Goal: Information Seeking & Learning: Check status

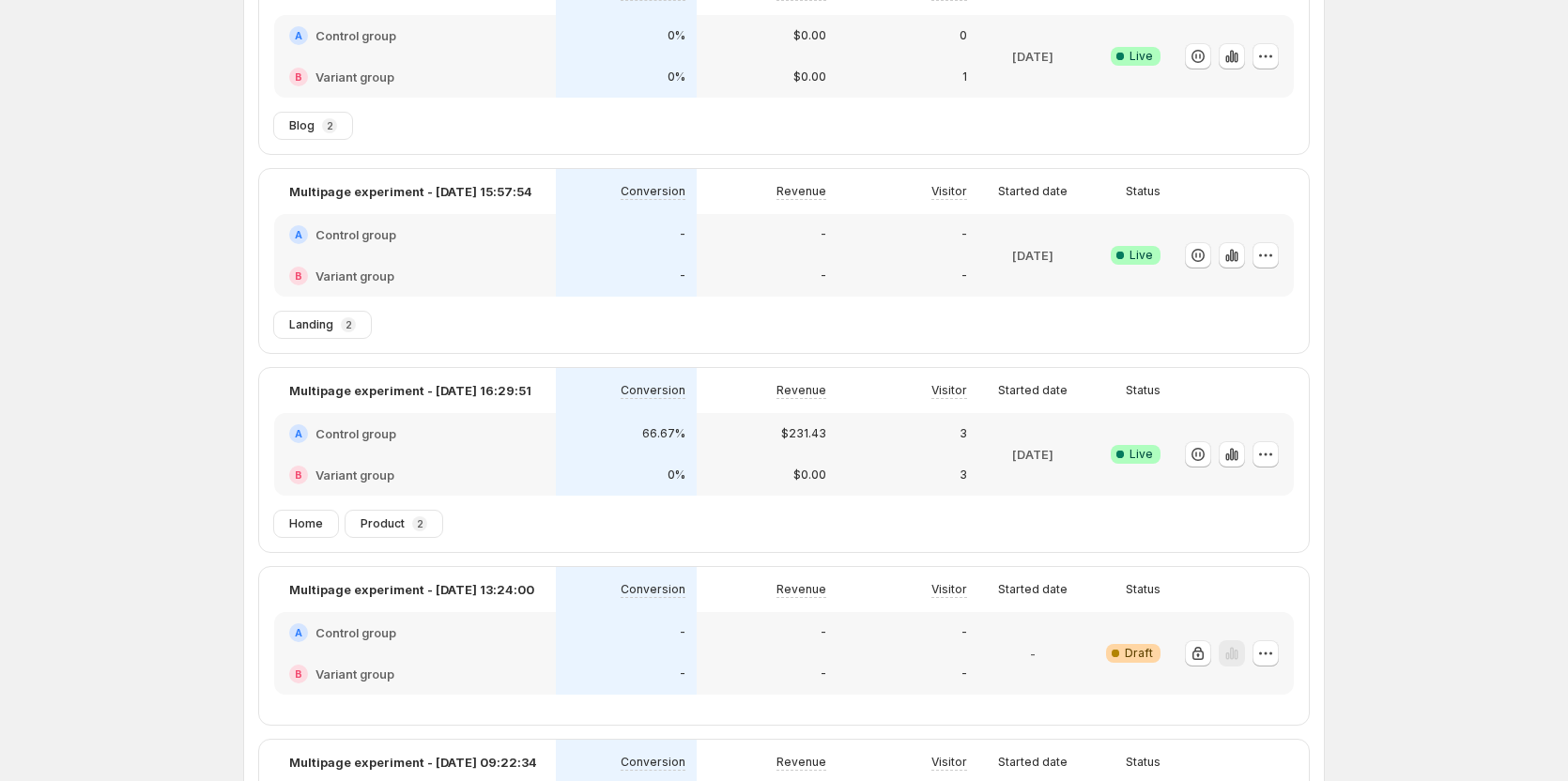
scroll to position [282, 0]
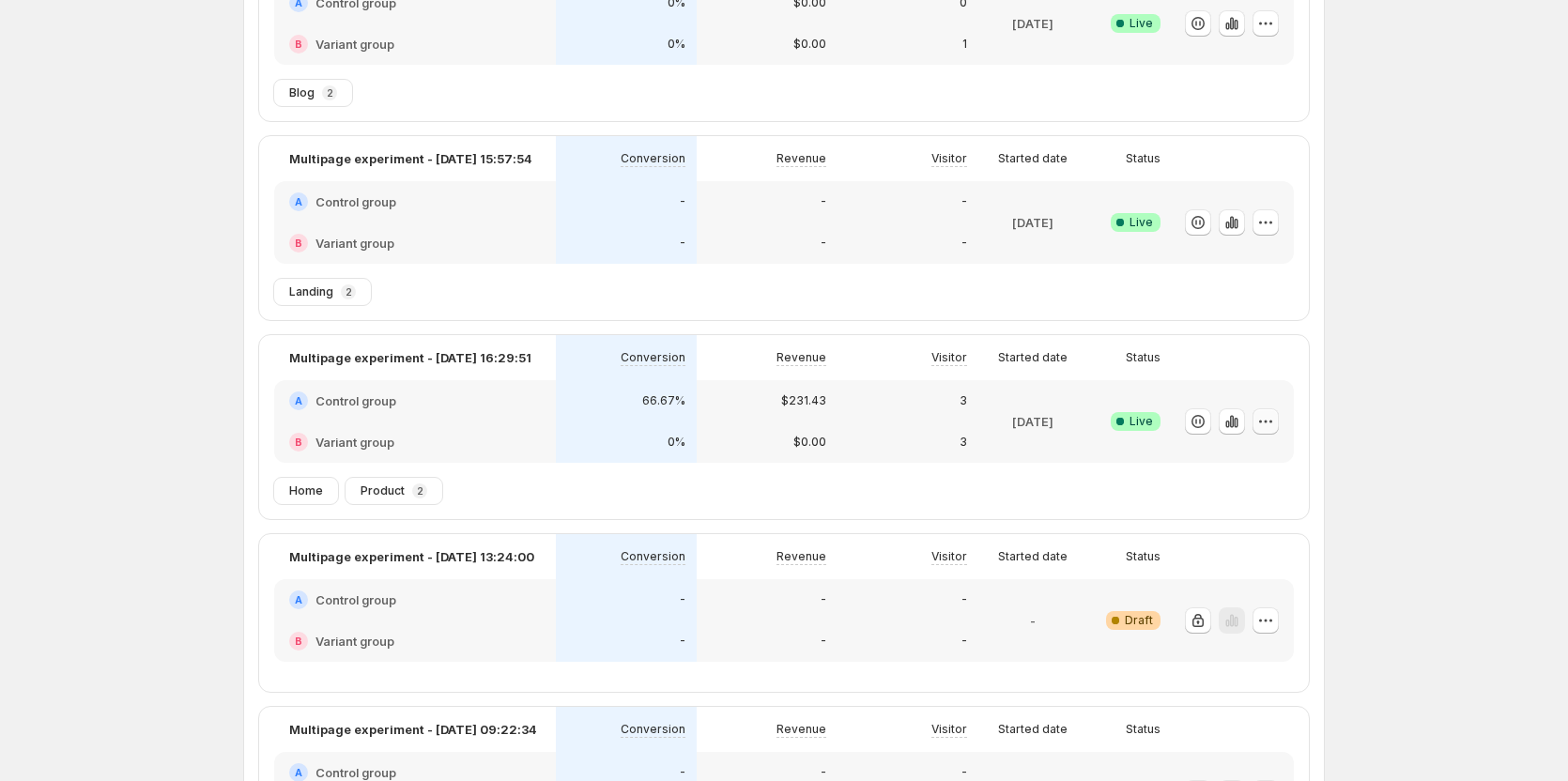
click at [1268, 421] on icon "button" at bounding box center [1265, 422] width 19 height 19
click at [1207, 467] on span "Edit" at bounding box center [1199, 460] width 21 height 15
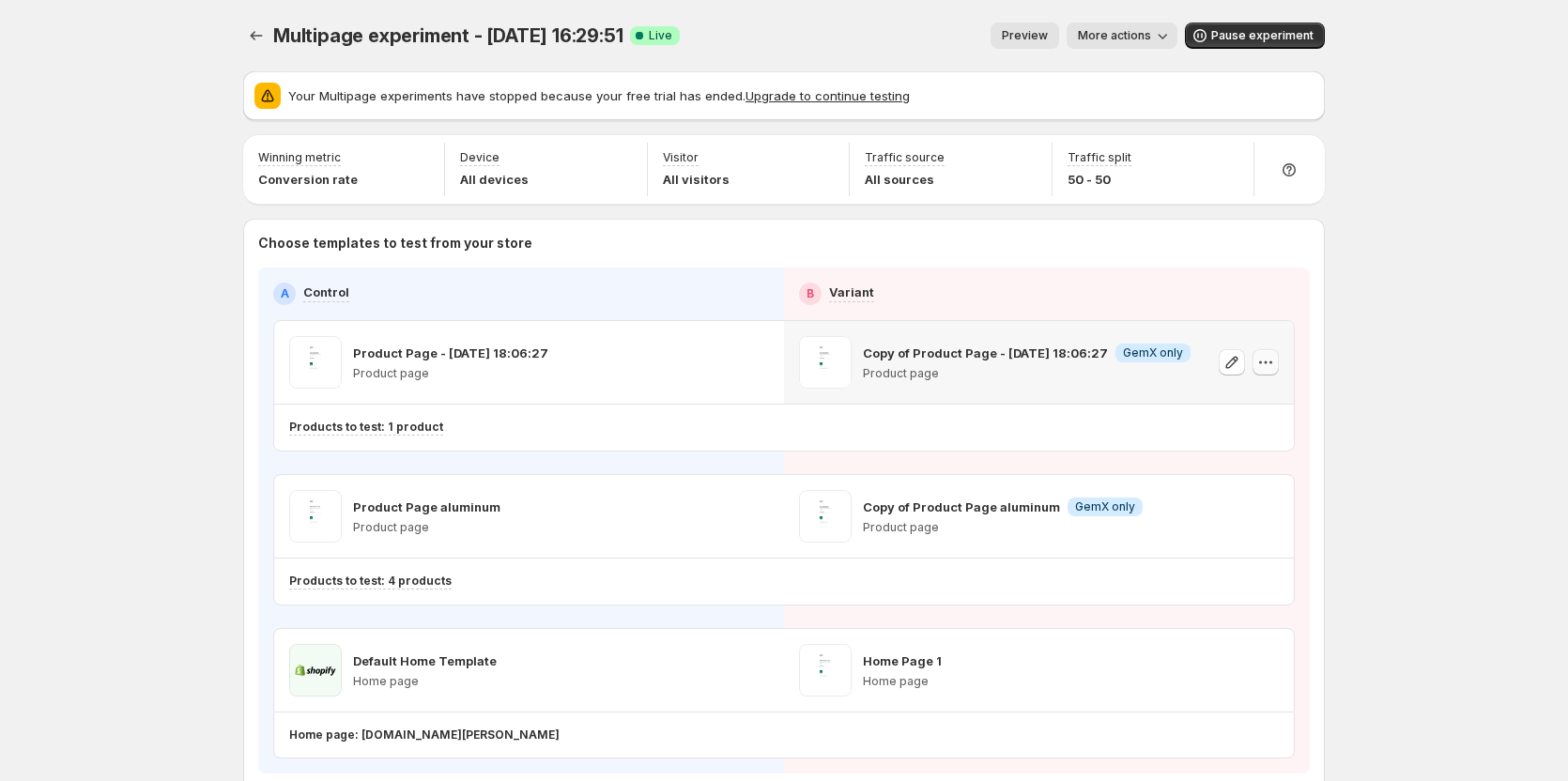
click at [1278, 360] on button "button" at bounding box center [1266, 362] width 27 height 27
click at [1260, 520] on button "button" at bounding box center [1266, 516] width 27 height 27
click at [1271, 518] on icon "button" at bounding box center [1265, 516] width 19 height 19
click at [769, 360] on button "button" at bounding box center [756, 362] width 27 height 27
click at [762, 520] on icon "button" at bounding box center [755, 516] width 19 height 19
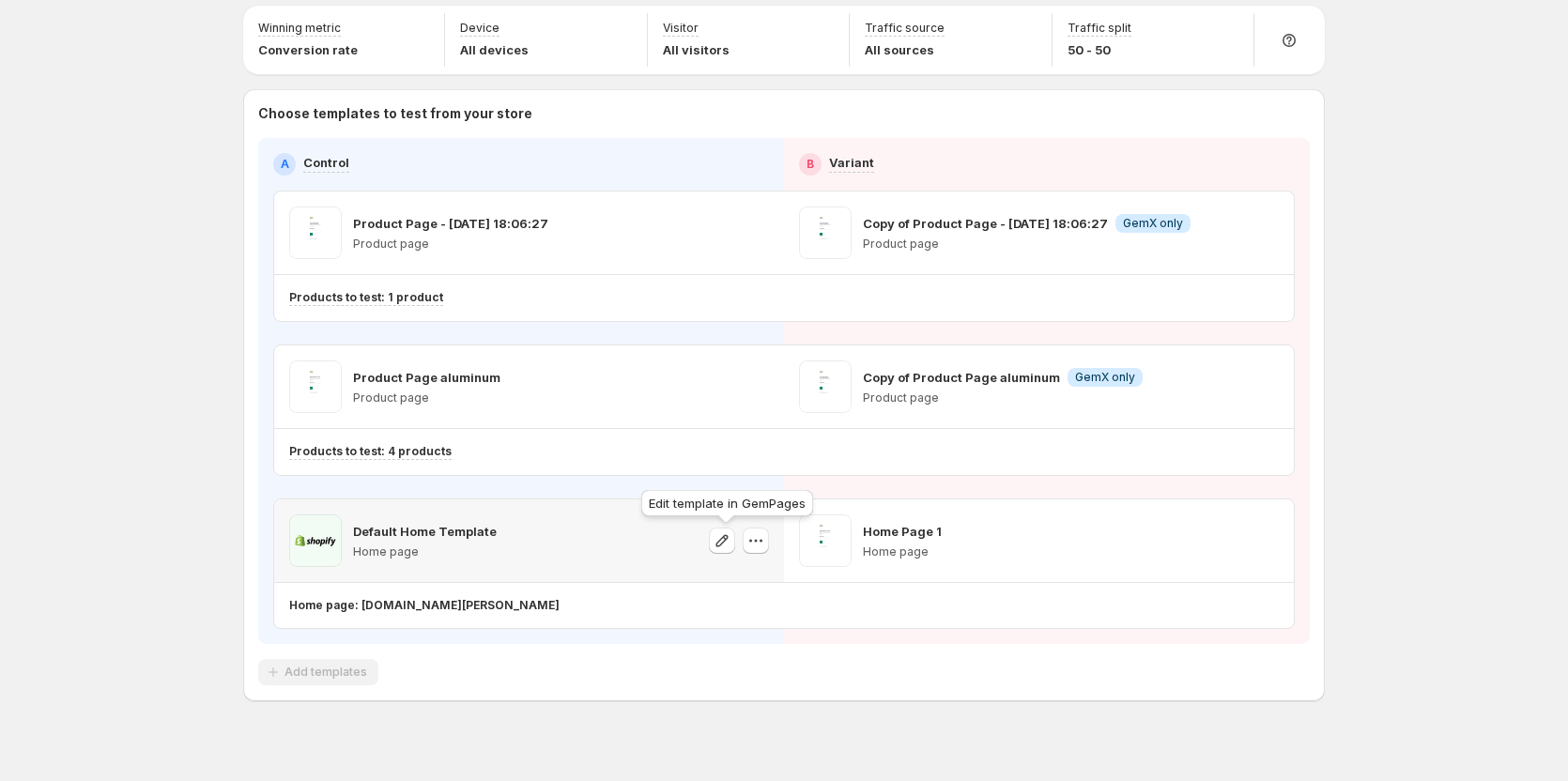
scroll to position [151, 0]
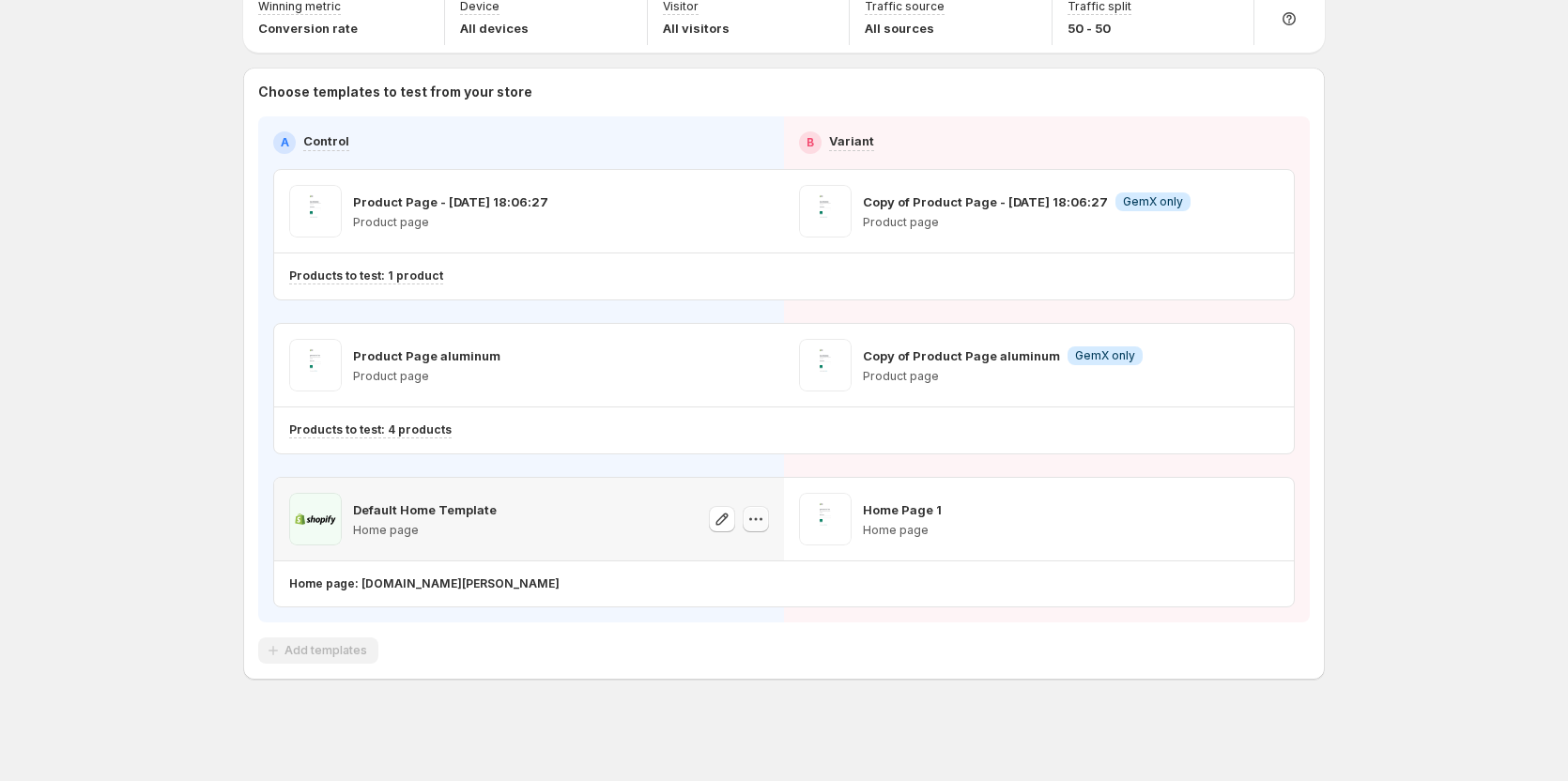
click at [763, 519] on icon "button" at bounding box center [761, 519] width 3 height 3
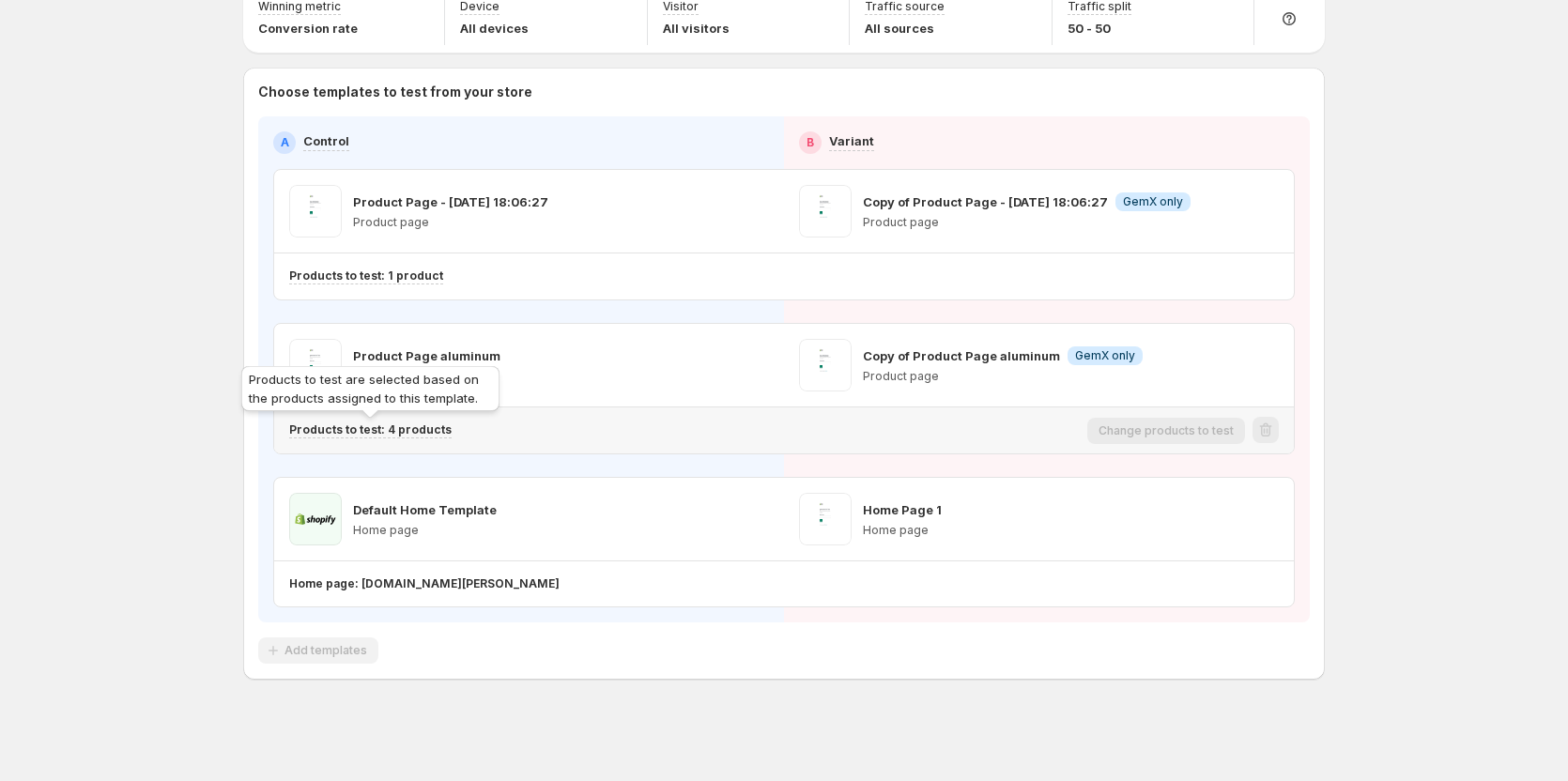
click at [427, 430] on p "Products to test: 4 products" at bounding box center [371, 430] width 163 height 15
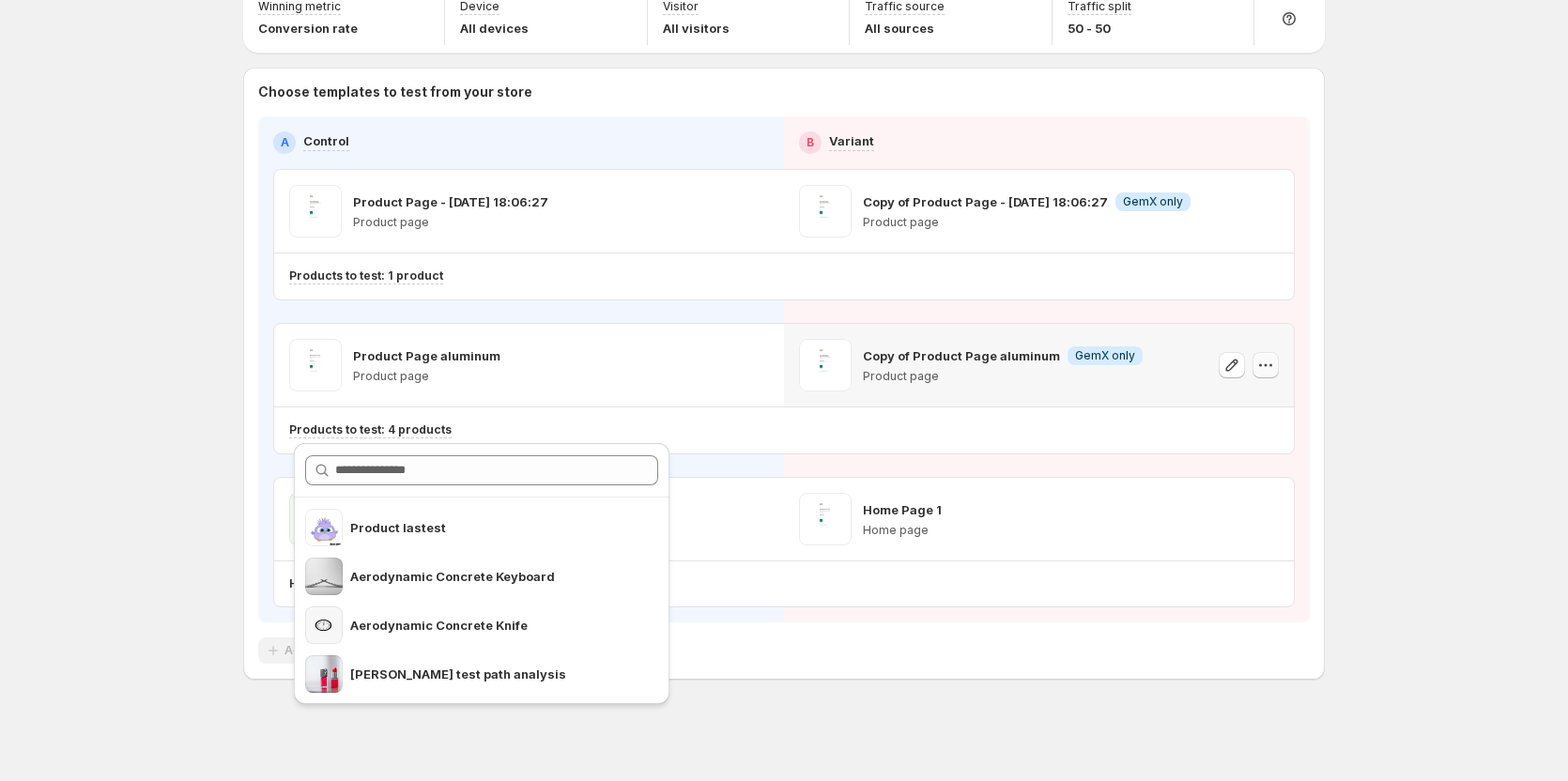
click at [1274, 371] on icon "button" at bounding box center [1265, 365] width 19 height 19
click at [1275, 199] on div at bounding box center [1249, 210] width 60 height 53
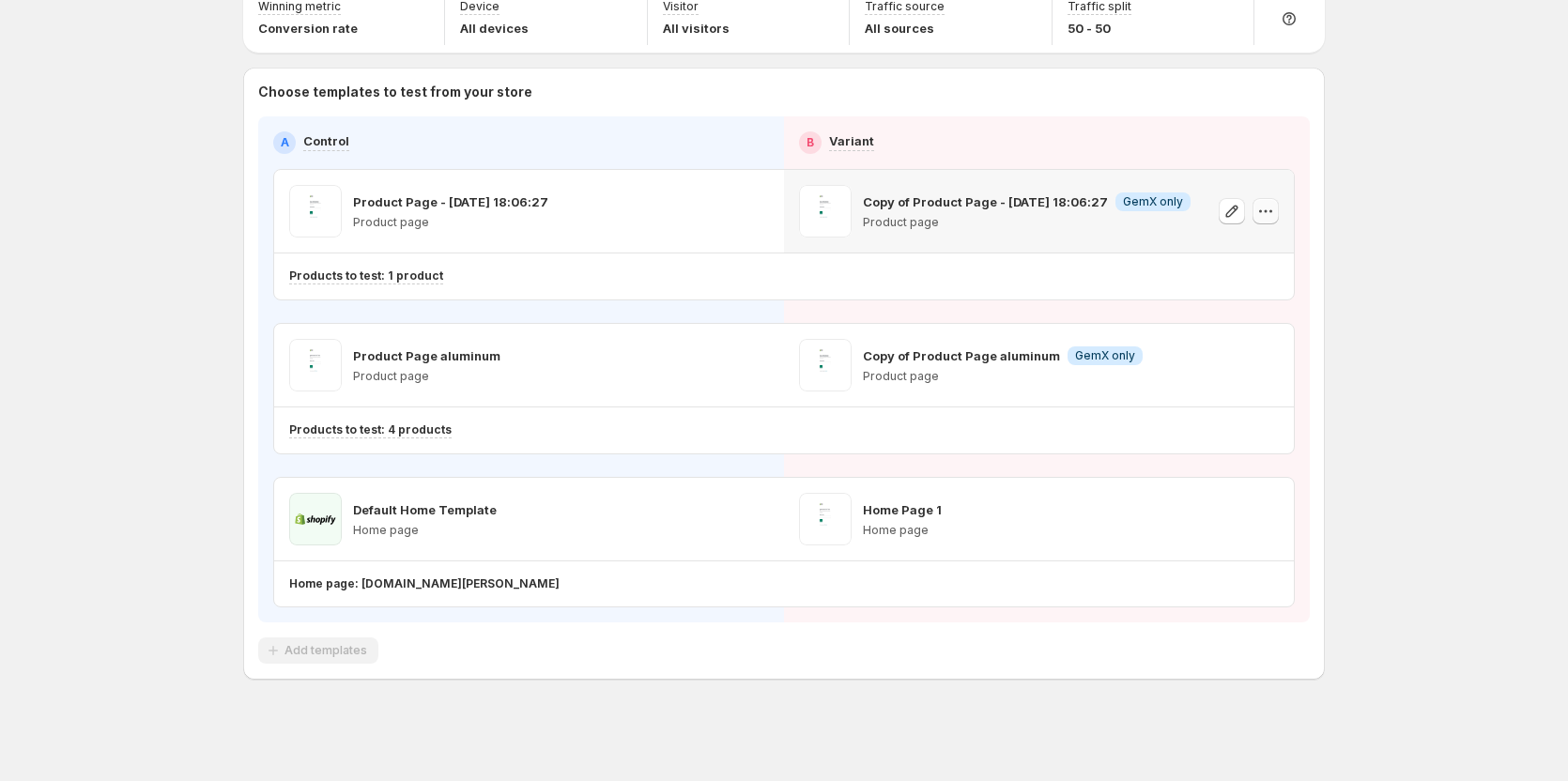
click at [1273, 202] on icon "button" at bounding box center [1265, 210] width 19 height 19
click at [1272, 526] on icon "button" at bounding box center [1265, 519] width 19 height 19
click at [763, 216] on icon "button" at bounding box center [755, 210] width 19 height 19
click at [763, 365] on icon "button" at bounding box center [755, 365] width 19 height 19
click at [763, 525] on icon "button" at bounding box center [755, 519] width 19 height 19
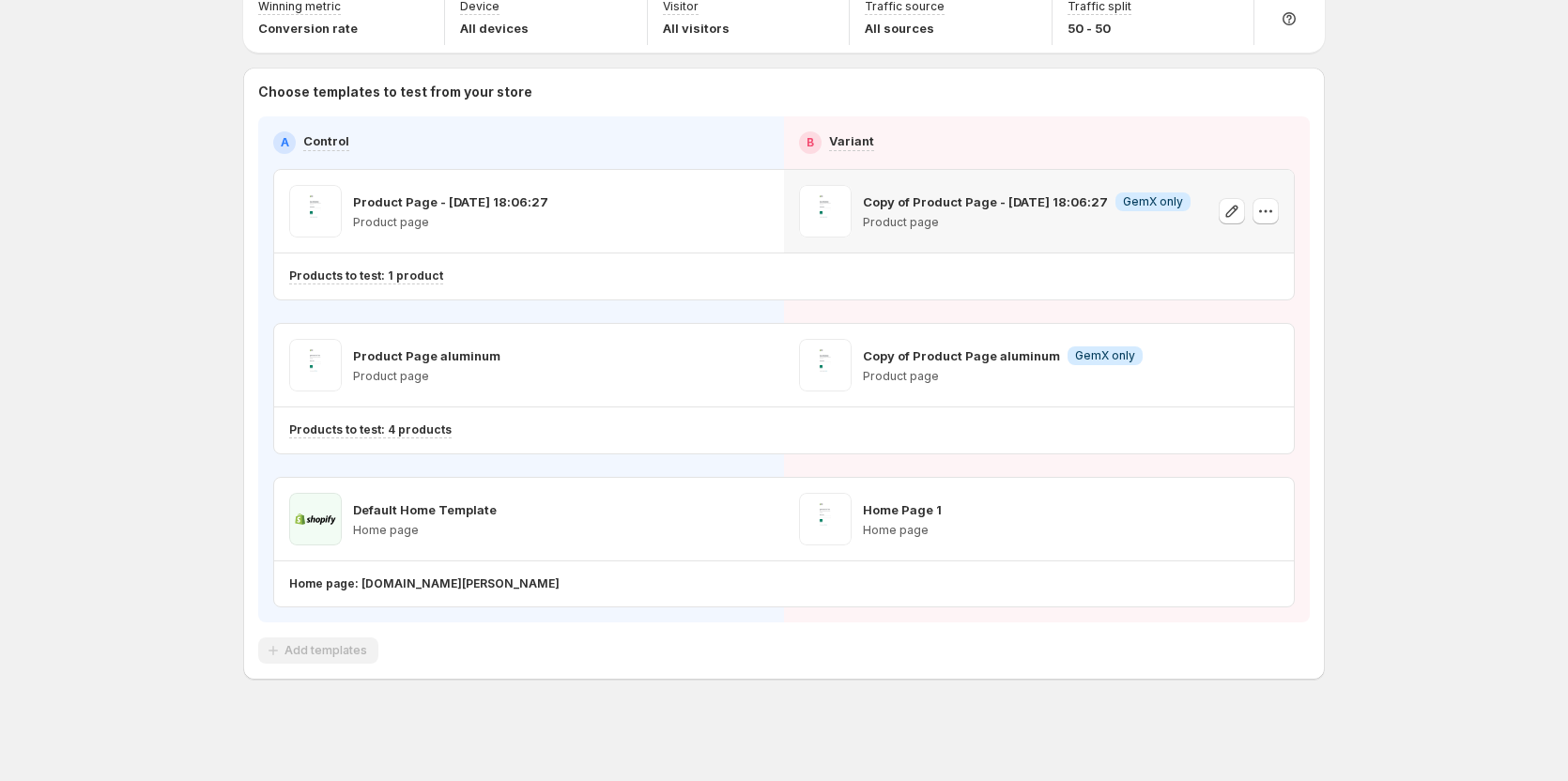
click at [1270, 214] on icon "button" at bounding box center [1265, 210] width 19 height 19
click at [1271, 368] on icon "button" at bounding box center [1265, 365] width 19 height 19
click at [1266, 530] on button "button" at bounding box center [1266, 519] width 27 height 27
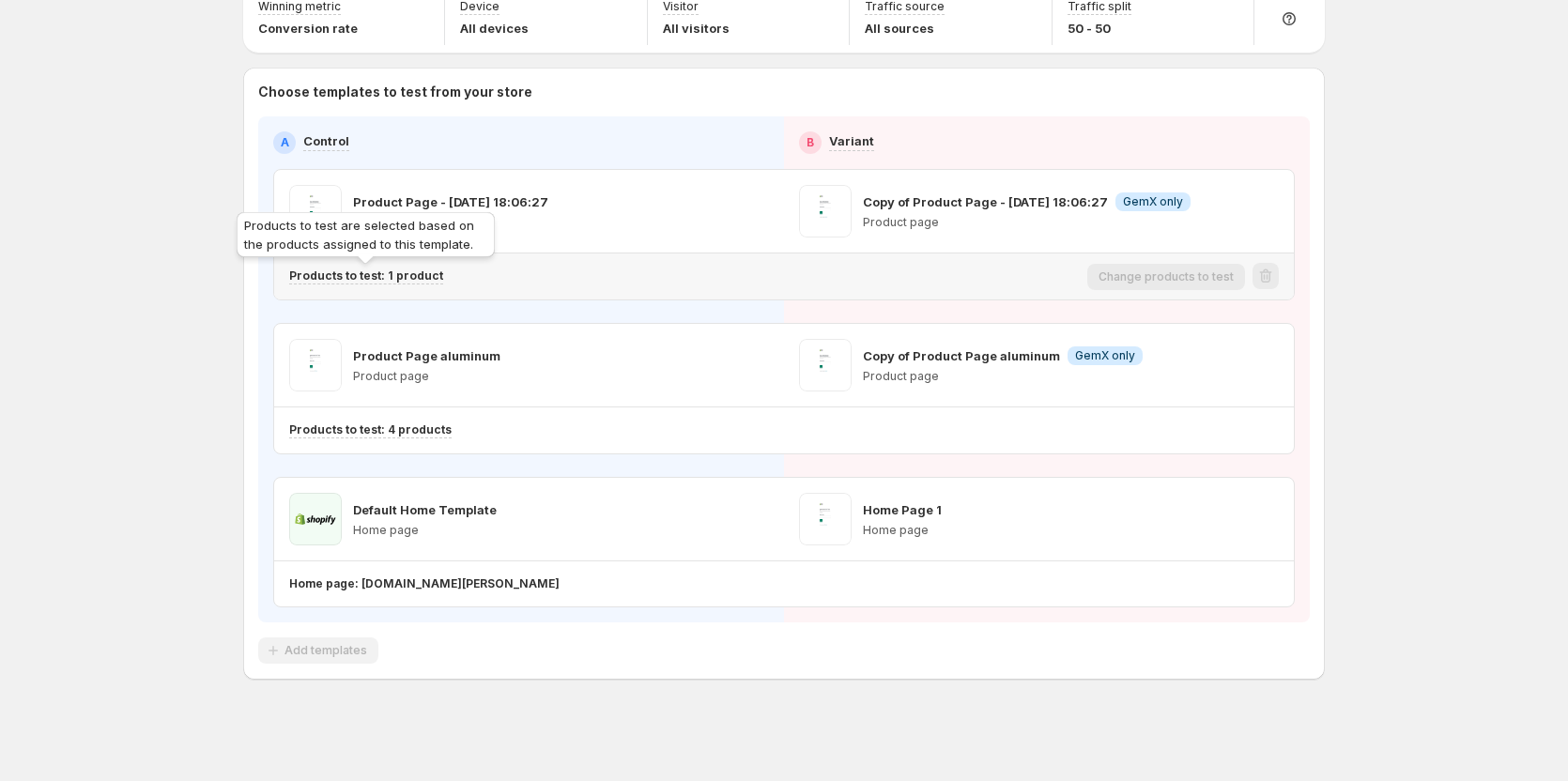
click at [420, 273] on p "Products to test: 1 product" at bounding box center [366, 276] width 154 height 15
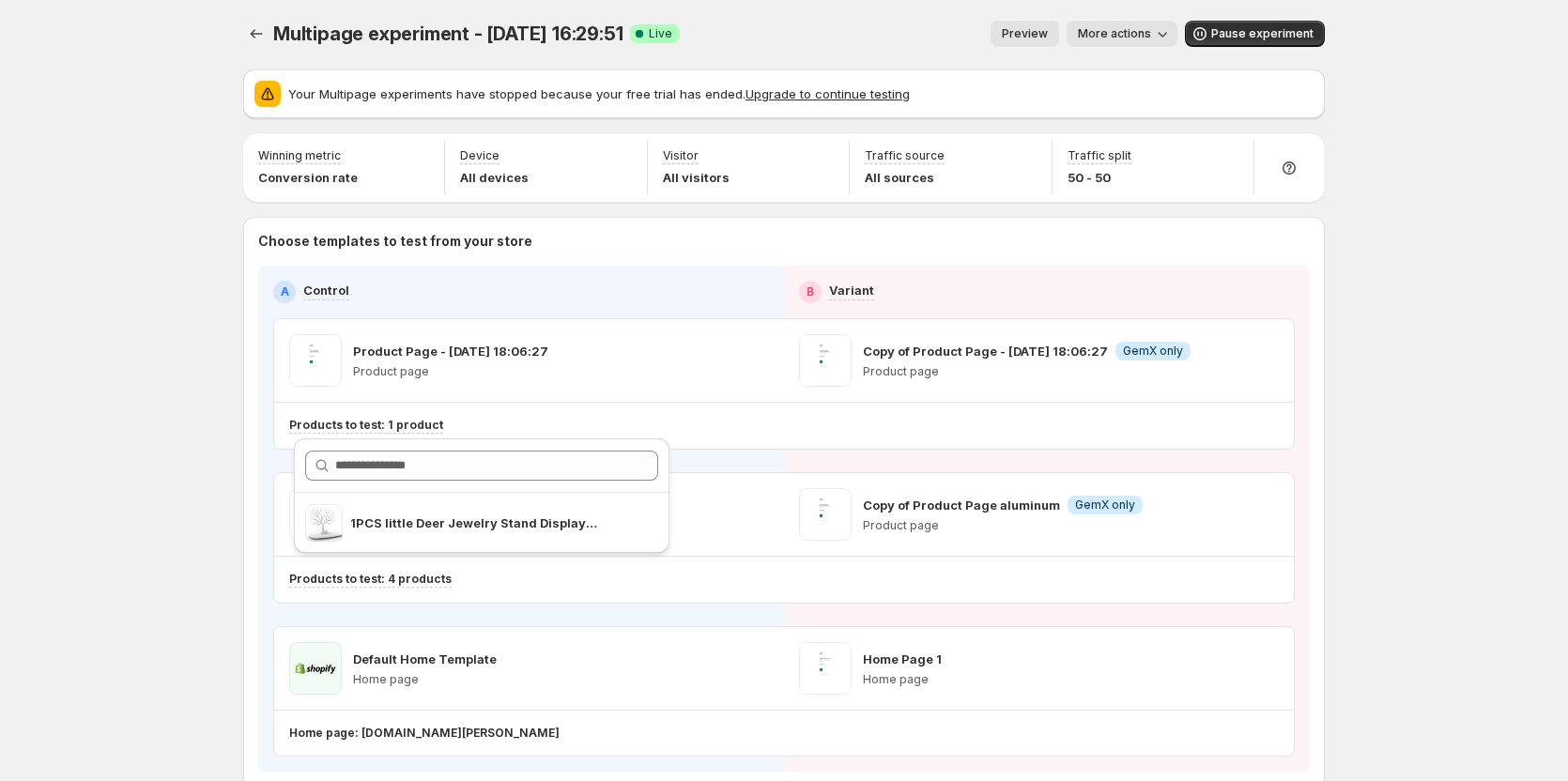
scroll to position [0, 0]
click at [253, 27] on icon "Experiments" at bounding box center [256, 36] width 19 height 19
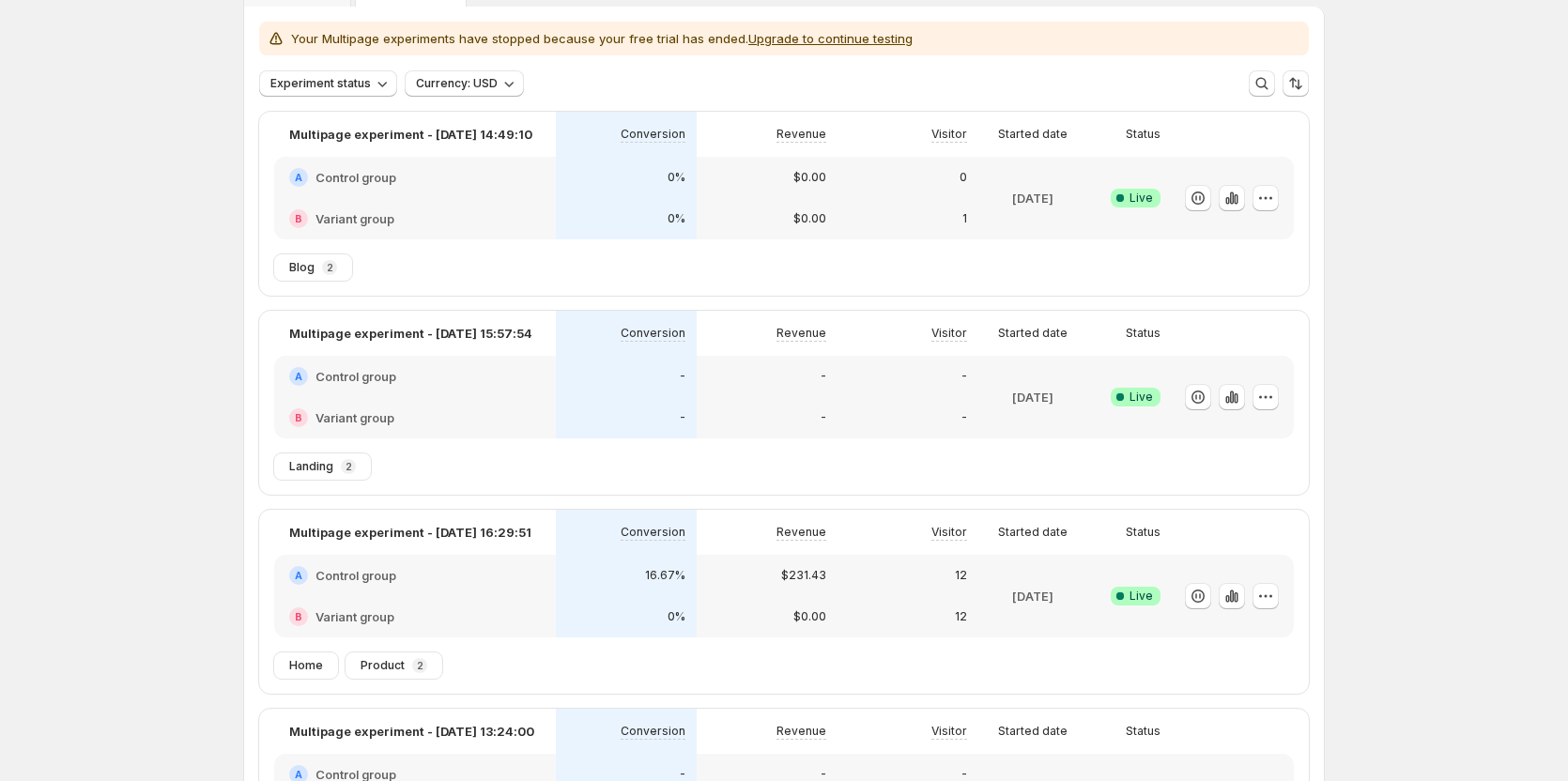
scroll to position [94, 0]
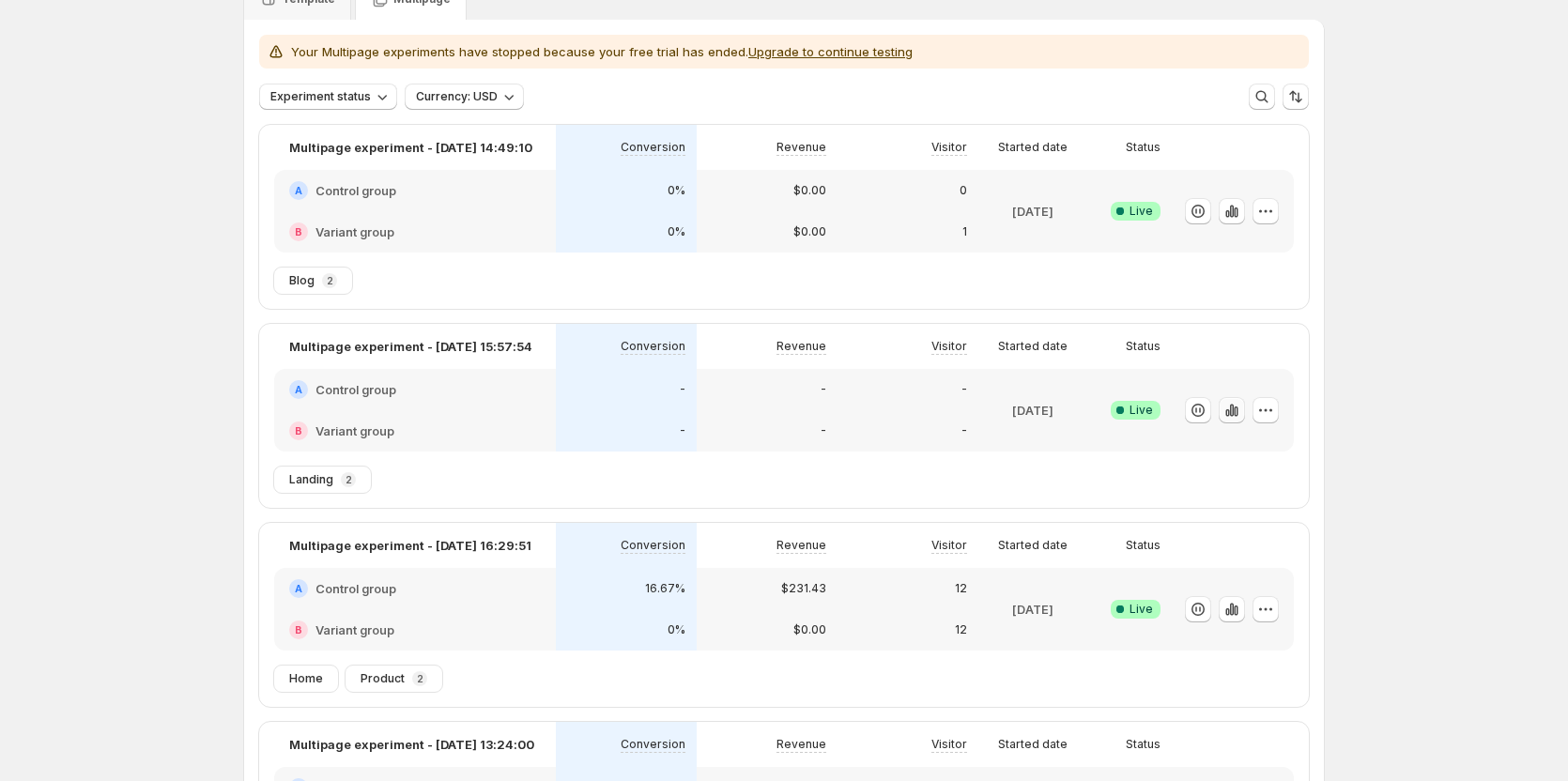
click at [1231, 398] on button "button" at bounding box center [1232, 410] width 27 height 27
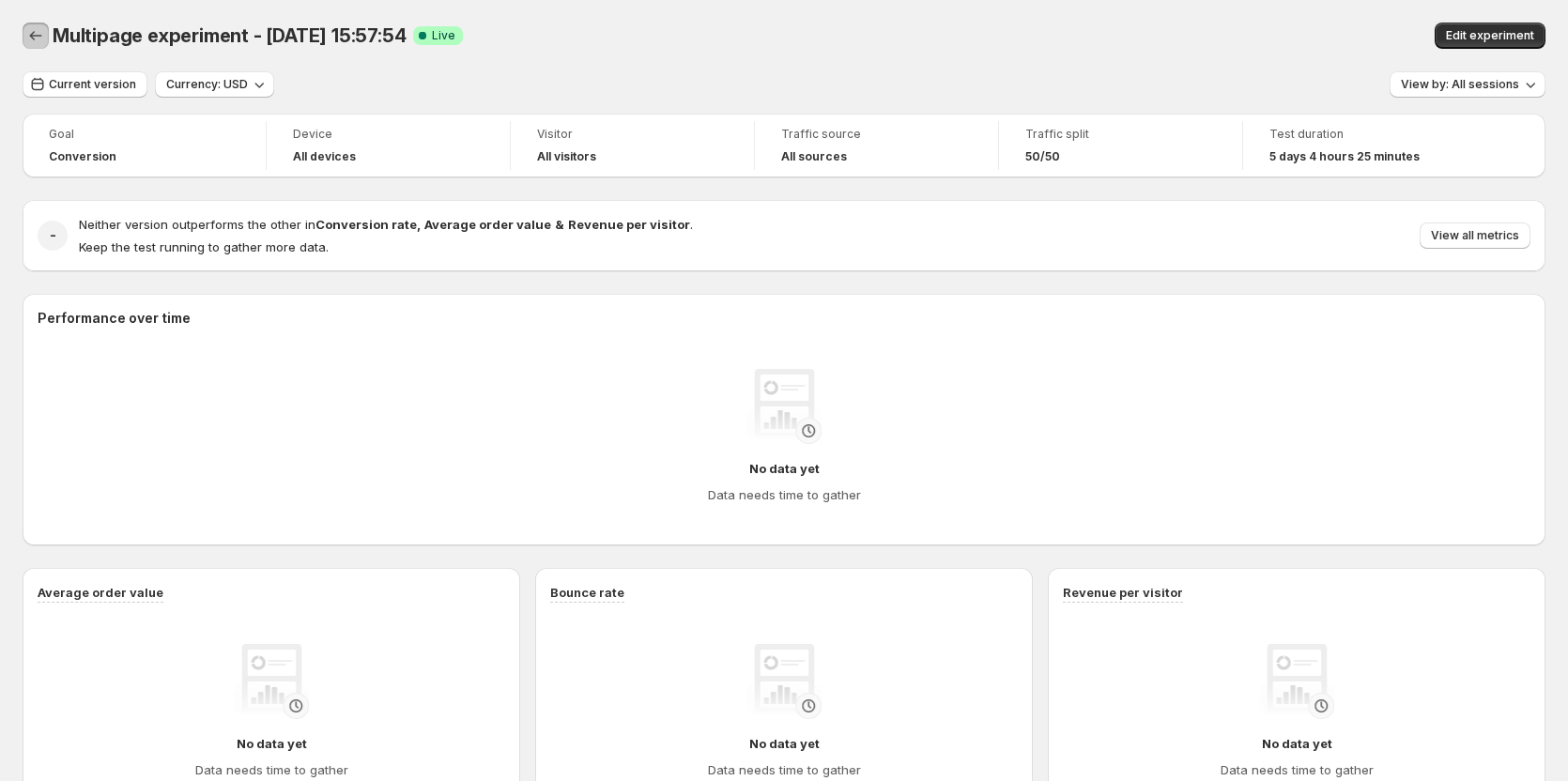
click at [38, 38] on icon "Back" at bounding box center [36, 36] width 19 height 19
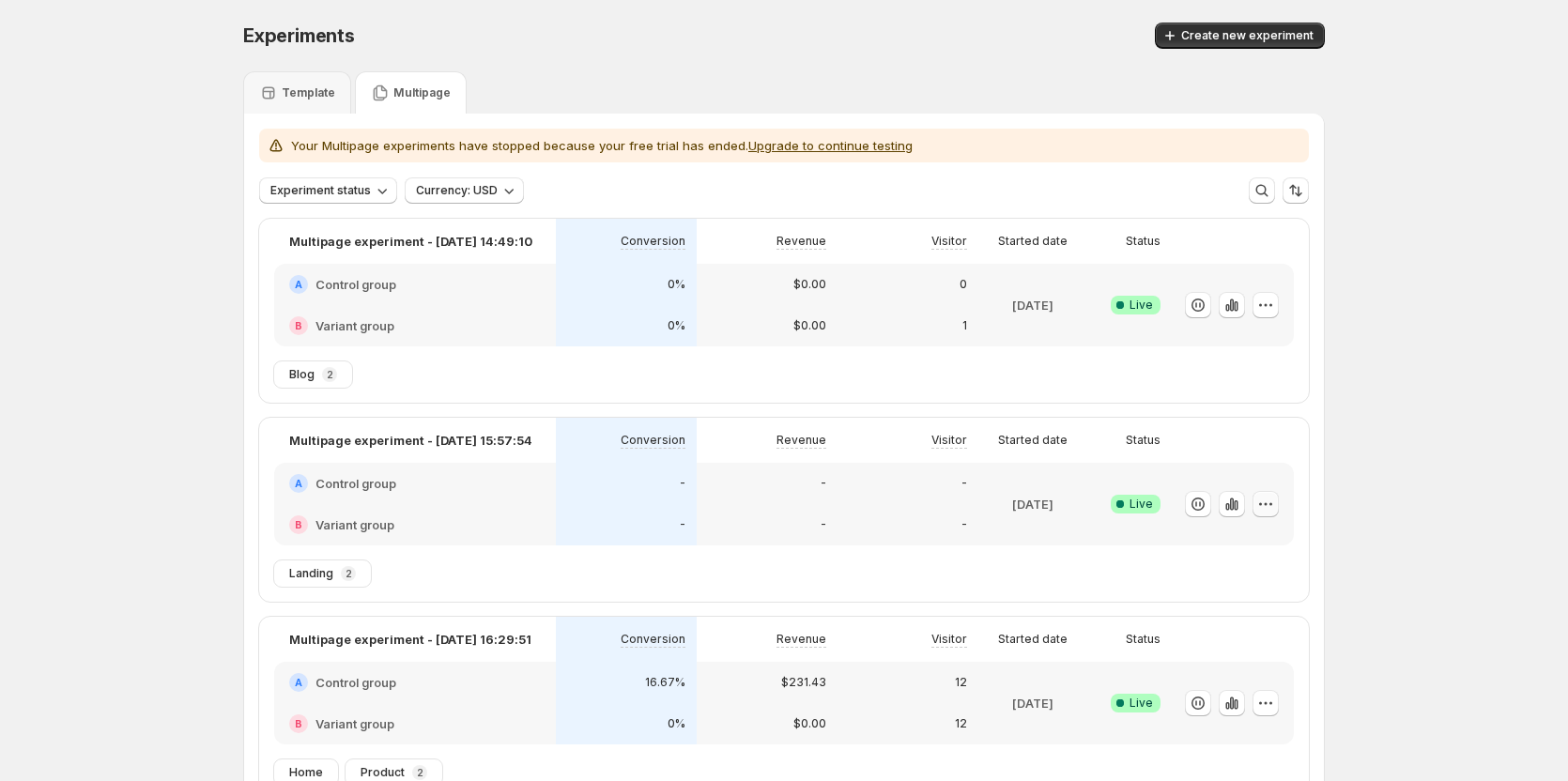
click at [1273, 496] on icon "button" at bounding box center [1265, 504] width 19 height 19
click at [1237, 544] on span "Edit" at bounding box center [1287, 544] width 196 height 19
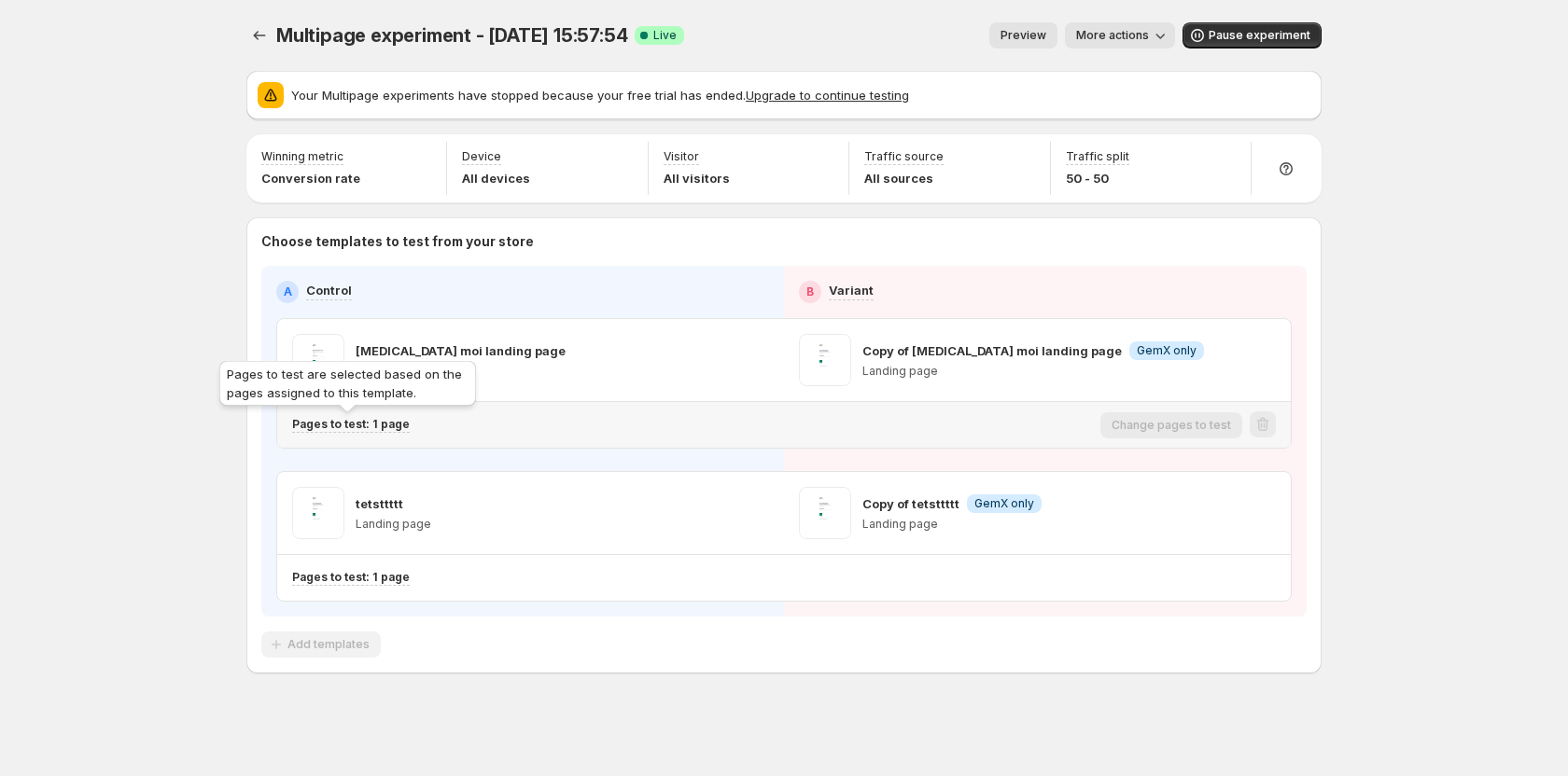
click at [385, 423] on p "Pages to test: 1 page" at bounding box center [350, 424] width 117 height 15
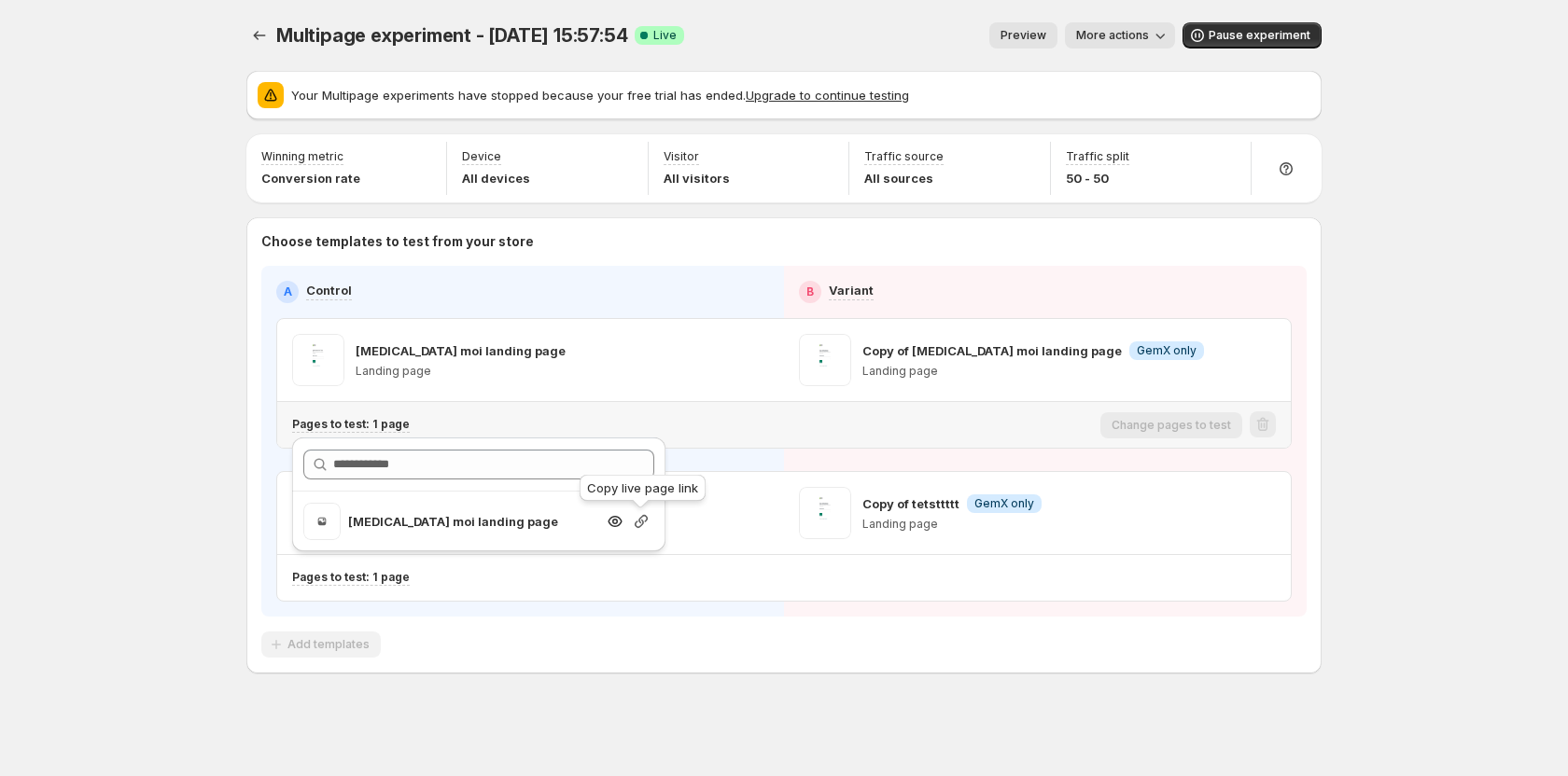
click at [643, 526] on icon "button" at bounding box center [641, 522] width 19 height 19
click at [581, 635] on div "Add templates" at bounding box center [784, 645] width 1045 height 27
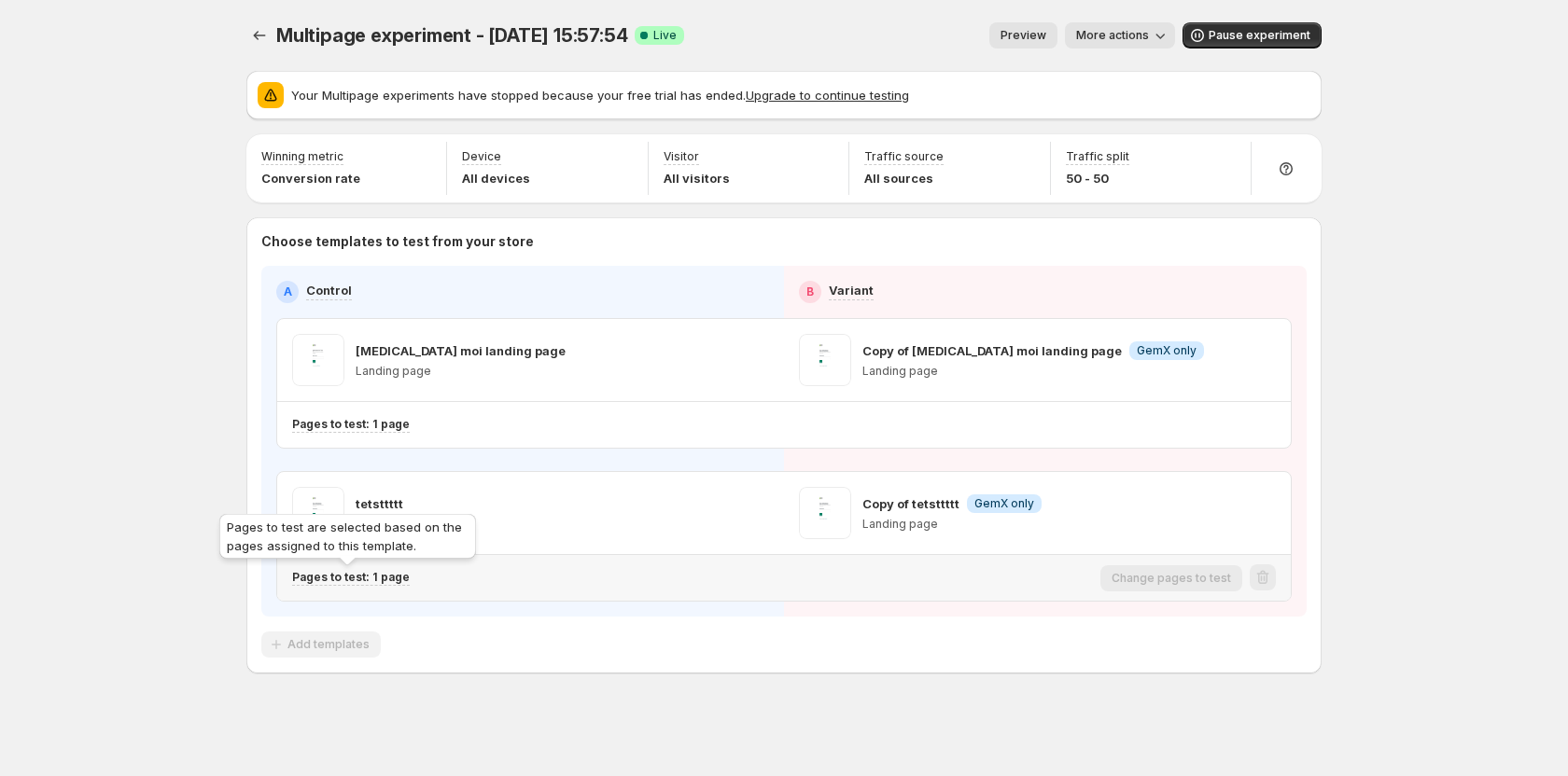
click at [384, 585] on p "Pages to test: 1 page" at bounding box center [350, 577] width 117 height 15
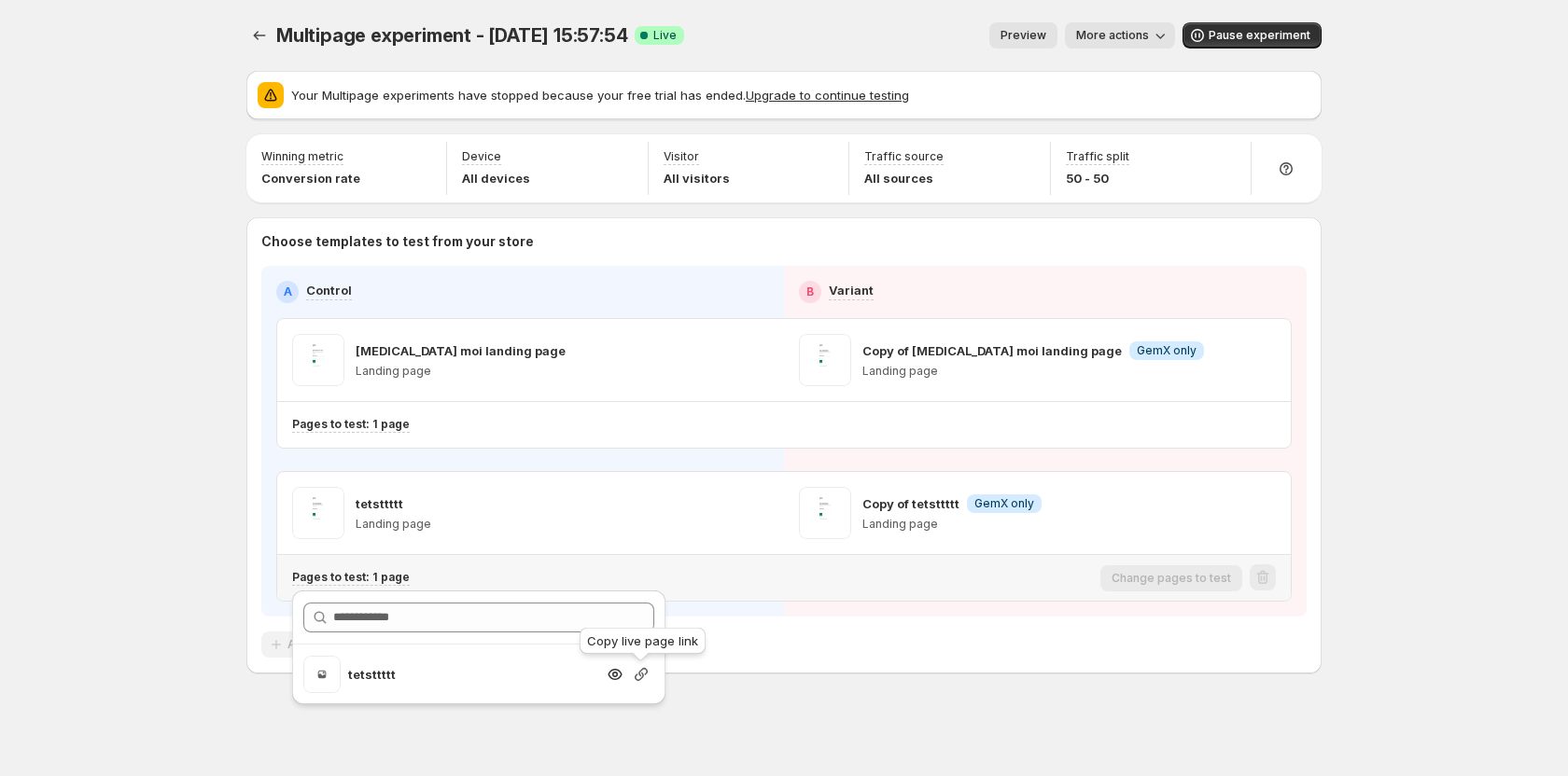
click at [643, 672] on icon "button" at bounding box center [641, 674] width 19 height 19
click at [1440, 375] on div "Multipage experiment - Sep 5, 15:57:54. This page is ready Multipage experiment…" at bounding box center [784, 388] width 1568 height 776
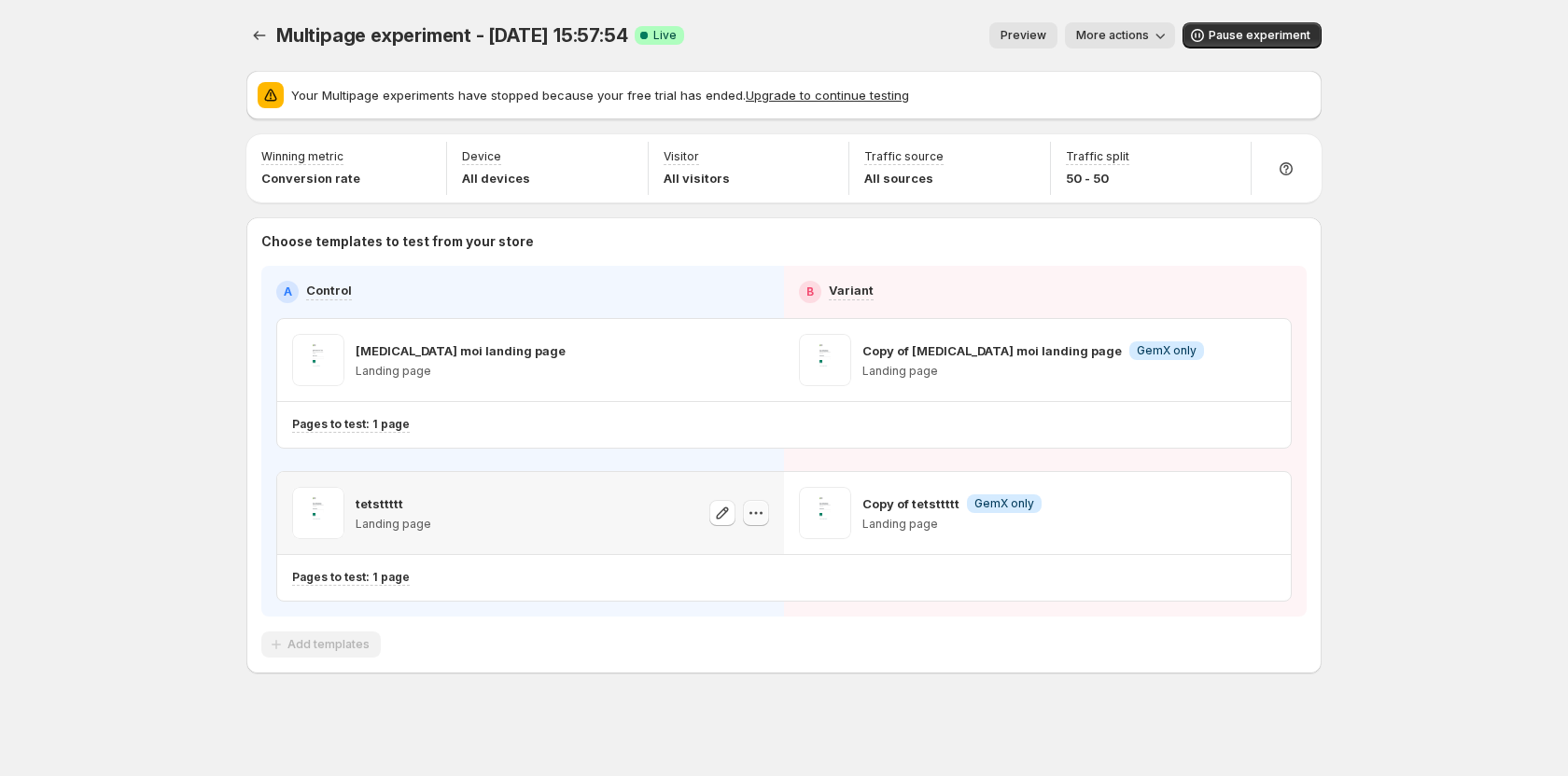
click at [750, 507] on icon "button" at bounding box center [755, 513] width 19 height 19
click at [760, 364] on icon "button" at bounding box center [755, 360] width 19 height 19
click at [1261, 355] on icon "button" at bounding box center [1262, 360] width 19 height 19
click at [1268, 513] on icon "button" at bounding box center [1262, 513] width 19 height 19
click at [264, 32] on icon "Experiments" at bounding box center [259, 35] width 19 height 19
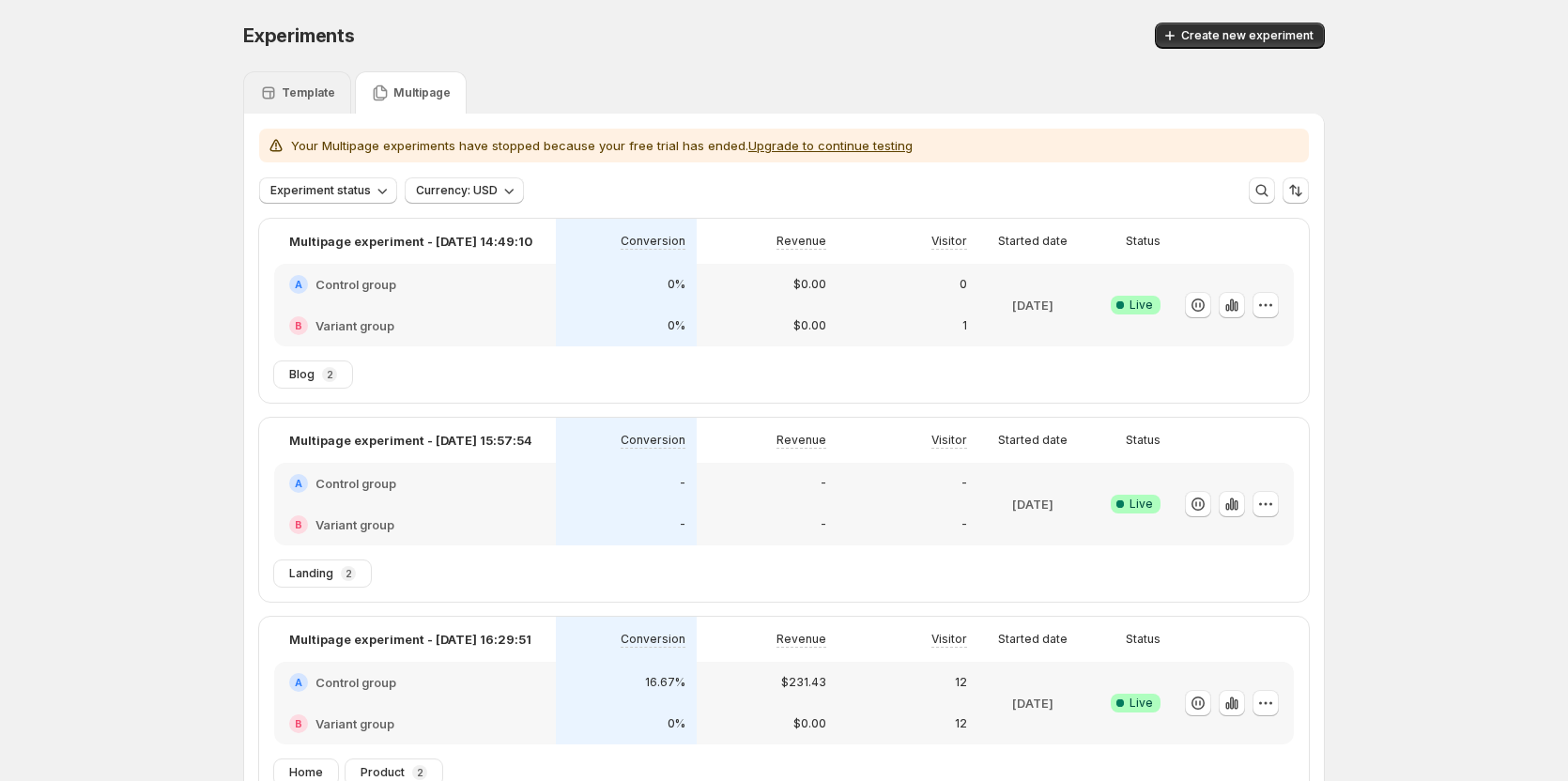
click at [314, 98] on p "Template" at bounding box center [308, 92] width 54 height 15
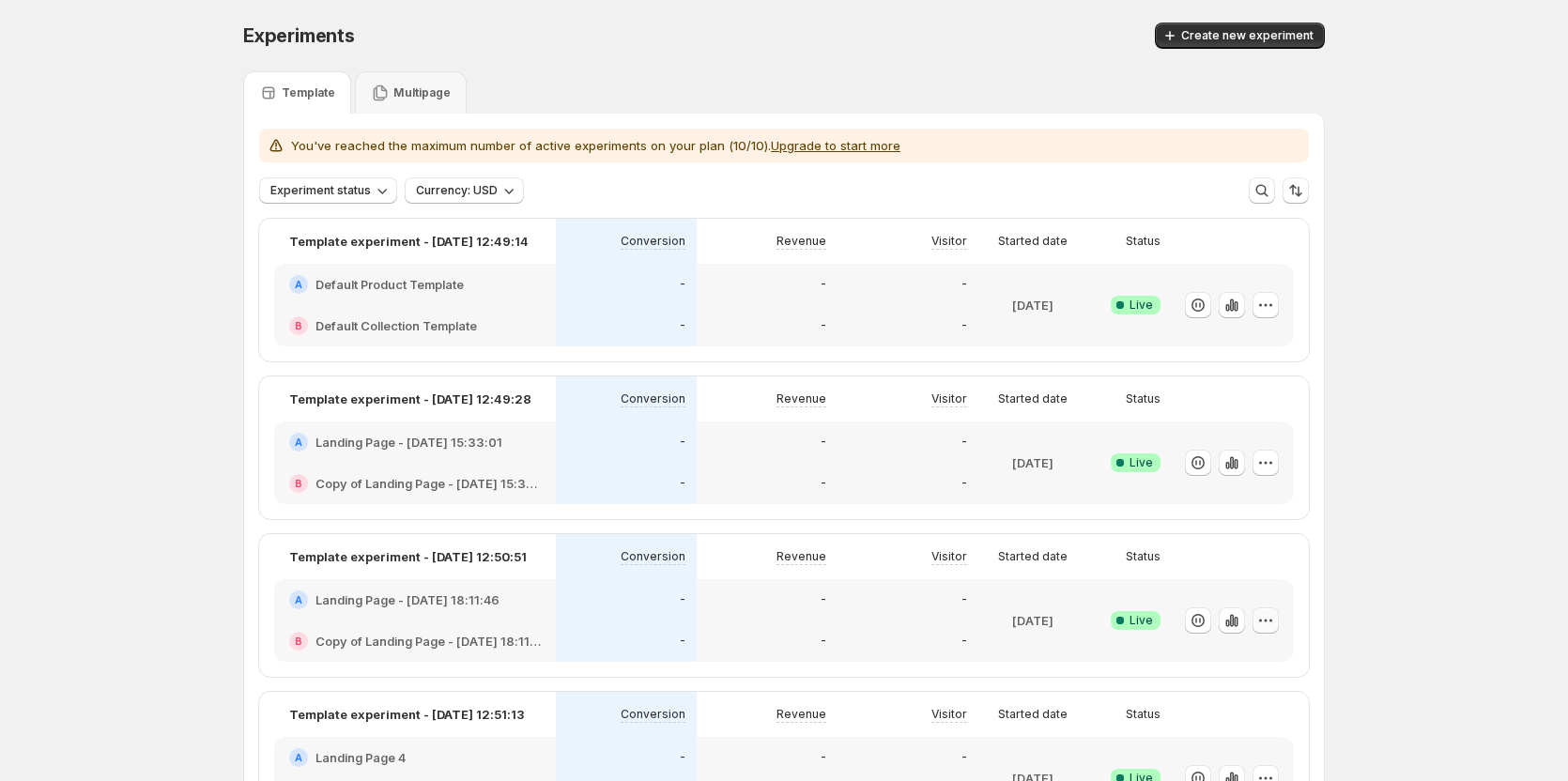
click at [1274, 622] on icon "button" at bounding box center [1265, 620] width 19 height 19
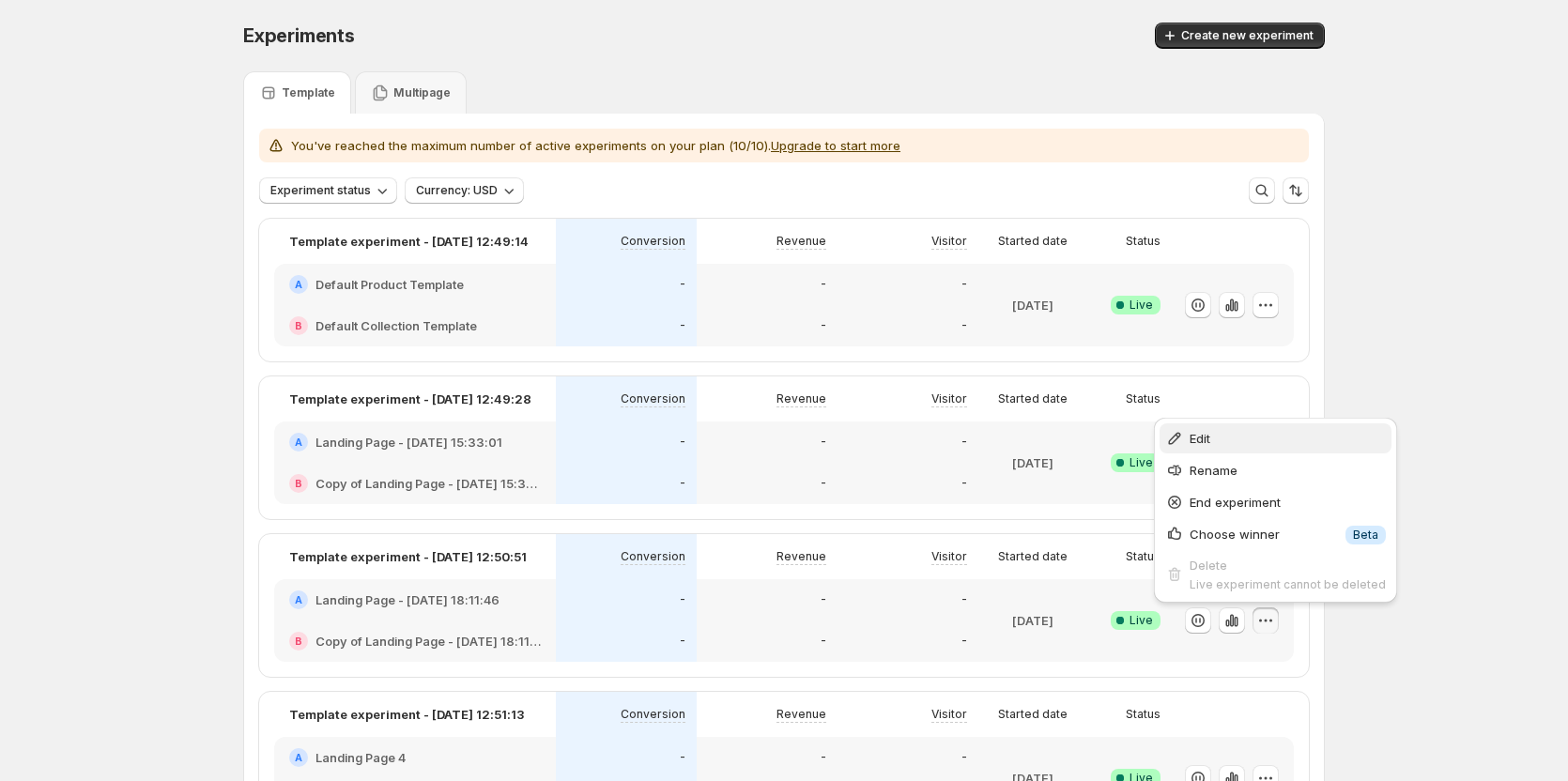
click at [1228, 435] on span "Edit" at bounding box center [1287, 439] width 196 height 19
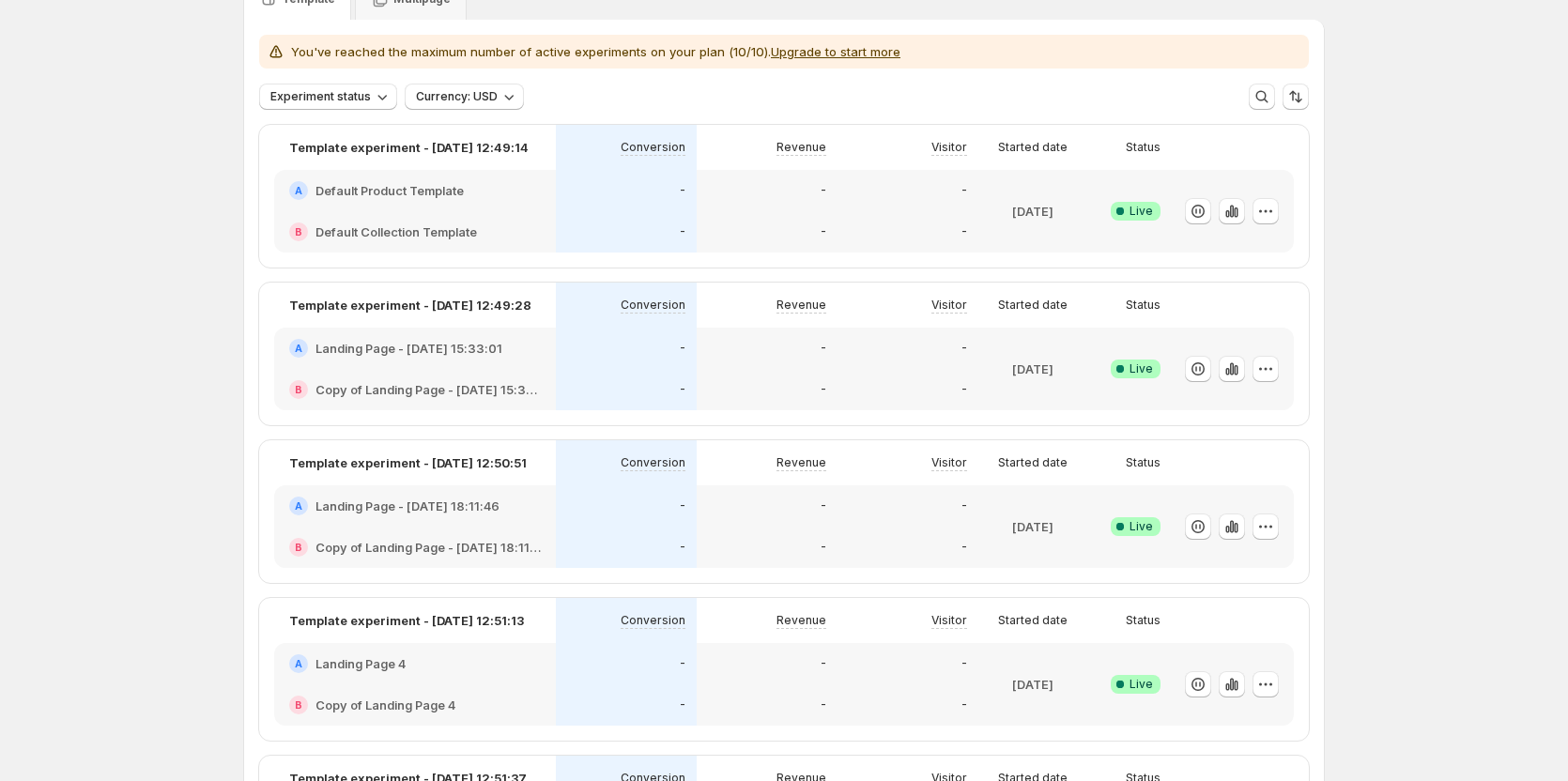
scroll to position [188, 0]
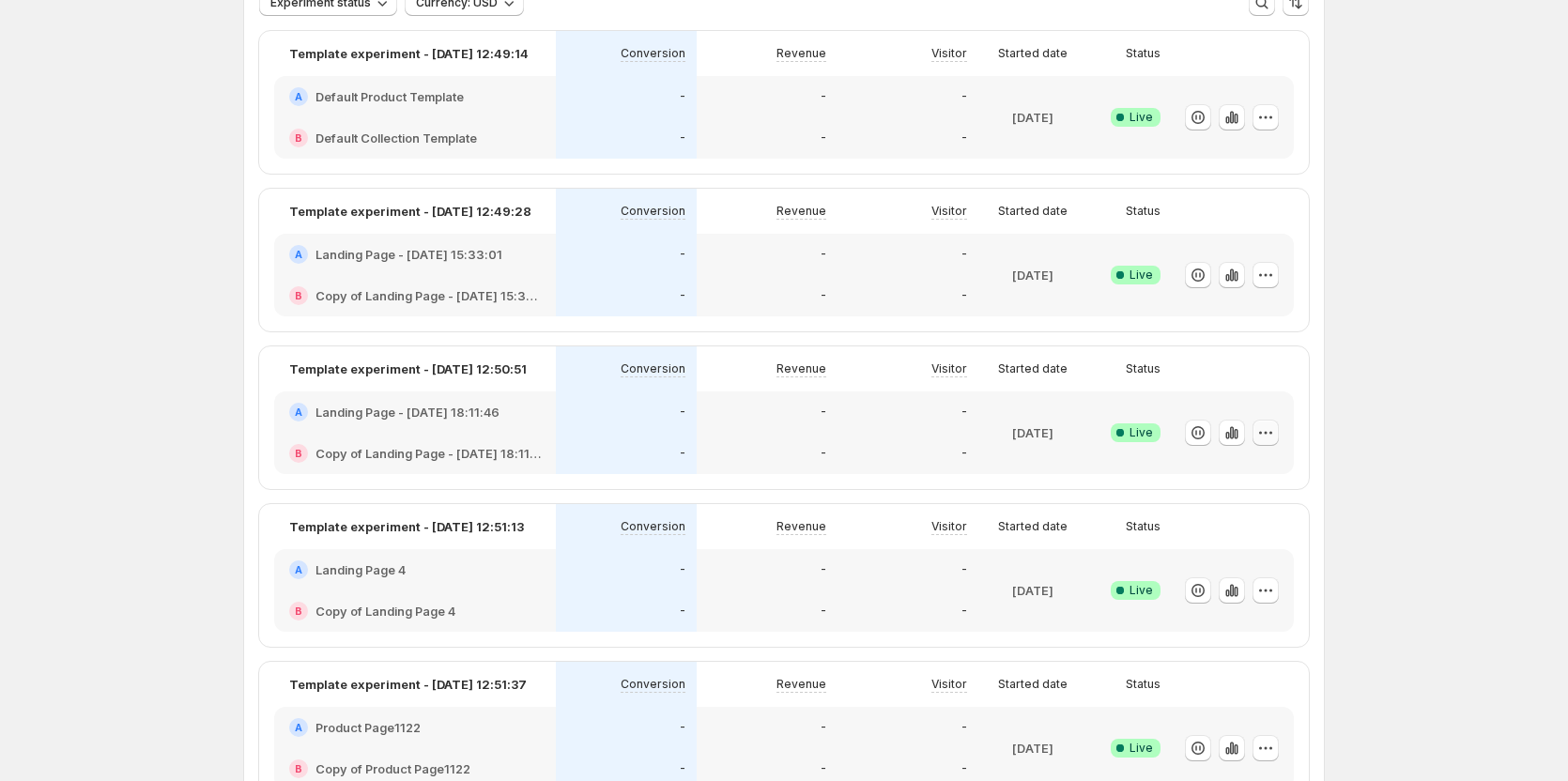
click at [1273, 441] on icon "button" at bounding box center [1265, 433] width 19 height 19
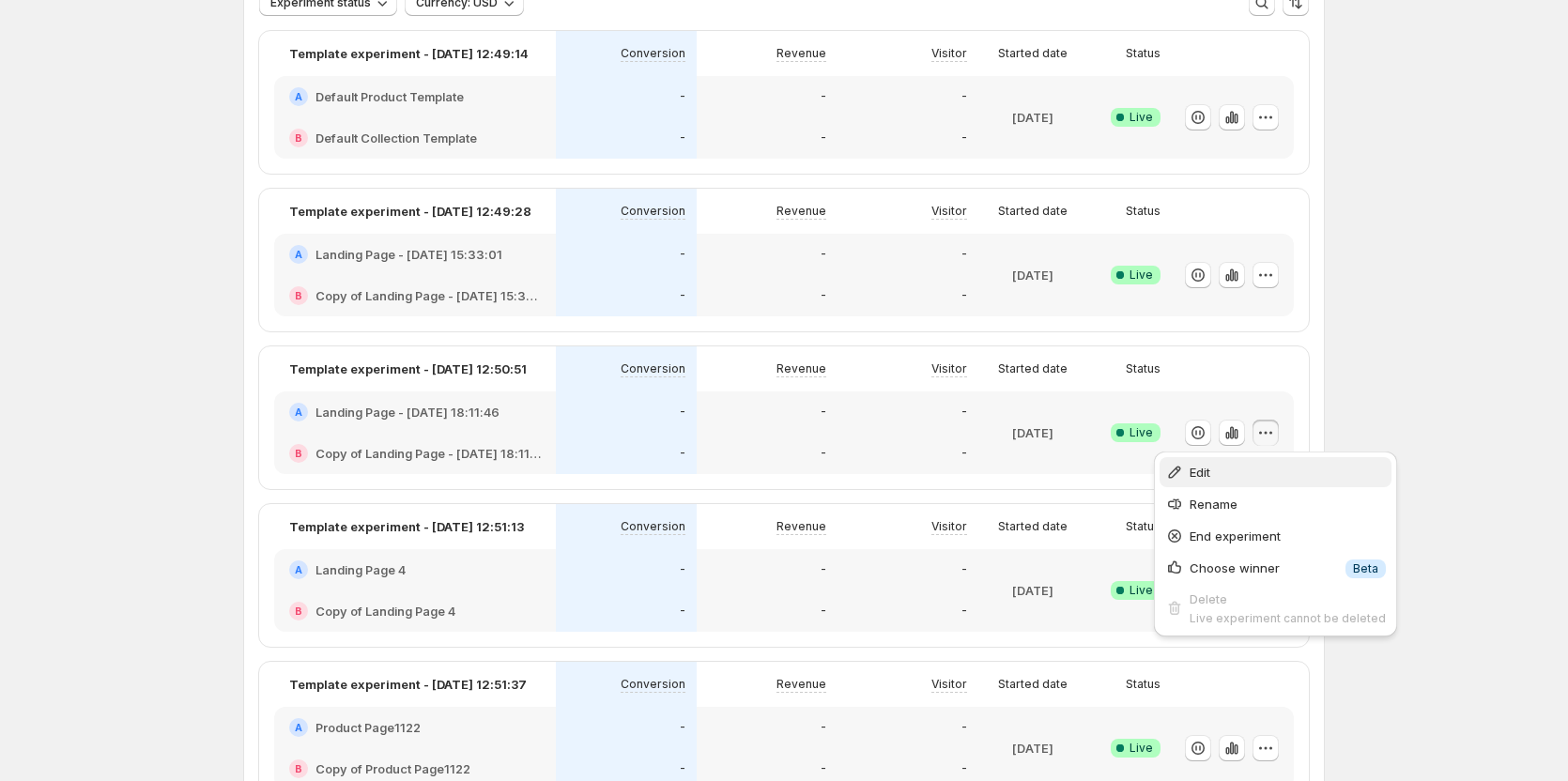
click at [1244, 478] on span "Edit" at bounding box center [1287, 472] width 196 height 19
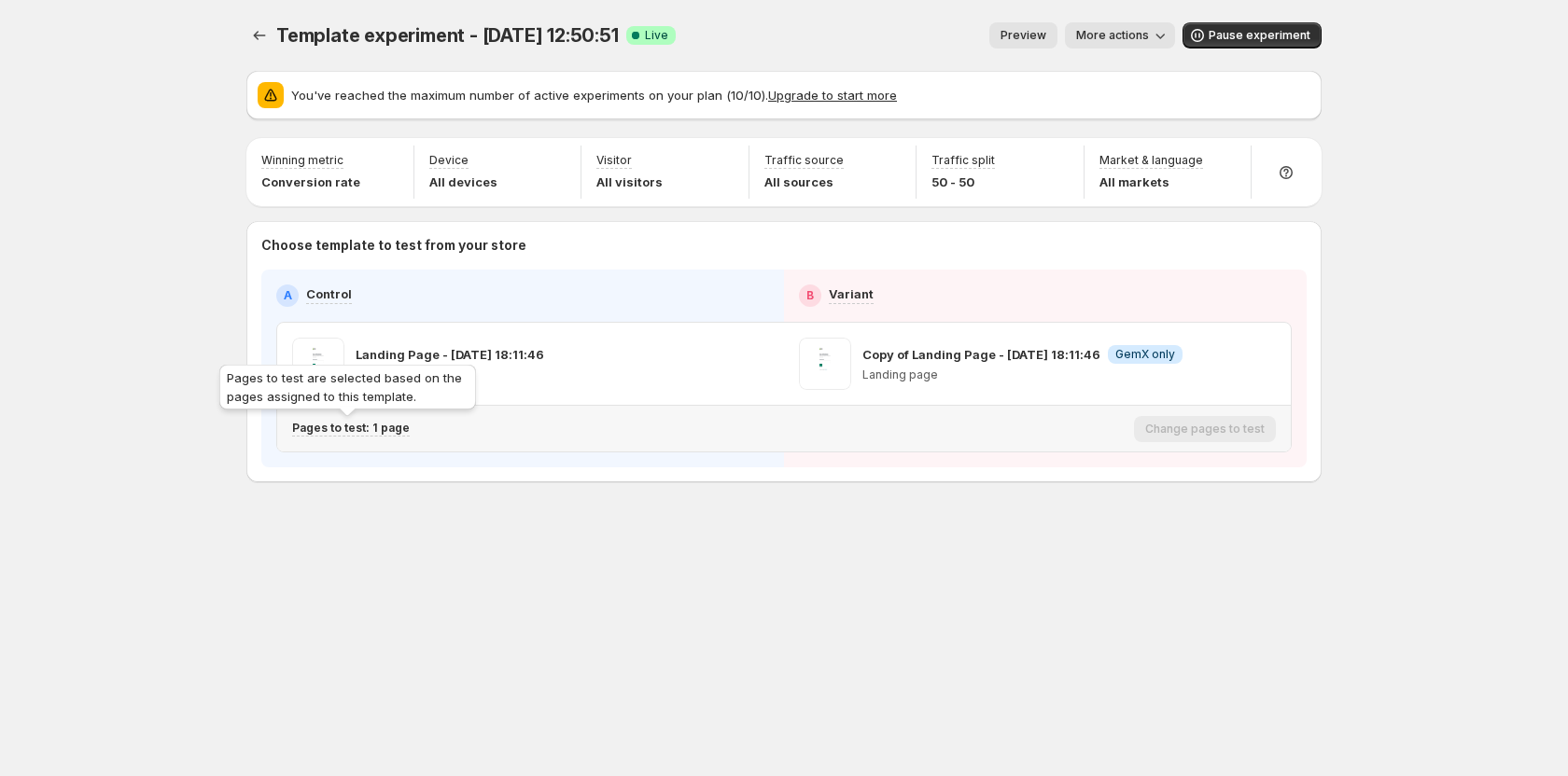
click at [369, 424] on p "Pages to test: 1 page" at bounding box center [350, 428] width 117 height 15
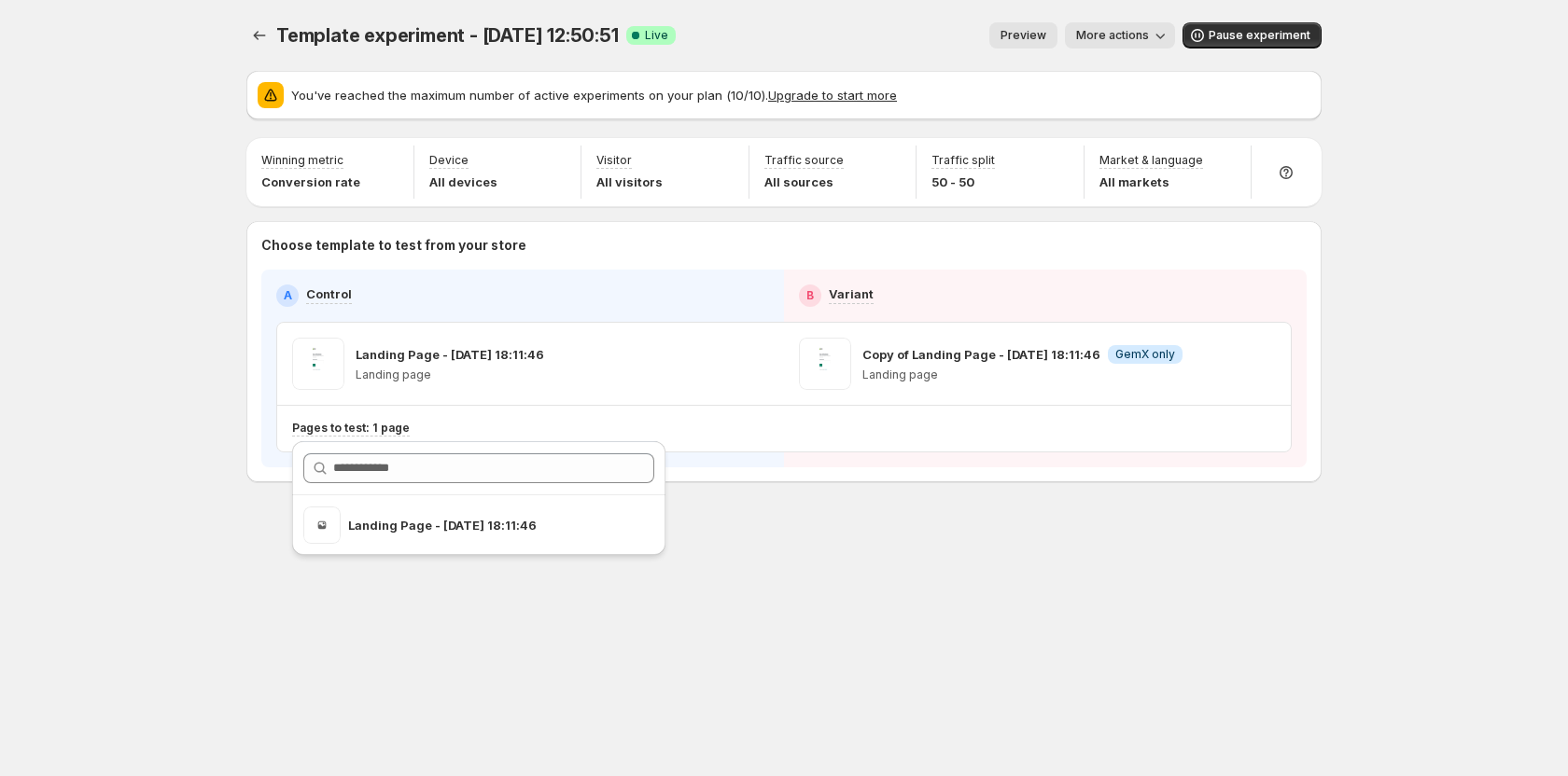
click at [732, 511] on div "Template experiment - Sep 17, 12:50:51. This page is ready Template experiment …" at bounding box center [784, 292] width 1120 height 584
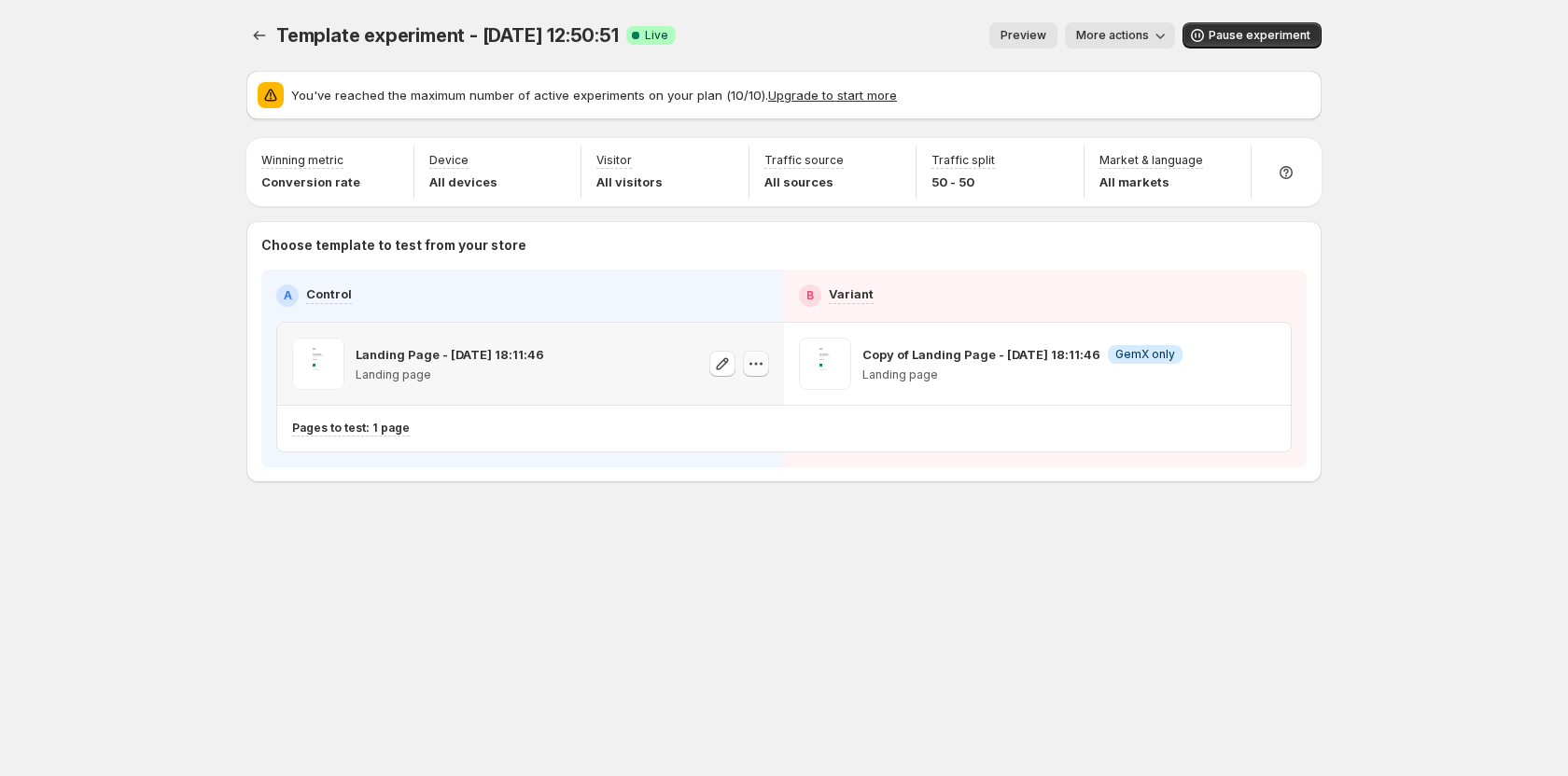
click at [758, 370] on icon "button" at bounding box center [755, 364] width 19 height 19
click at [1263, 366] on icon "button" at bounding box center [1262, 364] width 19 height 19
click at [1008, 571] on div "Template experiment - Sep 17, 12:50:51. This page is ready Template experiment …" at bounding box center [784, 292] width 1120 height 584
click at [260, 38] on icon "Experiments" at bounding box center [259, 35] width 19 height 19
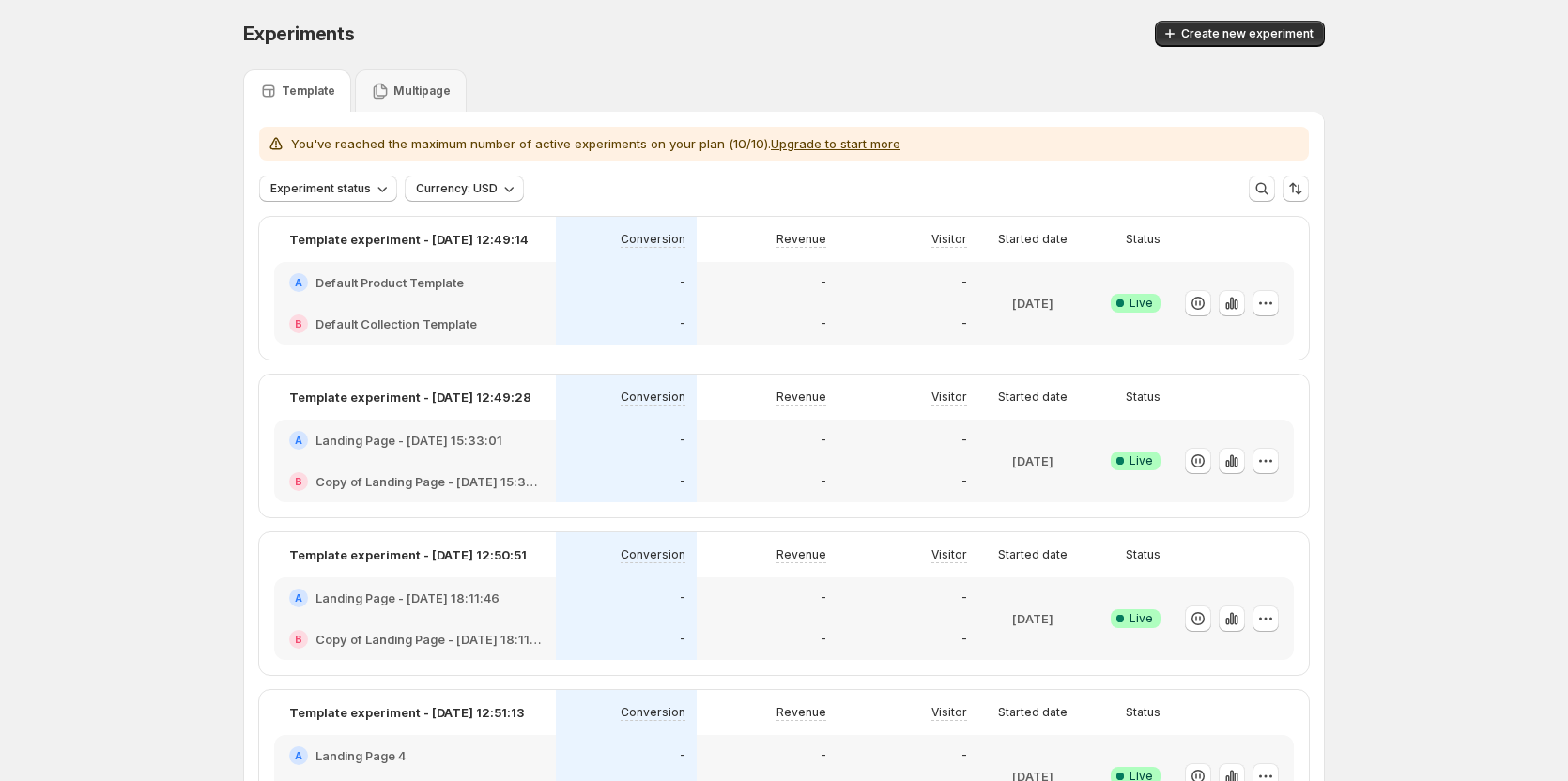
scroll to position [94, 0]
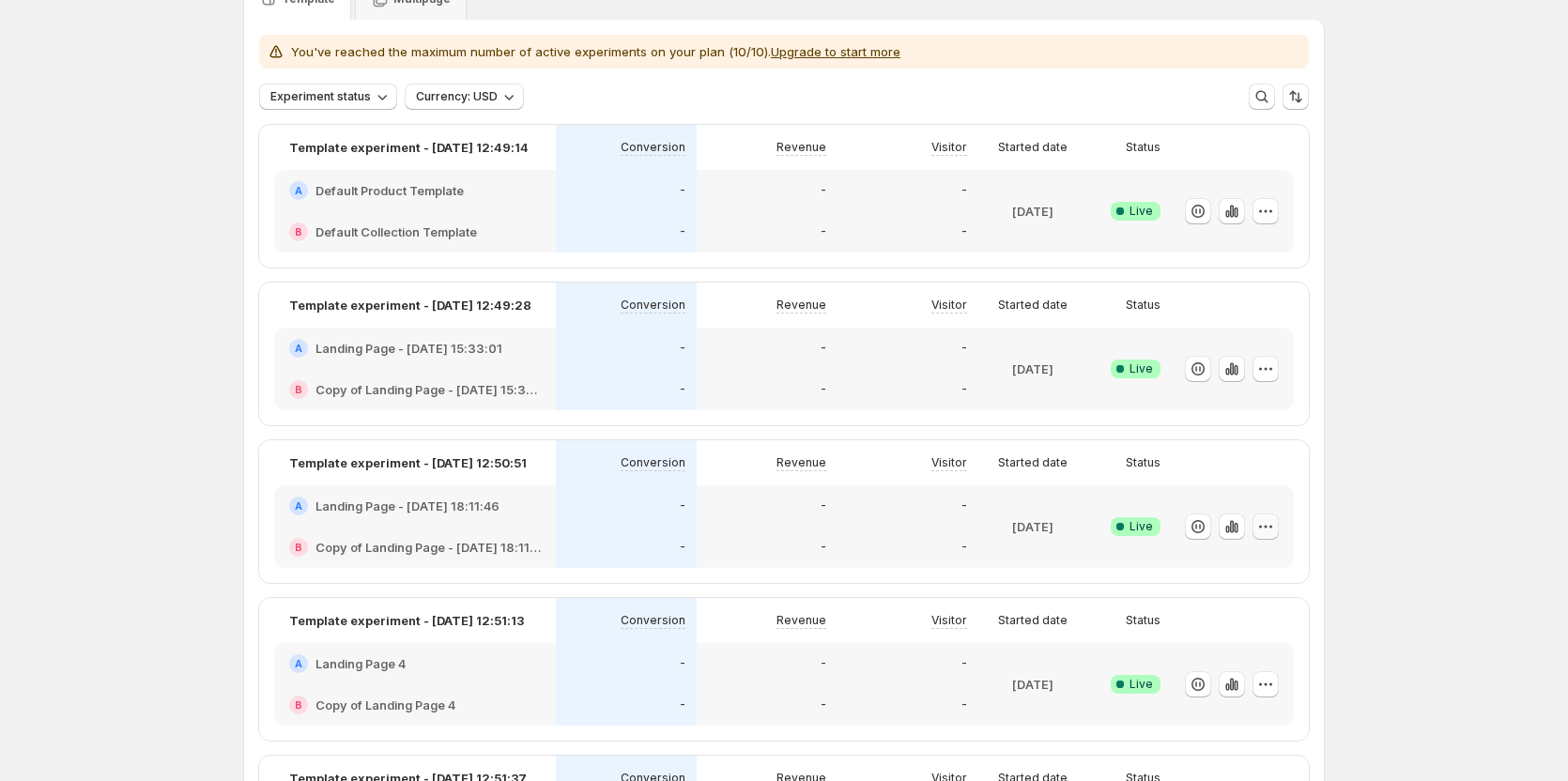
click at [1272, 528] on icon "button" at bounding box center [1265, 527] width 19 height 19
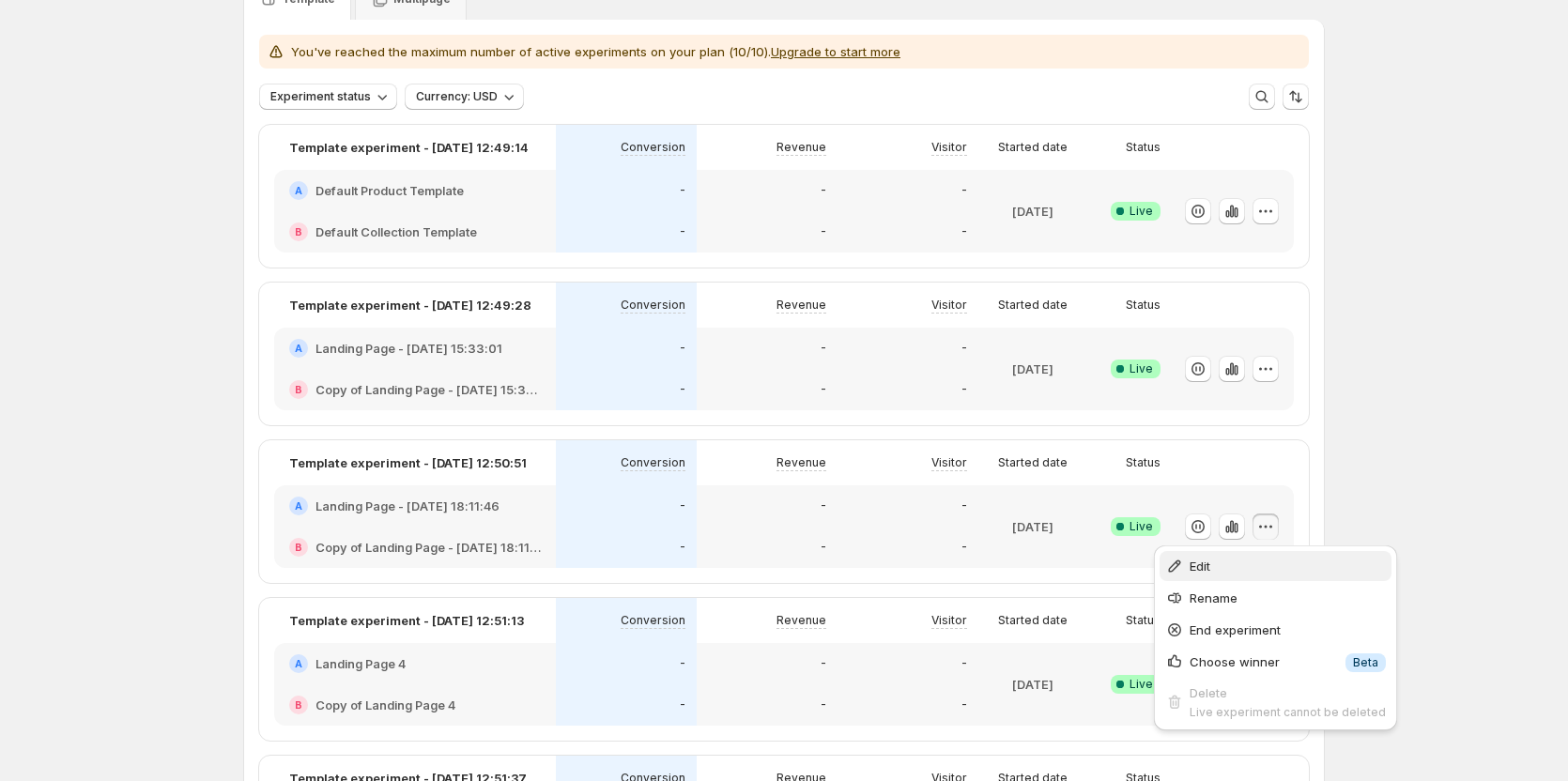
click at [1188, 565] on div "Edit" at bounding box center [1275, 566] width 220 height 19
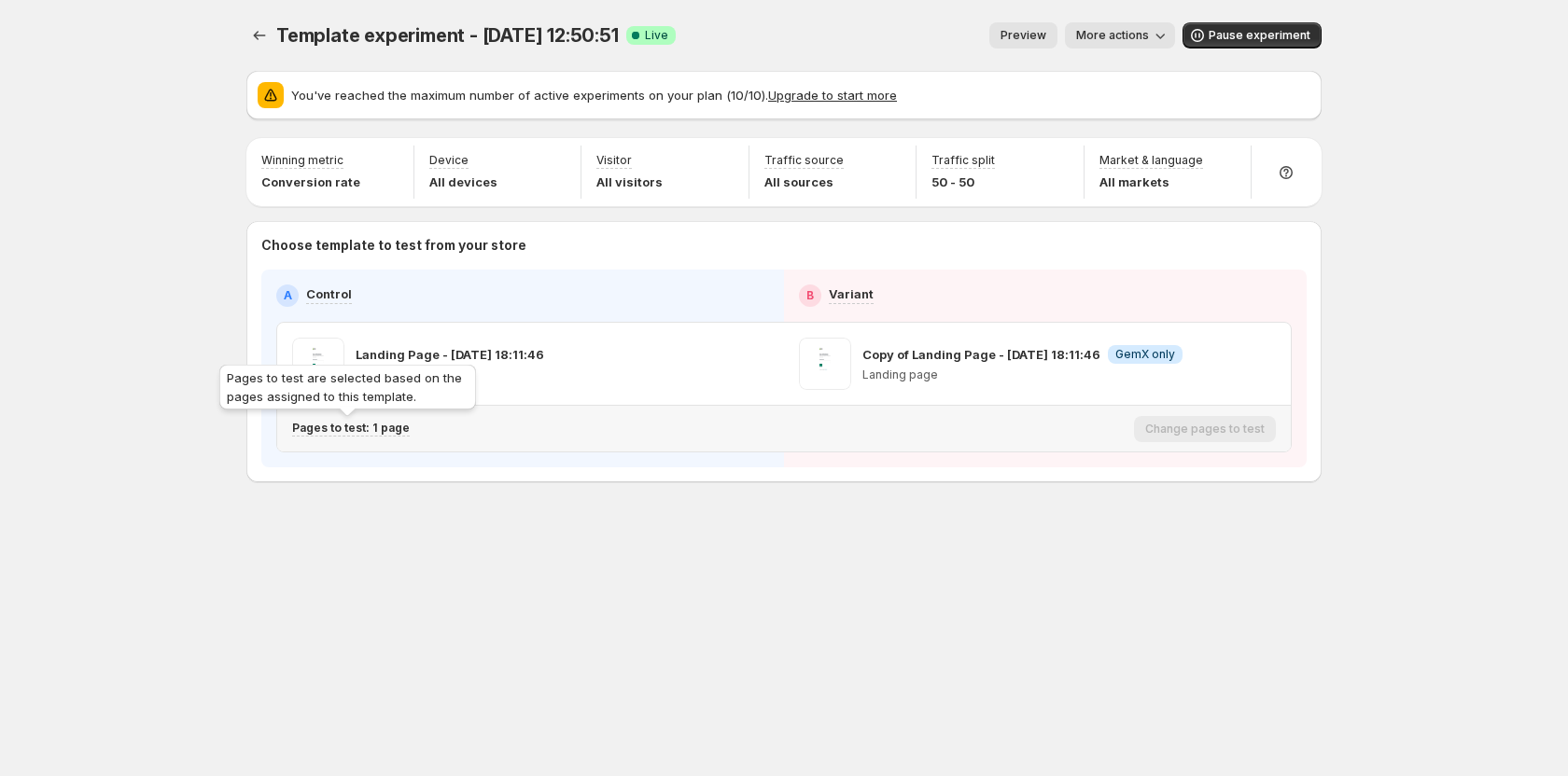
click at [379, 430] on p "Pages to test: 1 page" at bounding box center [350, 428] width 117 height 15
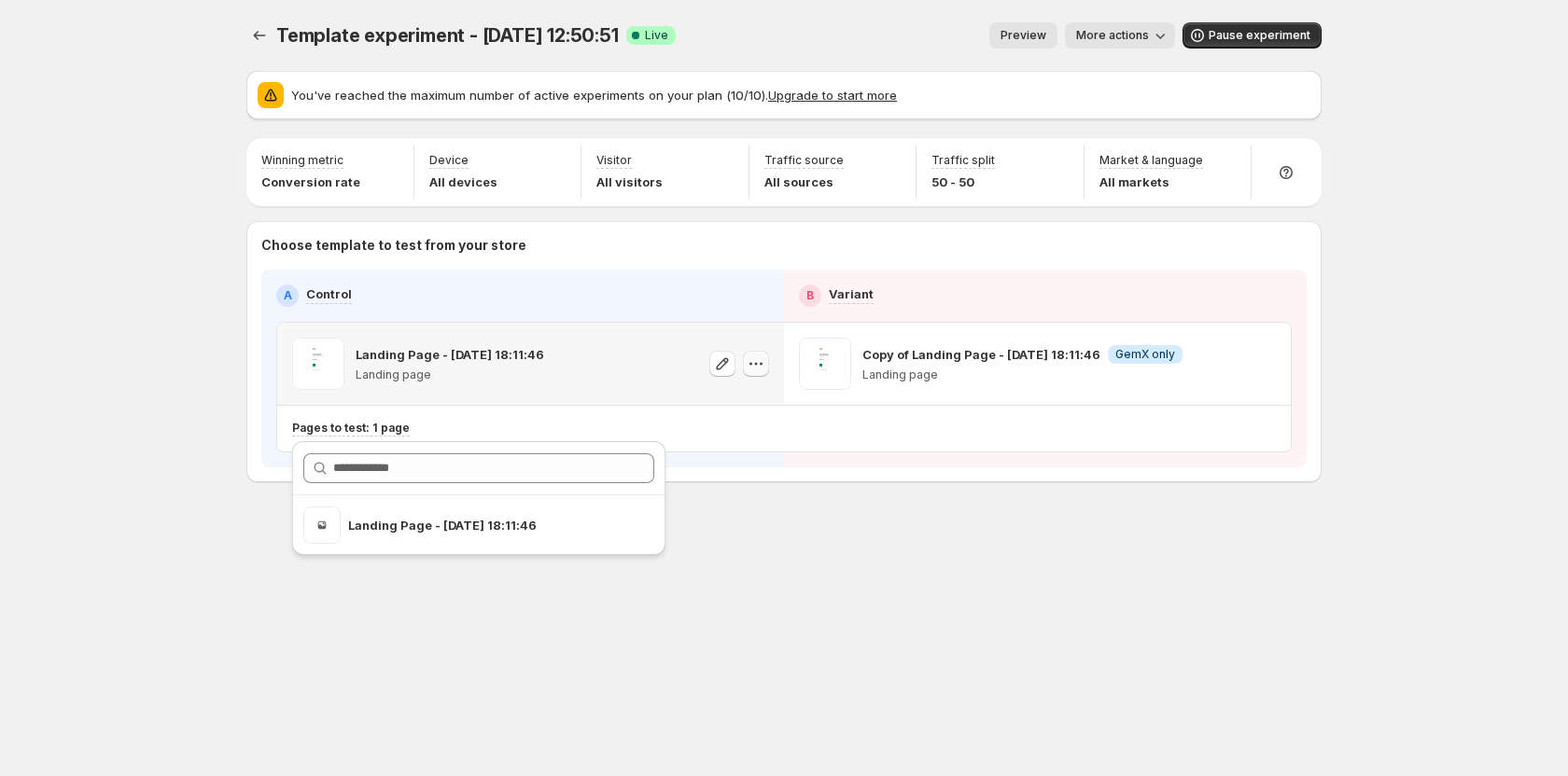
click at [761, 369] on icon "button" at bounding box center [755, 364] width 19 height 19
click at [252, 43] on icon "Experiments" at bounding box center [259, 35] width 19 height 19
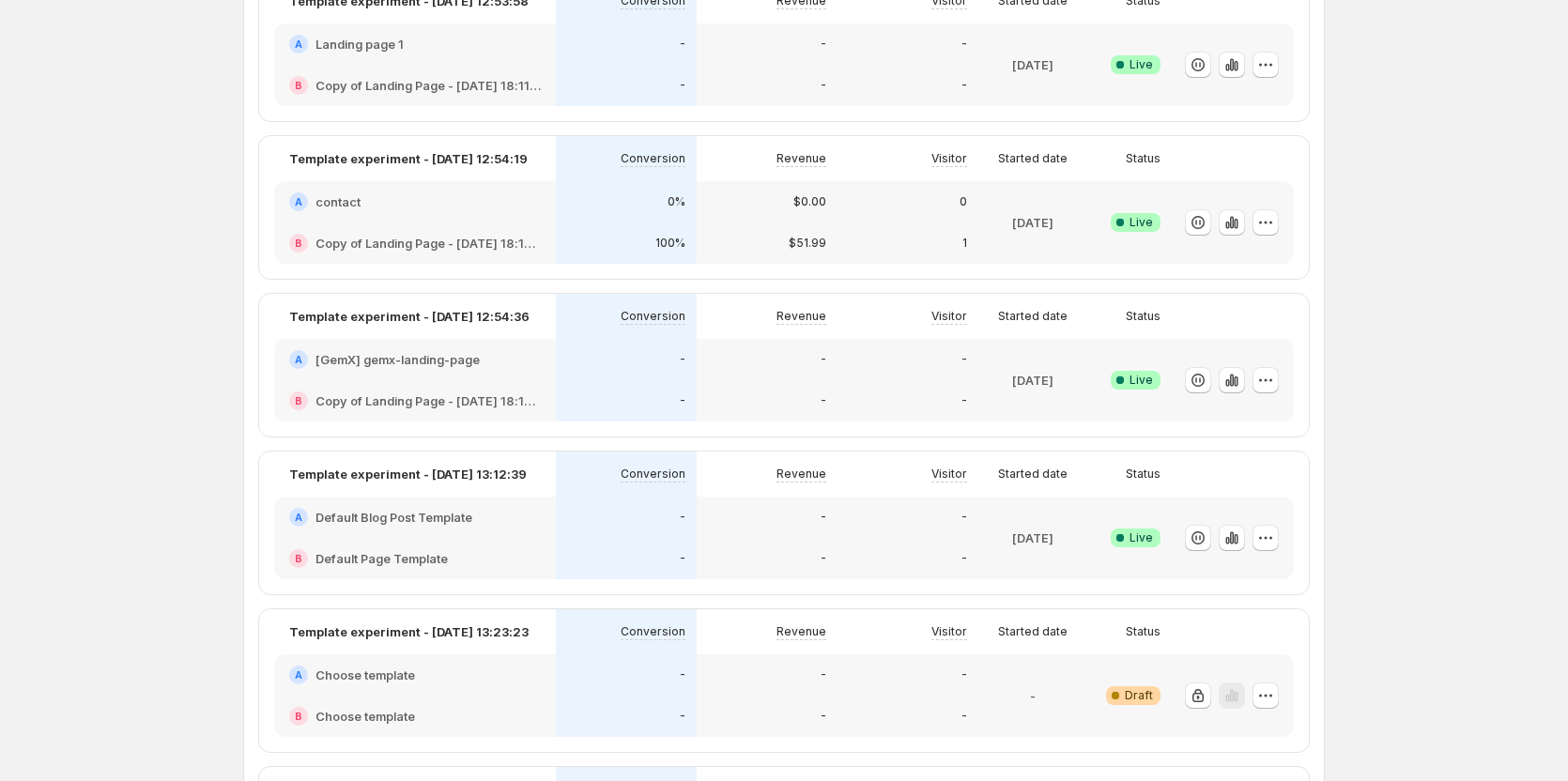
scroll to position [1185, 0]
click at [1262, 377] on icon "button" at bounding box center [1265, 382] width 19 height 19
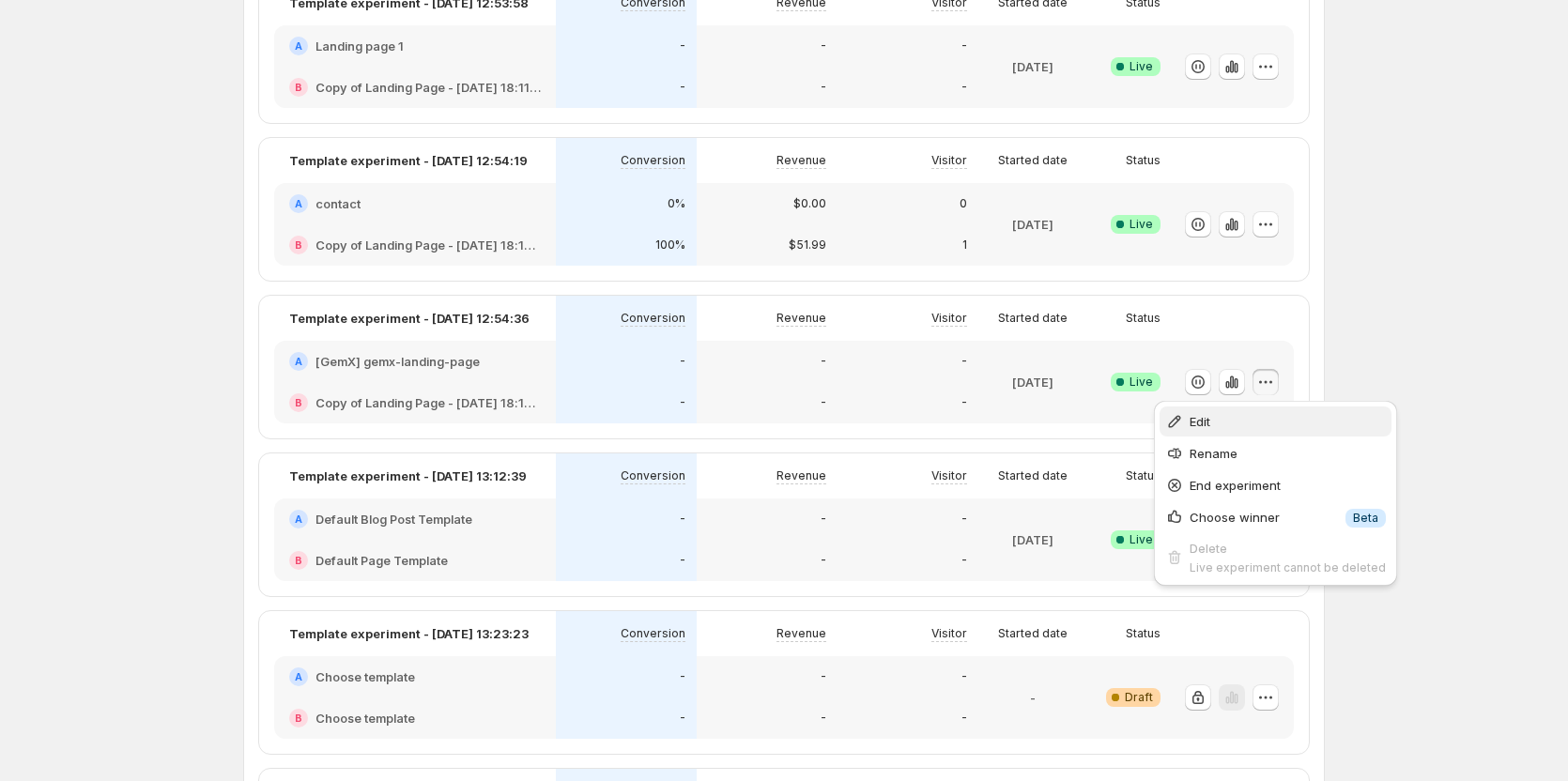
click at [1259, 415] on span "Edit" at bounding box center [1287, 422] width 196 height 19
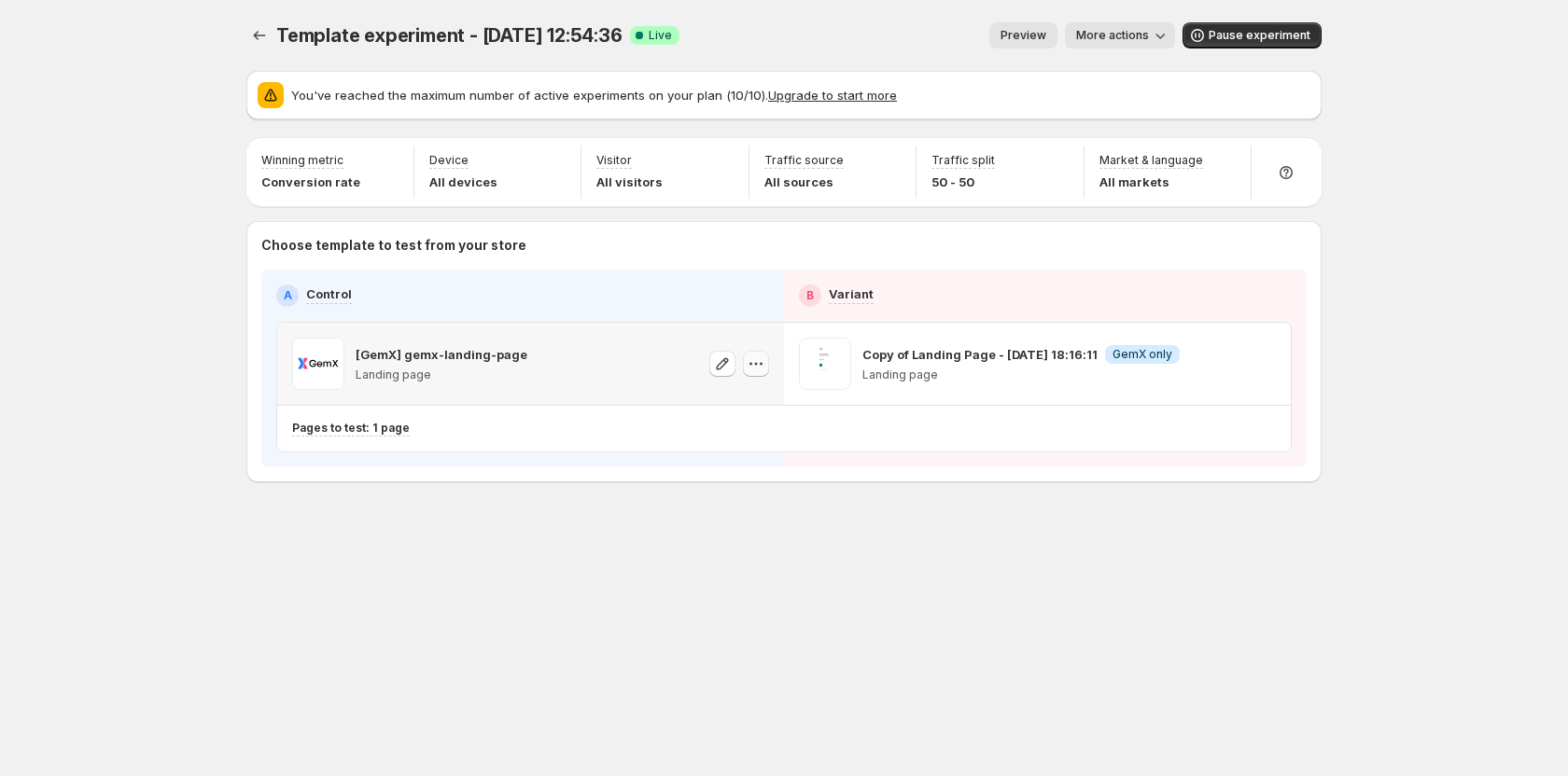
click at [763, 364] on icon "button" at bounding box center [755, 364] width 19 height 19
click at [1272, 366] on button "button" at bounding box center [1262, 364] width 27 height 27
drag, startPoint x: 358, startPoint y: 541, endPoint x: 241, endPoint y: 148, distance: 410.0
click at [356, 540] on div "Template experiment - Sep 17, 12:54:36. This page is ready Template experiment …" at bounding box center [784, 292] width 1120 height 584
click at [255, 35] on icon "Experiments" at bounding box center [259, 35] width 12 height 9
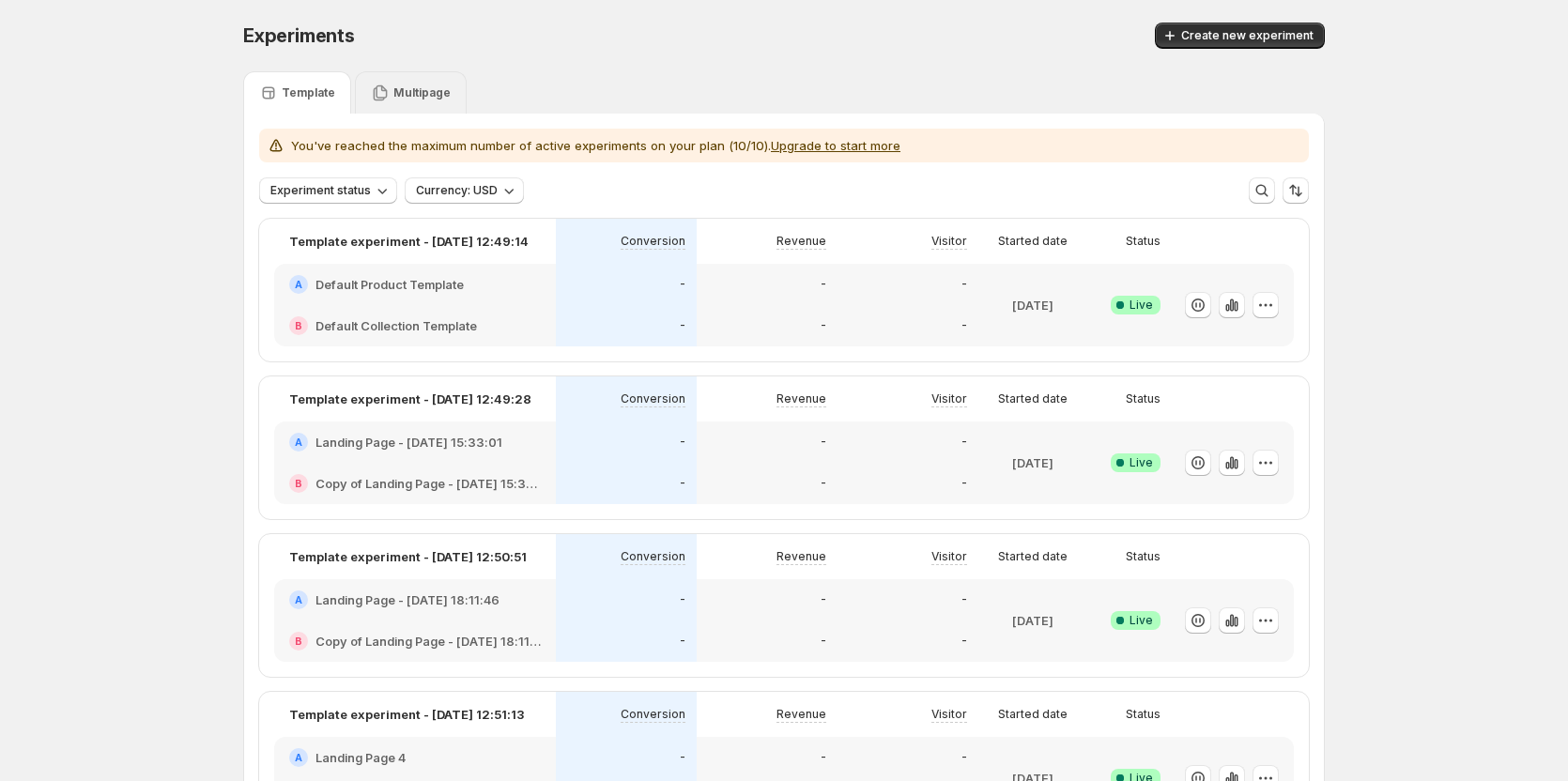
click at [409, 90] on p "Multipage" at bounding box center [422, 92] width 58 height 15
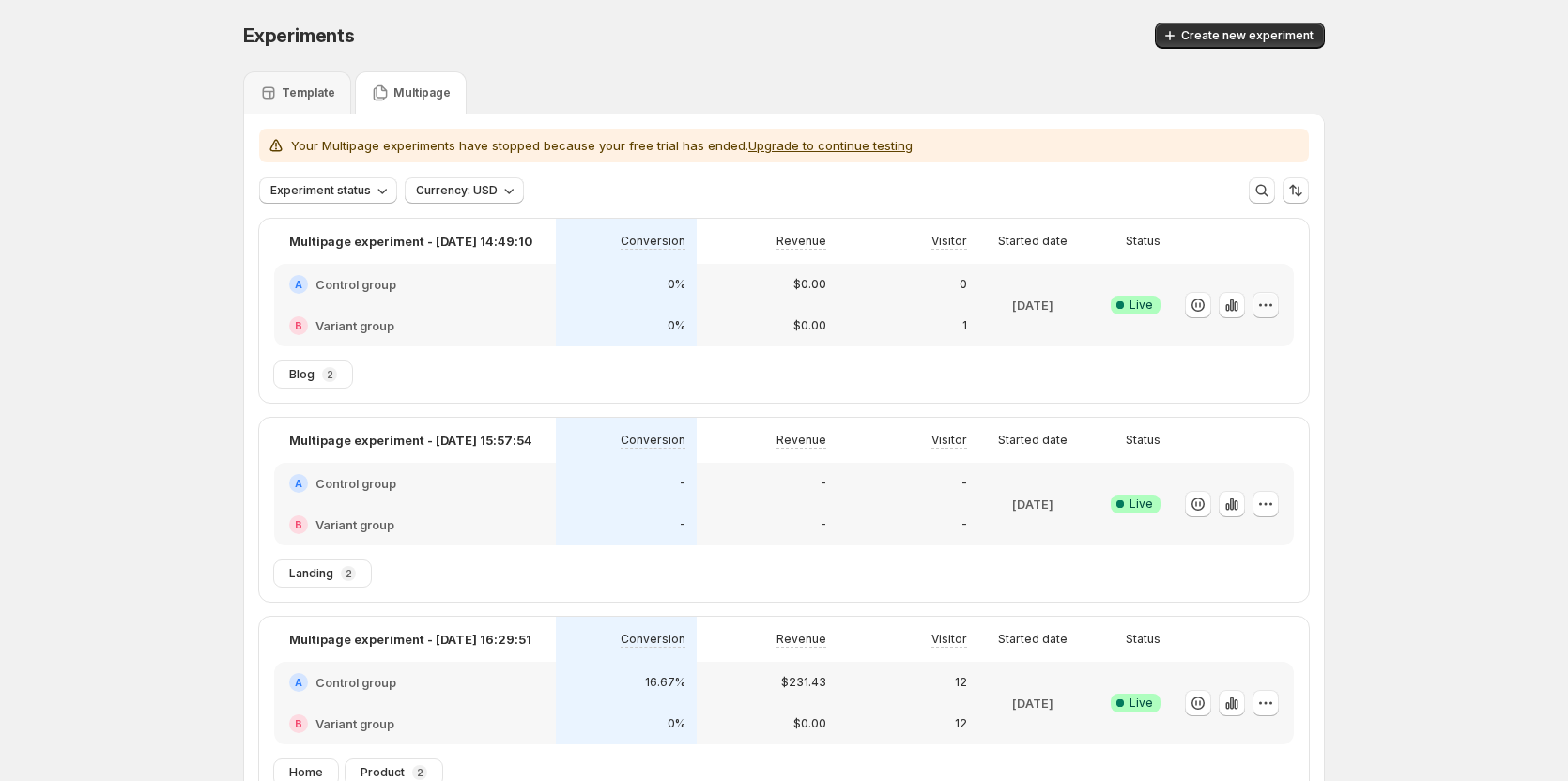
click at [1267, 308] on icon "button" at bounding box center [1265, 305] width 19 height 19
click at [1343, 261] on div "Experiments. This page is ready Experiments Create new experiment Template Mult…" at bounding box center [784, 645] width 1127 height 1290
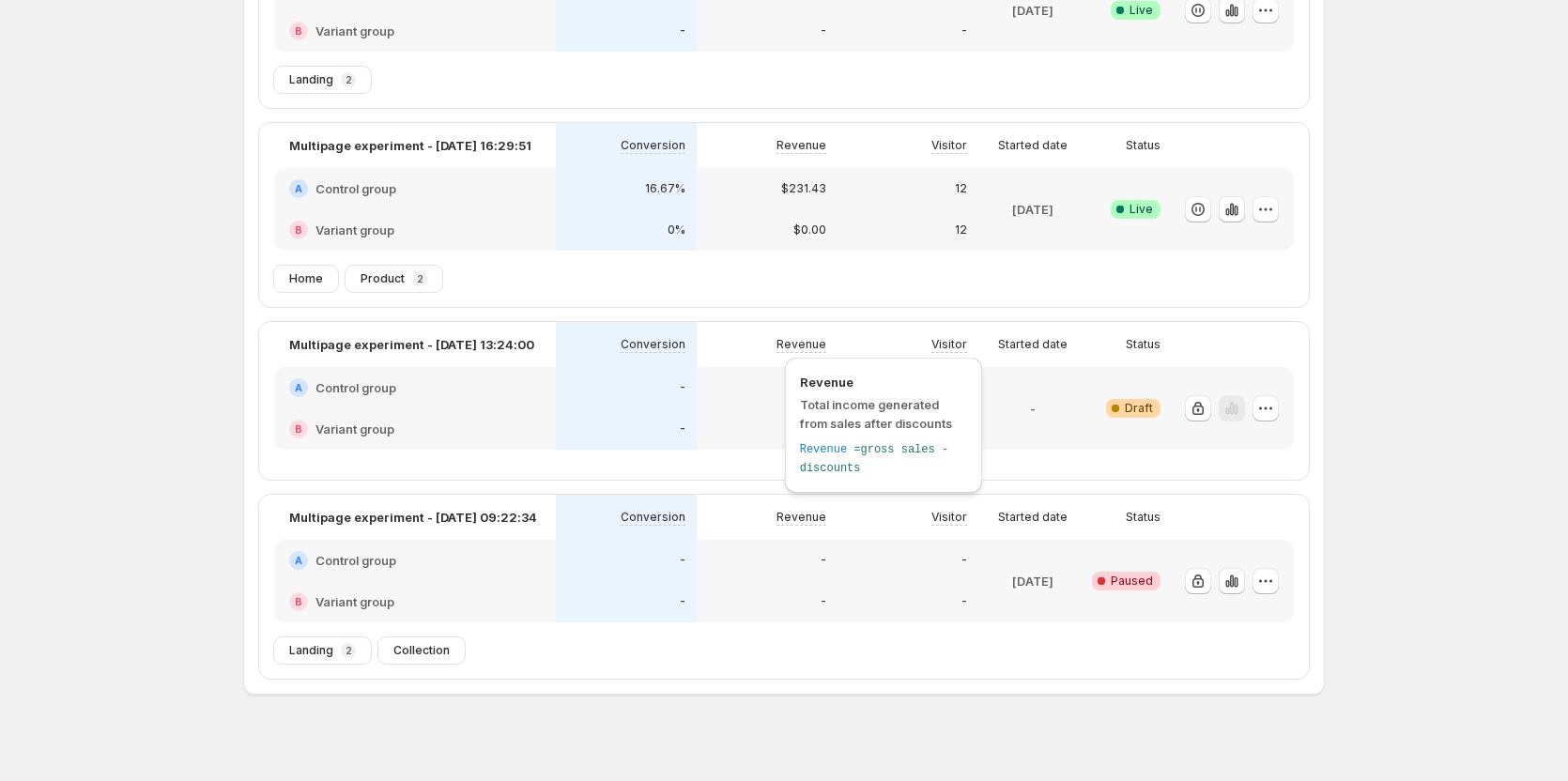
scroll to position [509, 0]
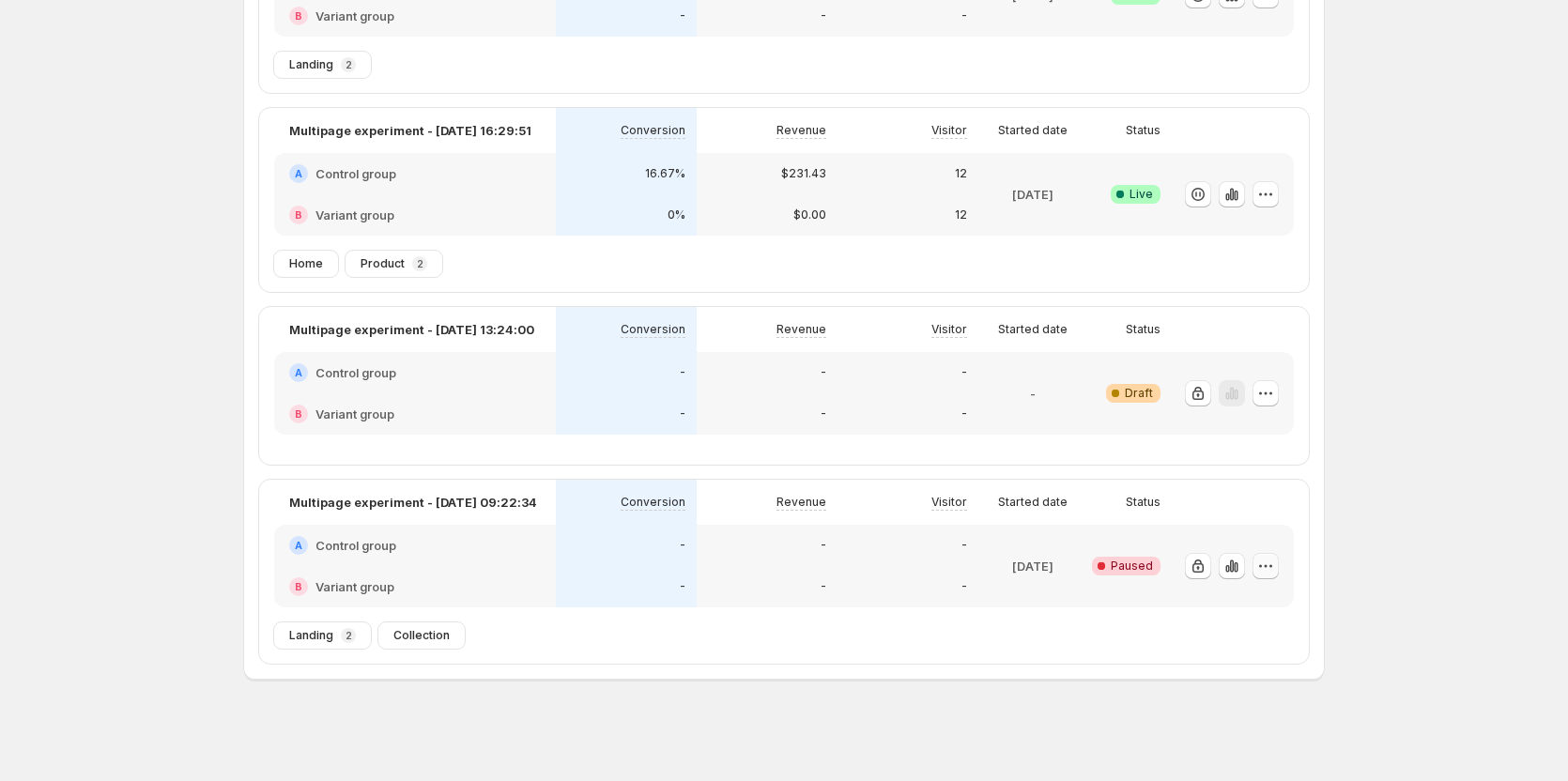
click at [1264, 561] on icon "button" at bounding box center [1265, 566] width 19 height 19
click at [1254, 600] on span "Edit" at bounding box center [1247, 605] width 21 height 15
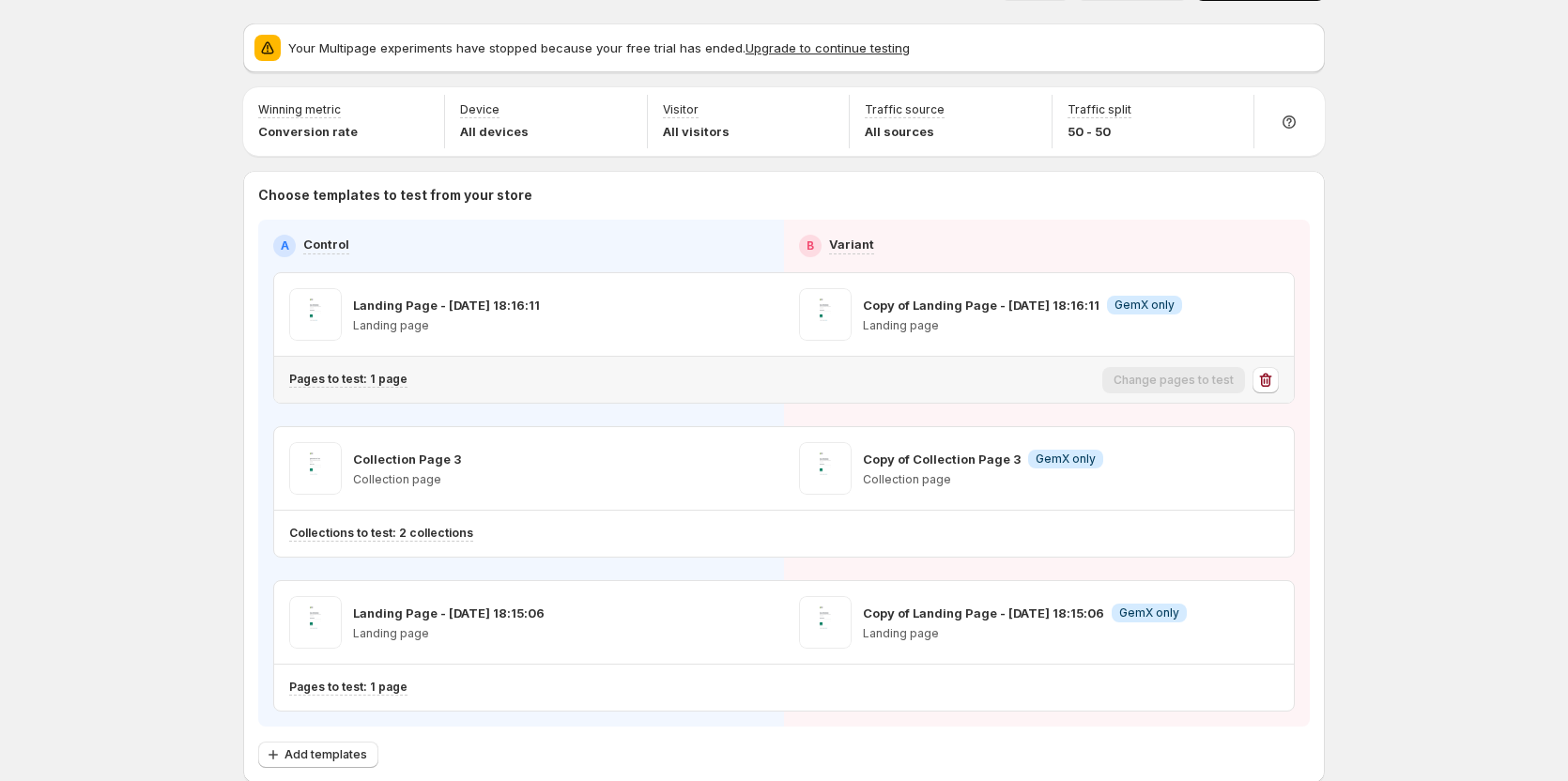
scroll to position [94, 0]
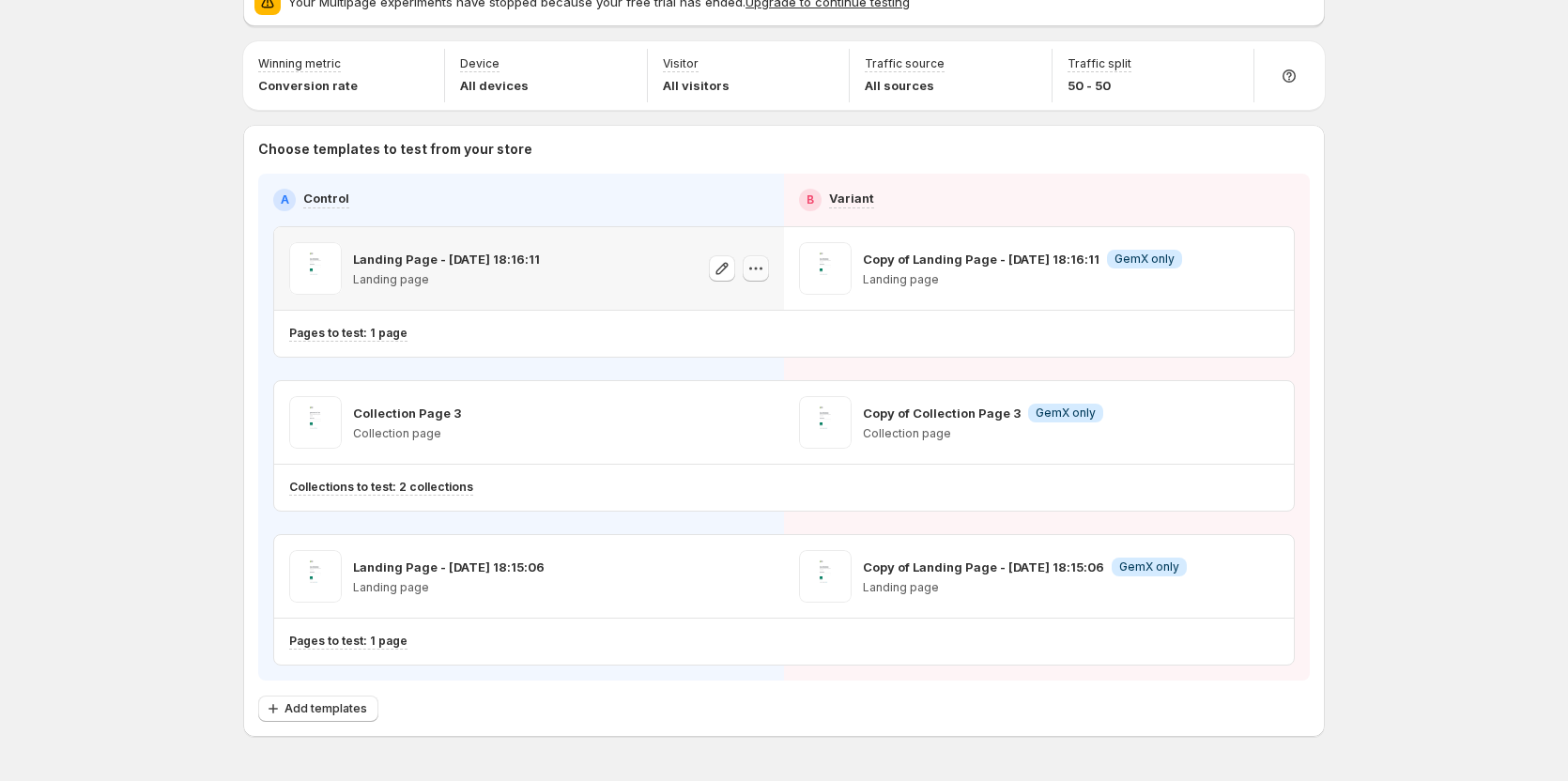
click at [759, 270] on icon "button" at bounding box center [755, 268] width 19 height 19
click at [1269, 273] on icon "button" at bounding box center [1265, 268] width 19 height 19
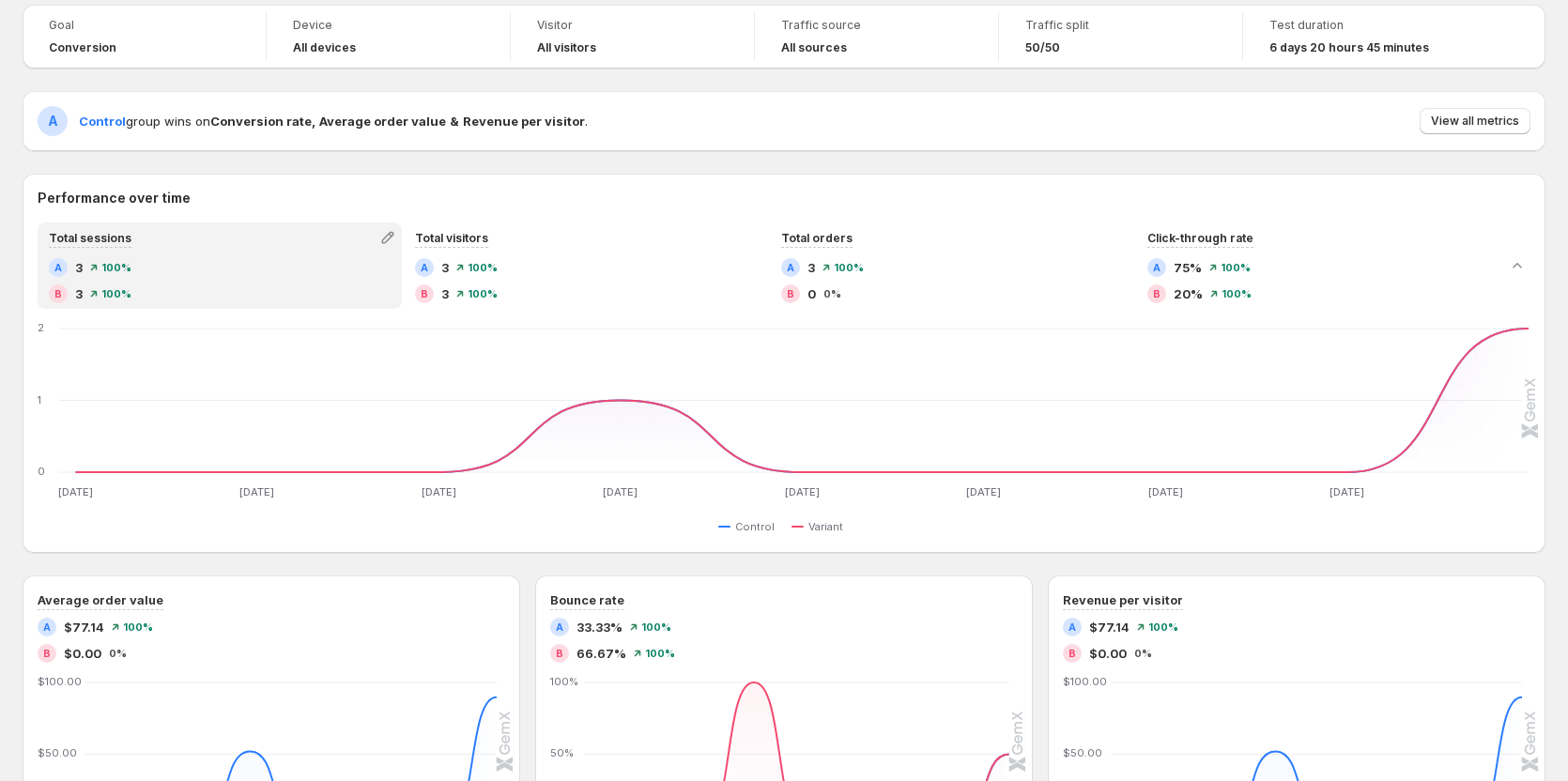
scroll to position [94, 0]
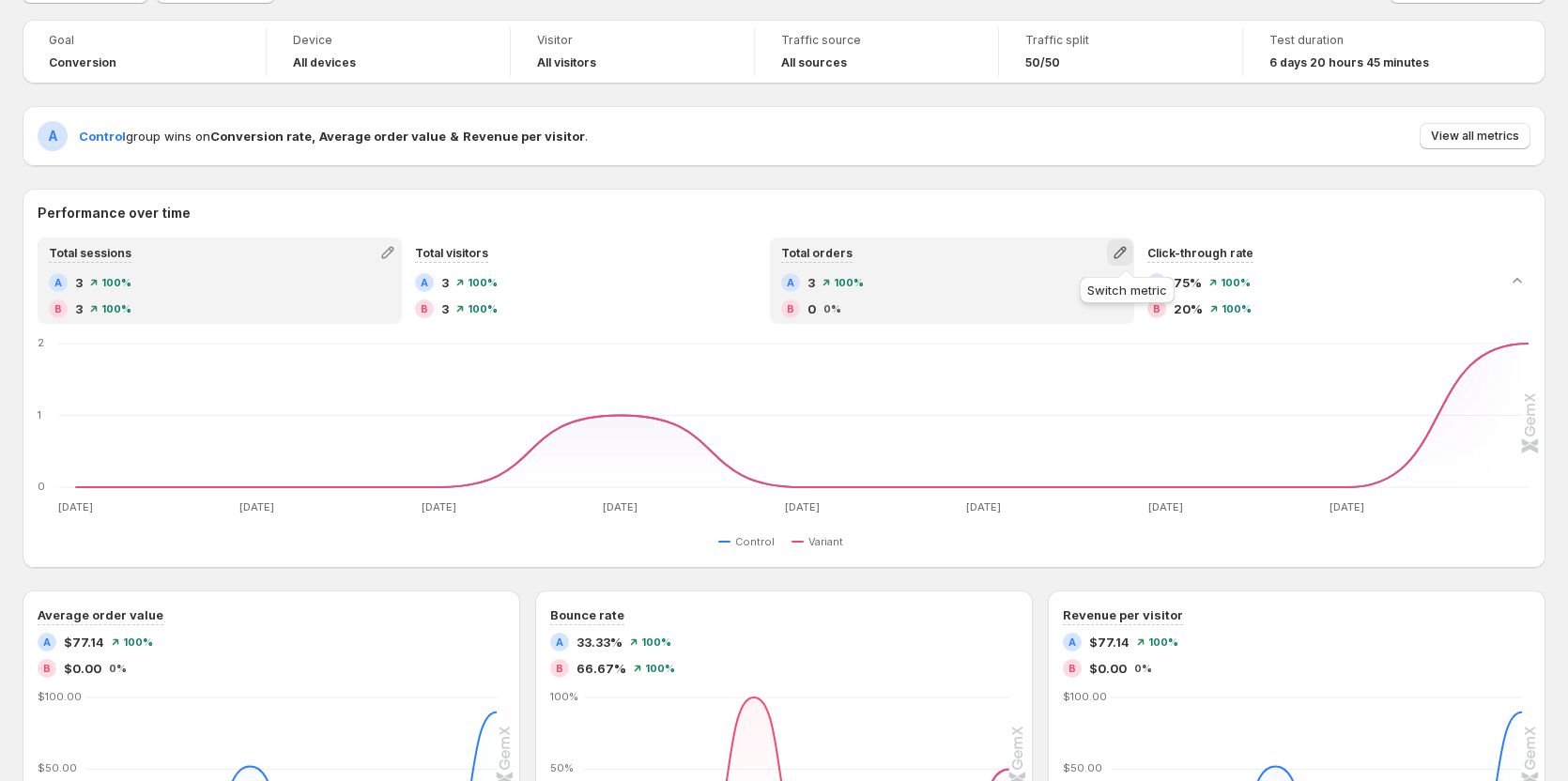
click at [1123, 253] on icon "button" at bounding box center [1120, 252] width 19 height 19
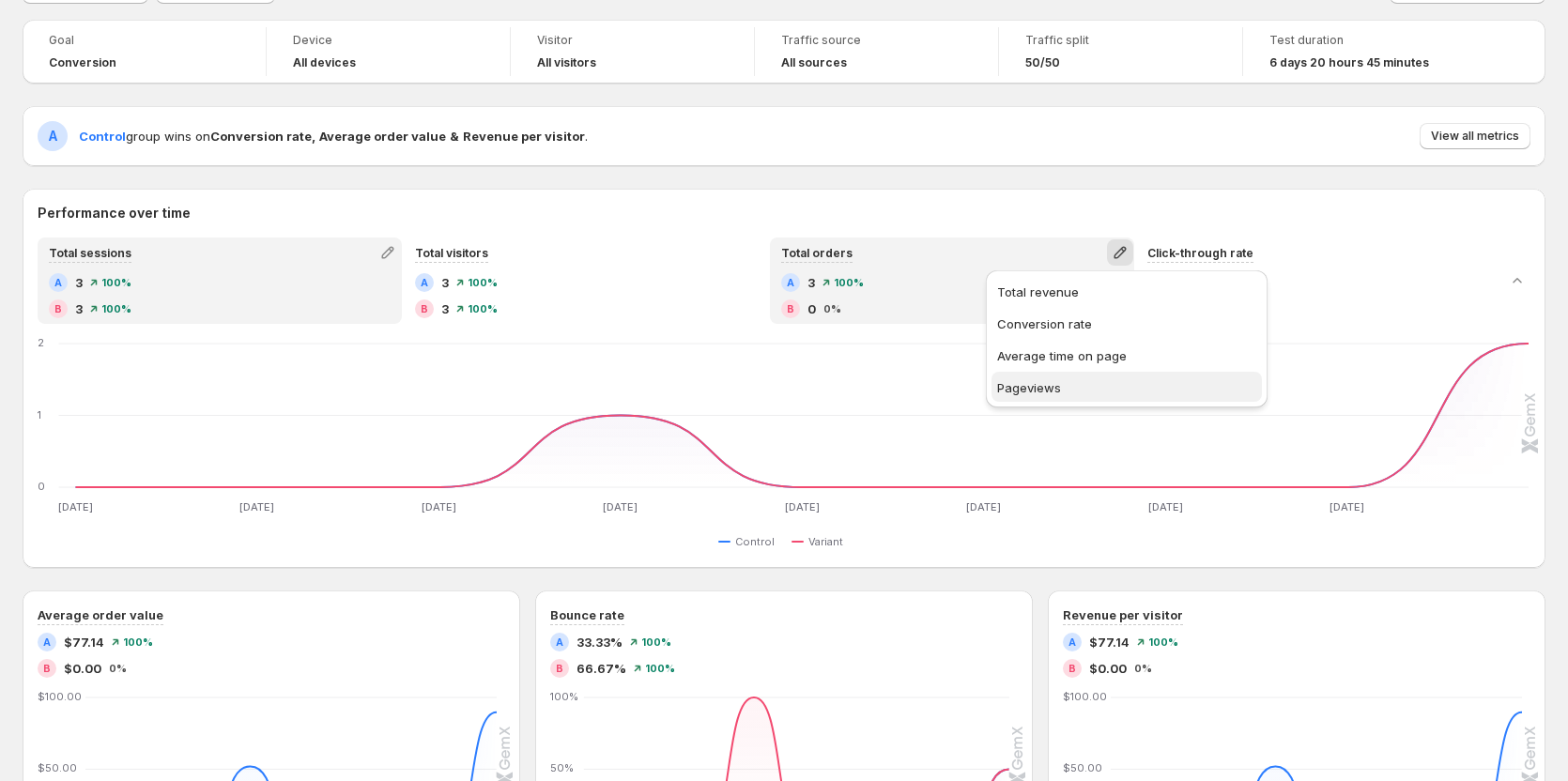
click at [1026, 377] on button "Pageviews" at bounding box center [1126, 387] width 271 height 30
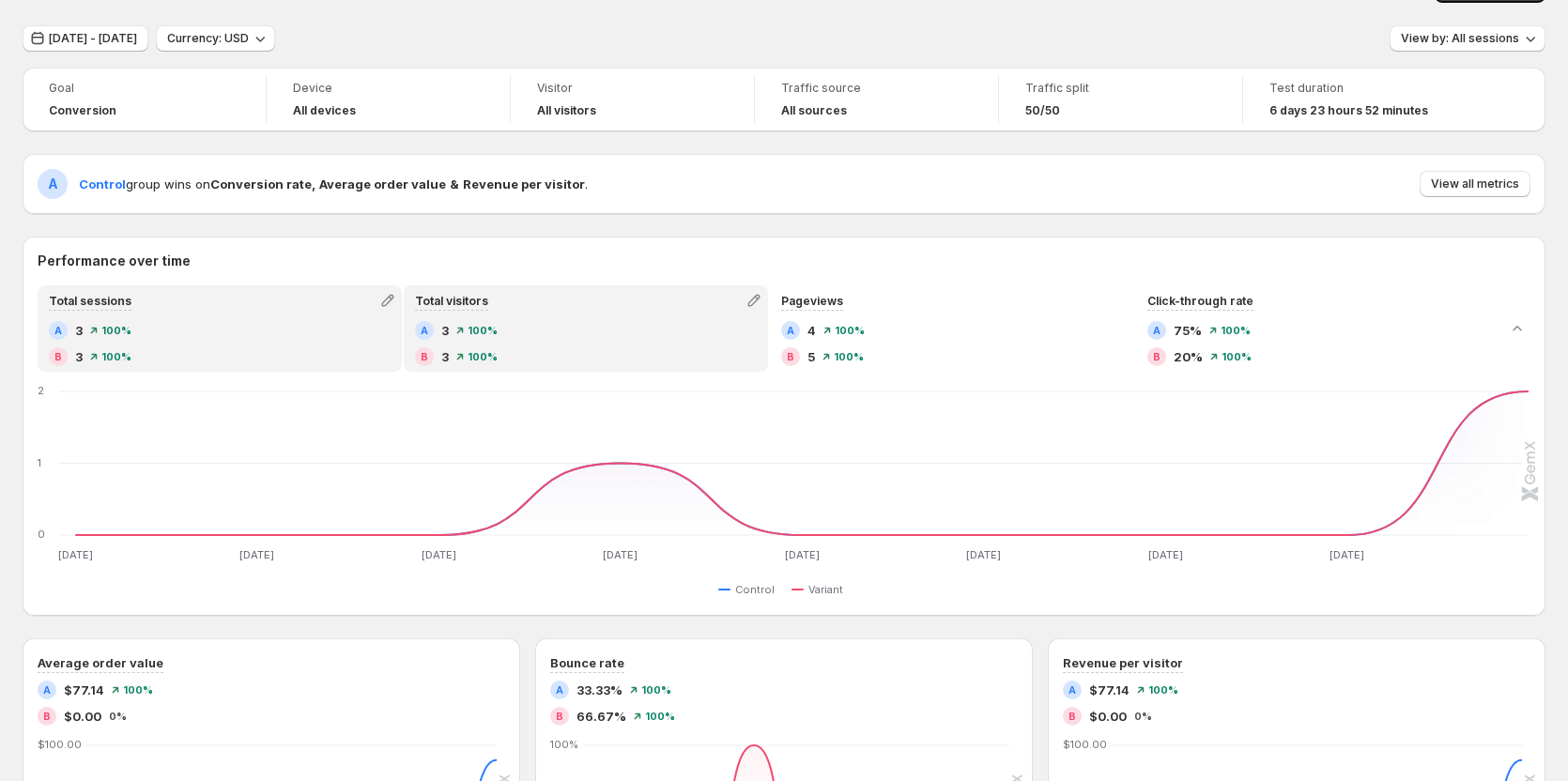
scroll to position [0, 0]
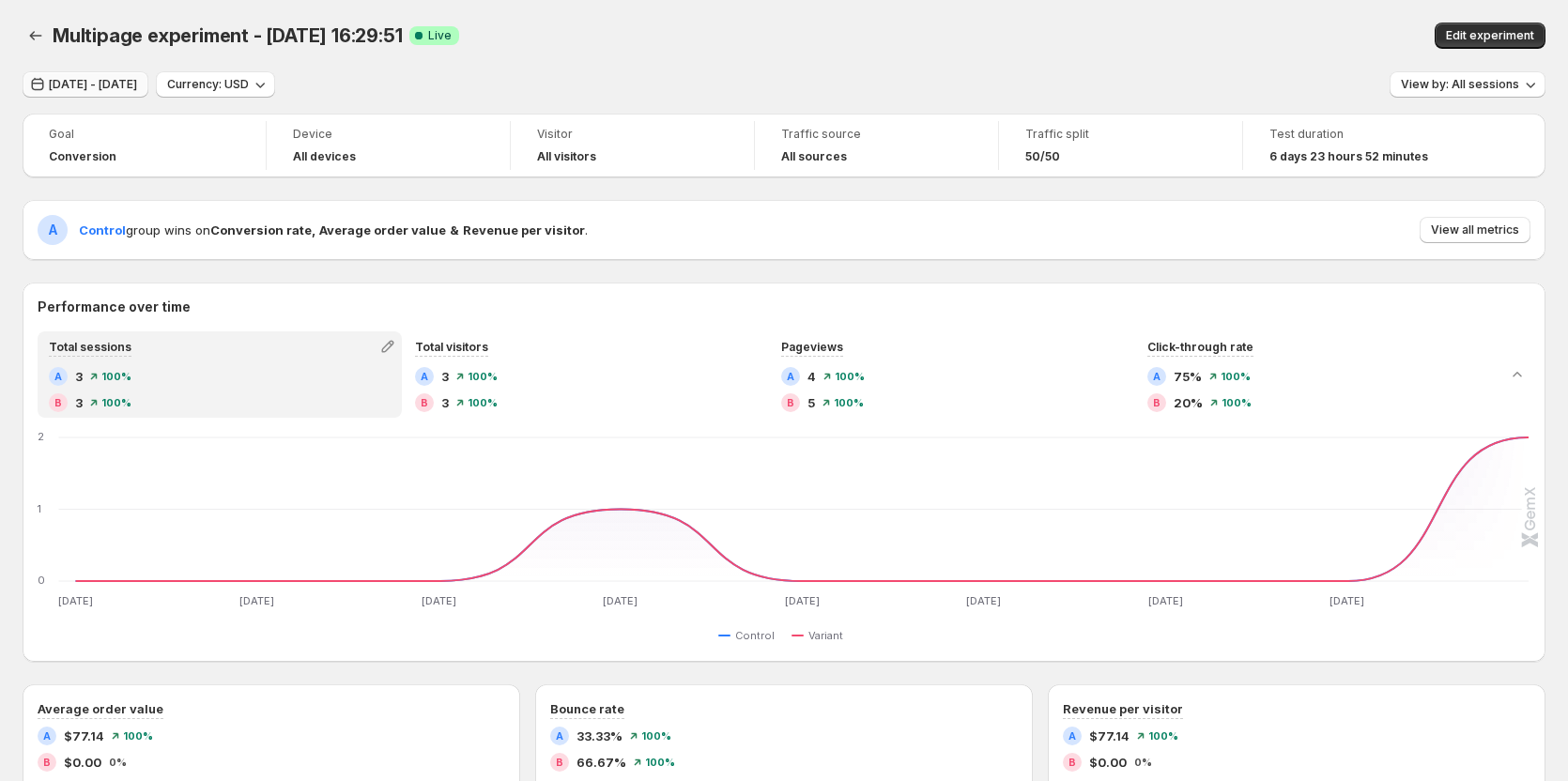
click at [77, 85] on span "Sep 16, 2025 - Sep 24, 2025" at bounding box center [92, 84] width 88 height 15
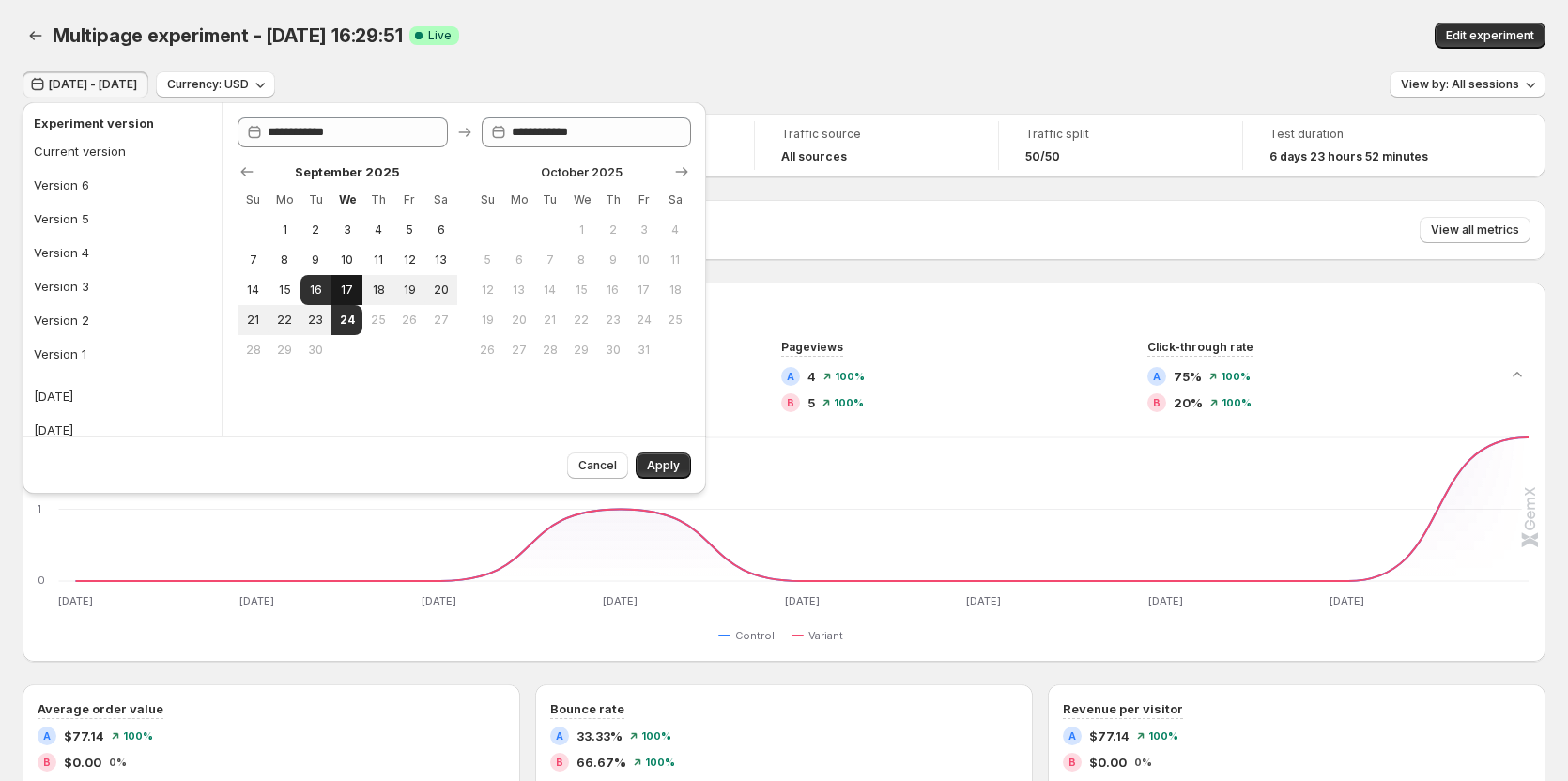
click at [343, 285] on span "17" at bounding box center [347, 290] width 16 height 15
type input "**********"
click at [352, 320] on span "24" at bounding box center [347, 320] width 16 height 15
type input "**********"
click at [667, 459] on span "Apply" at bounding box center [663, 465] width 33 height 15
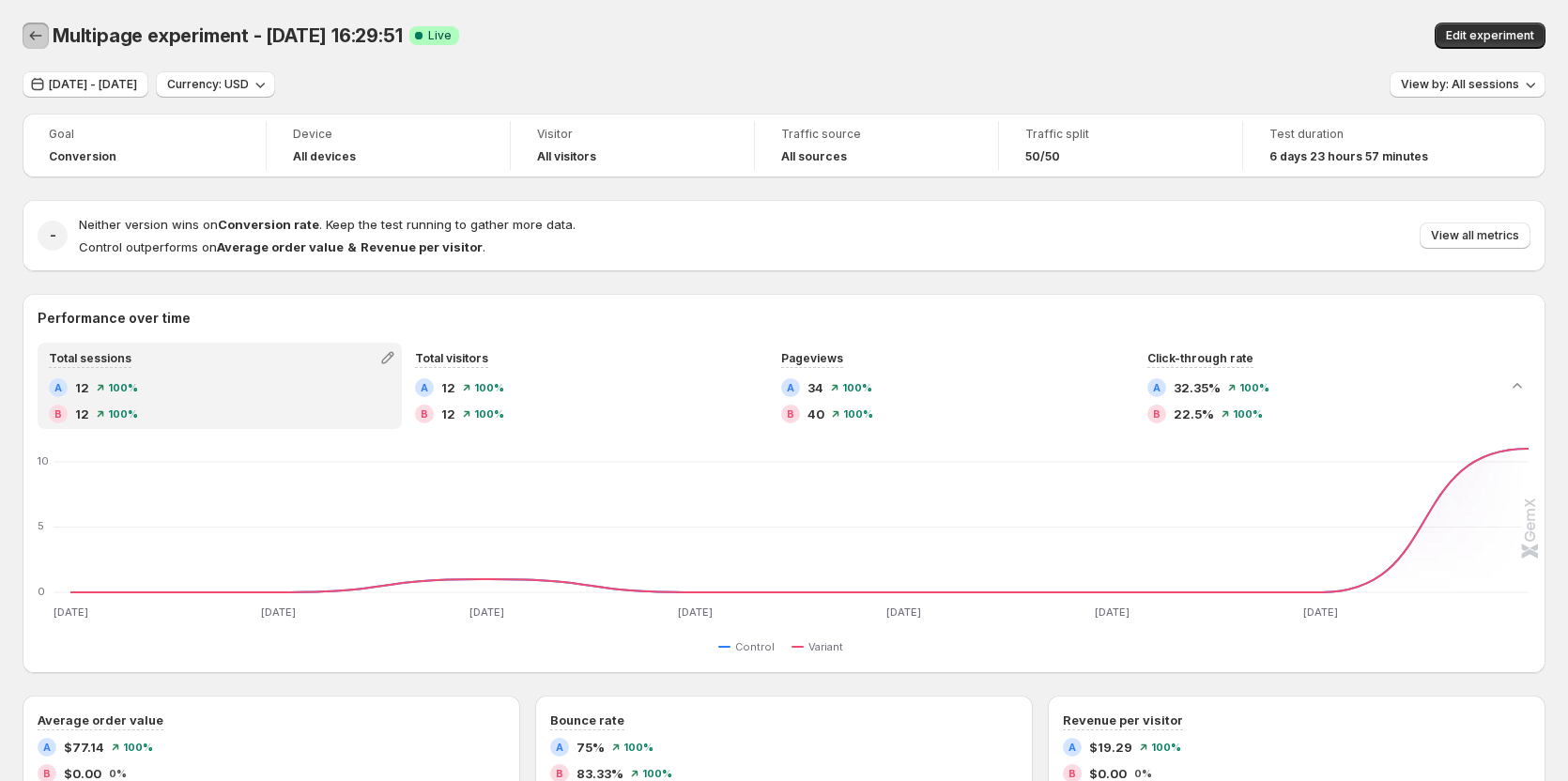
click at [25, 27] on button "Back" at bounding box center [36, 36] width 27 height 27
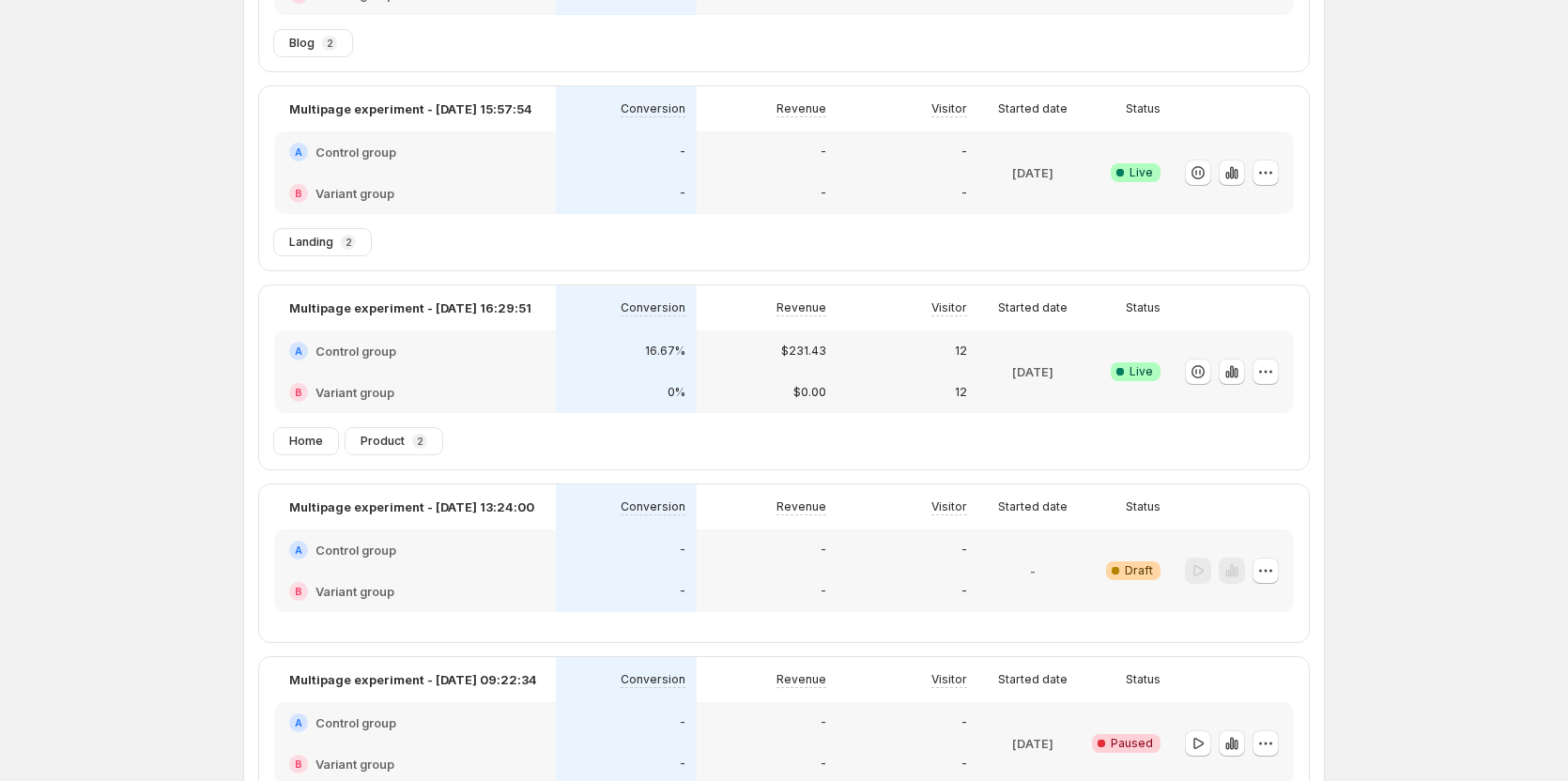
scroll to position [282, 0]
click at [1229, 374] on icon "button" at bounding box center [1227, 376] width 4 height 8
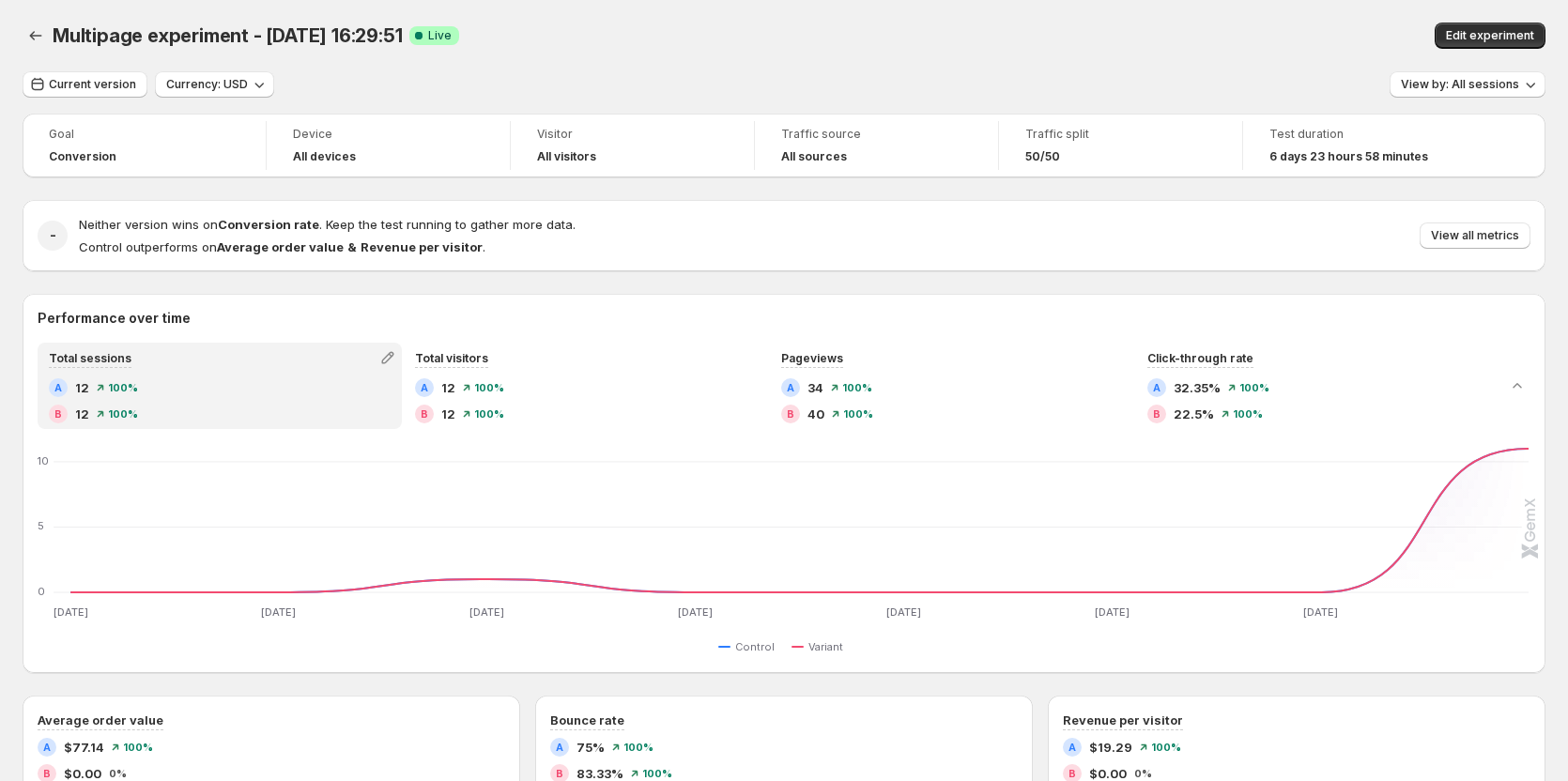
click at [26, 34] on button "Back" at bounding box center [36, 36] width 27 height 27
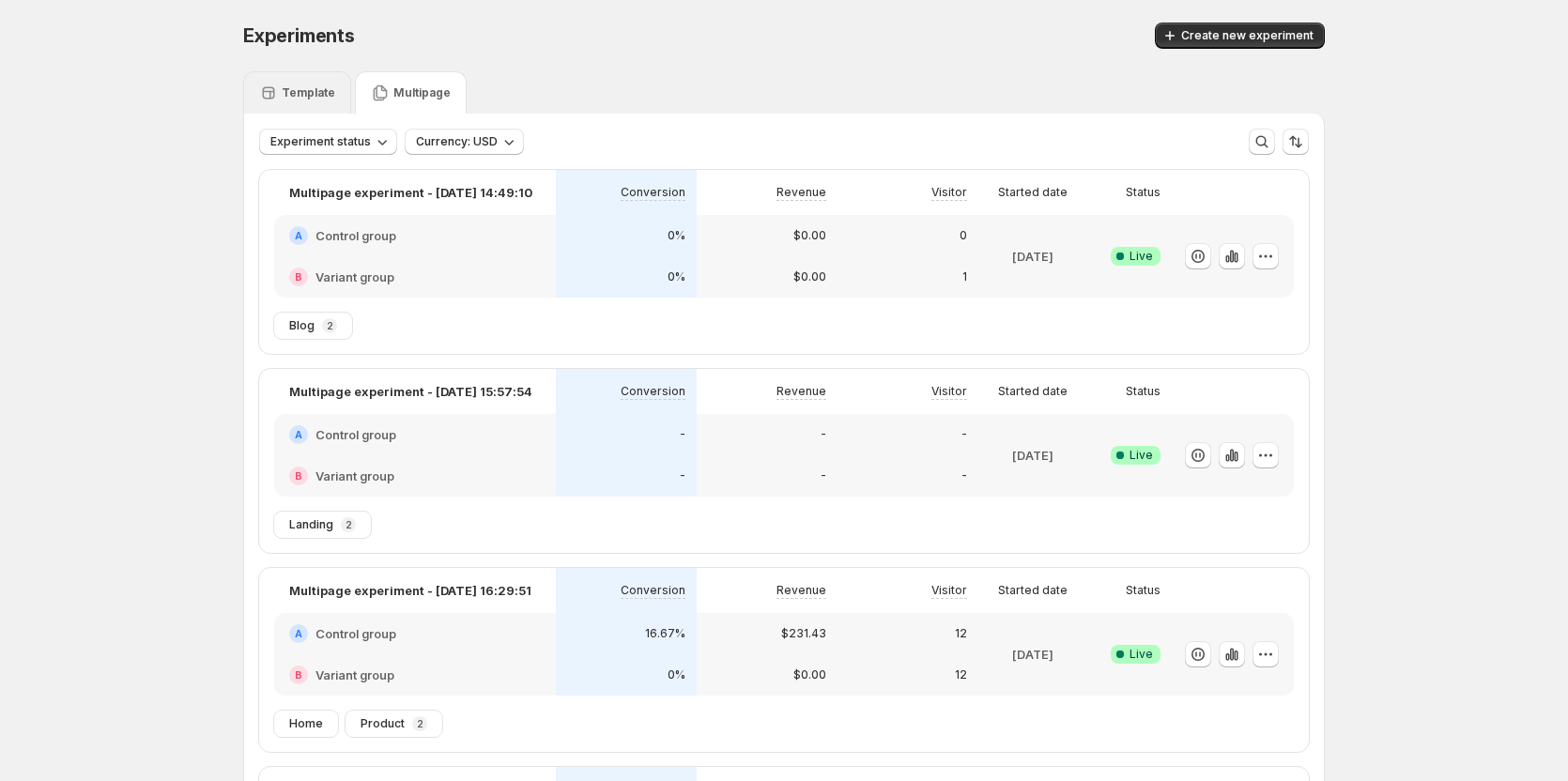
click at [298, 91] on p "Template" at bounding box center [308, 92] width 54 height 15
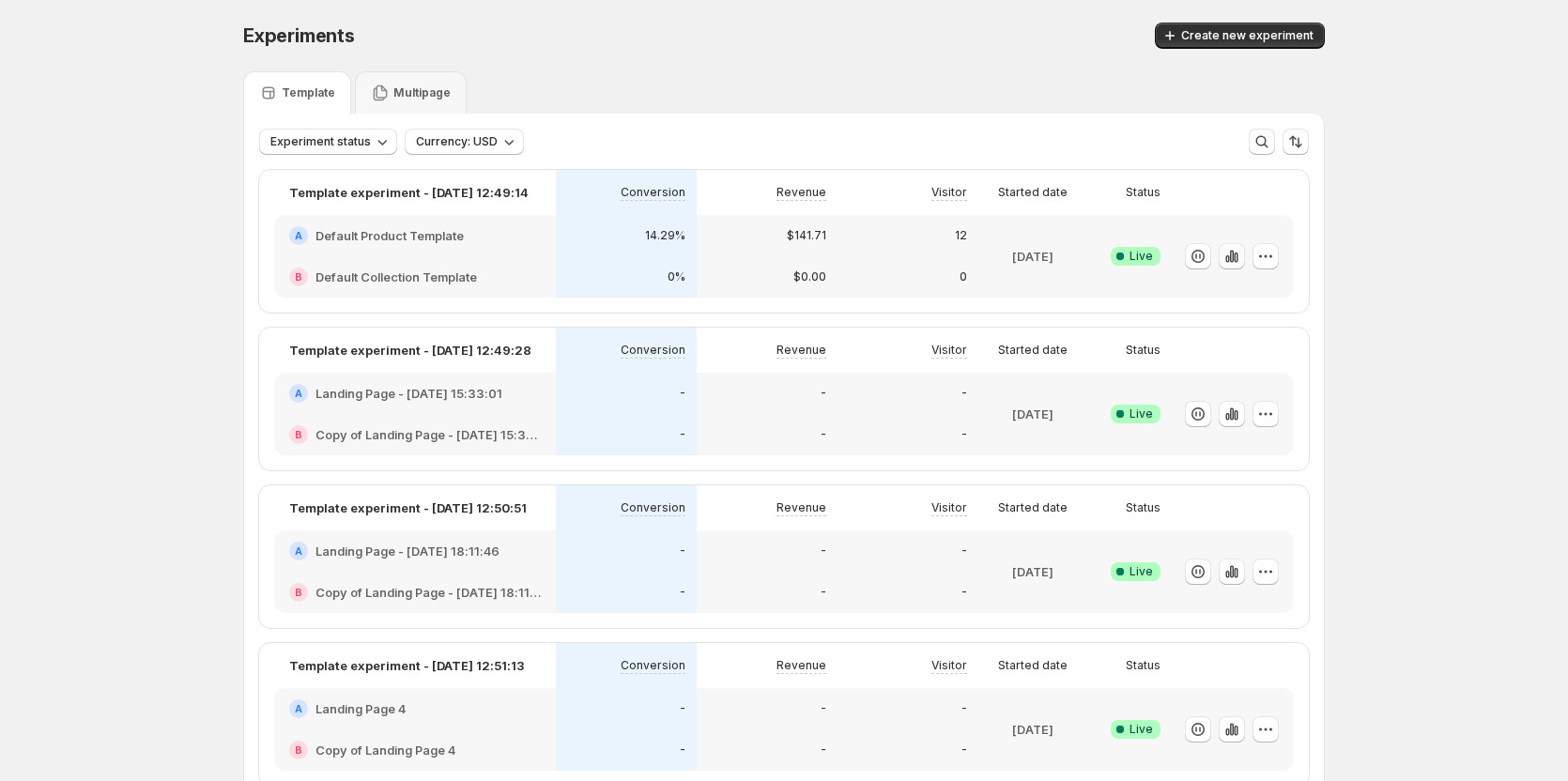
click at [1224, 259] on button "button" at bounding box center [1232, 256] width 27 height 27
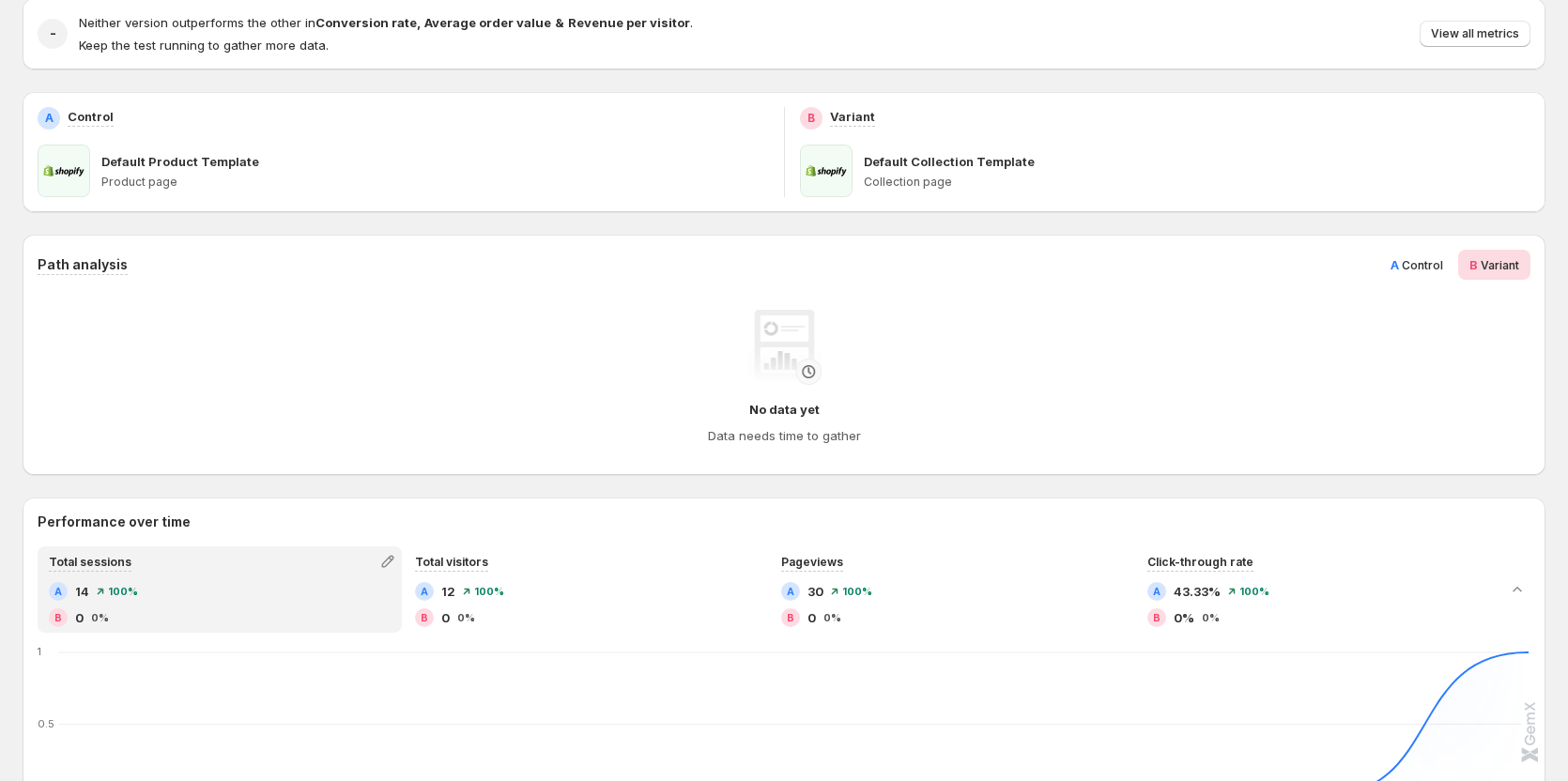
scroll to position [282, 0]
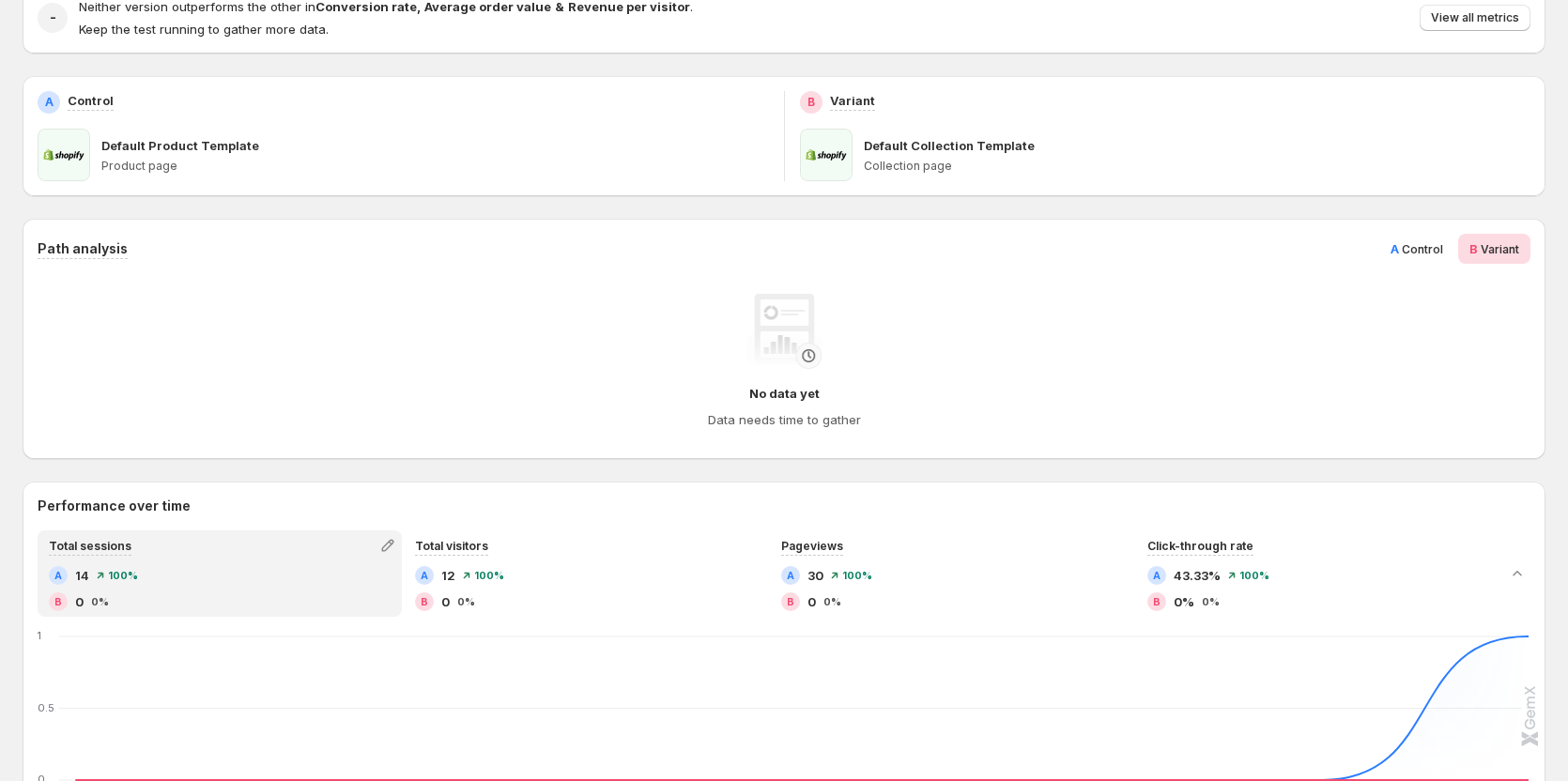
click at [1443, 247] on span "Control" at bounding box center [1422, 249] width 42 height 14
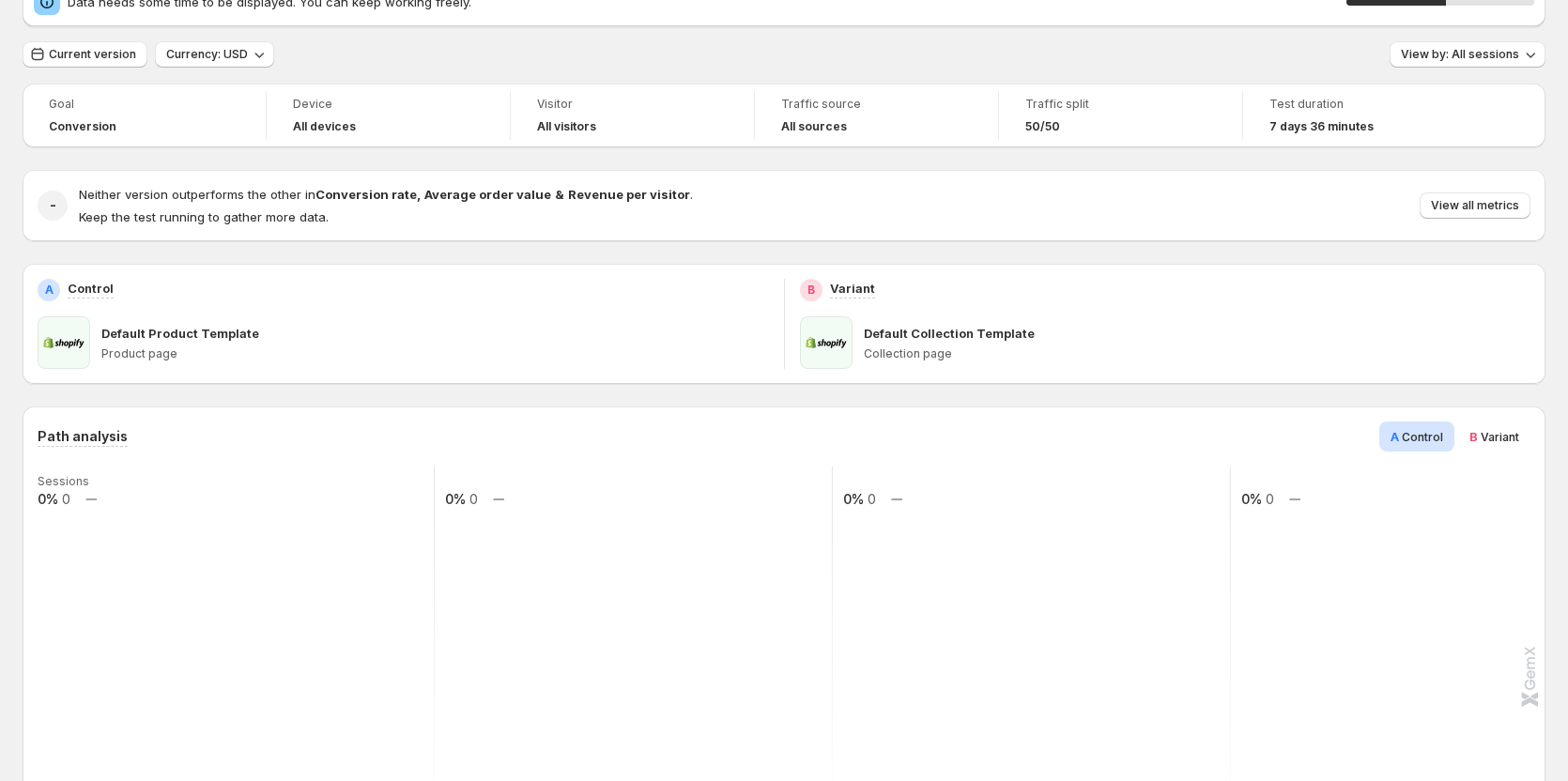
scroll to position [0, 0]
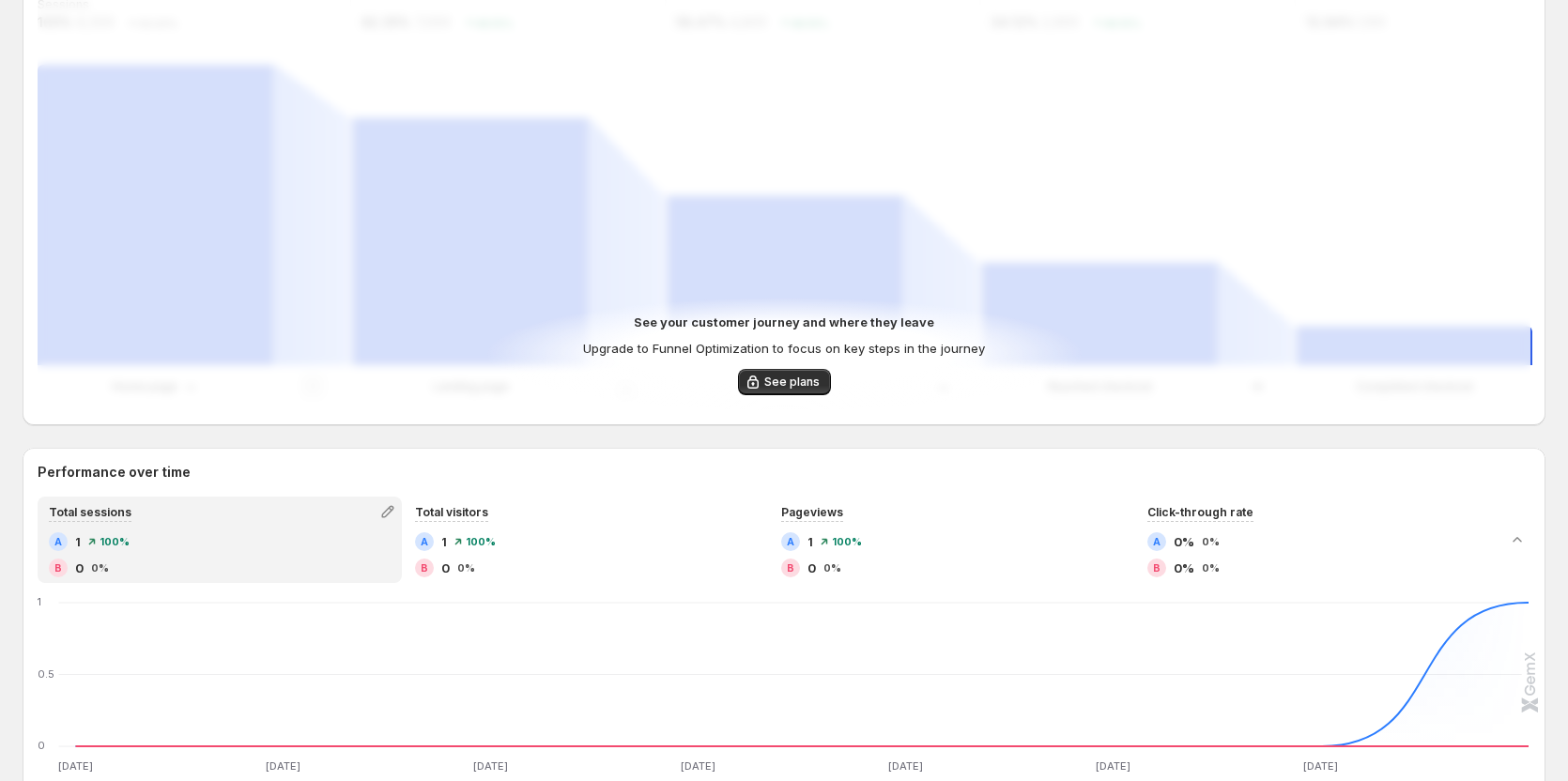
scroll to position [469, 0]
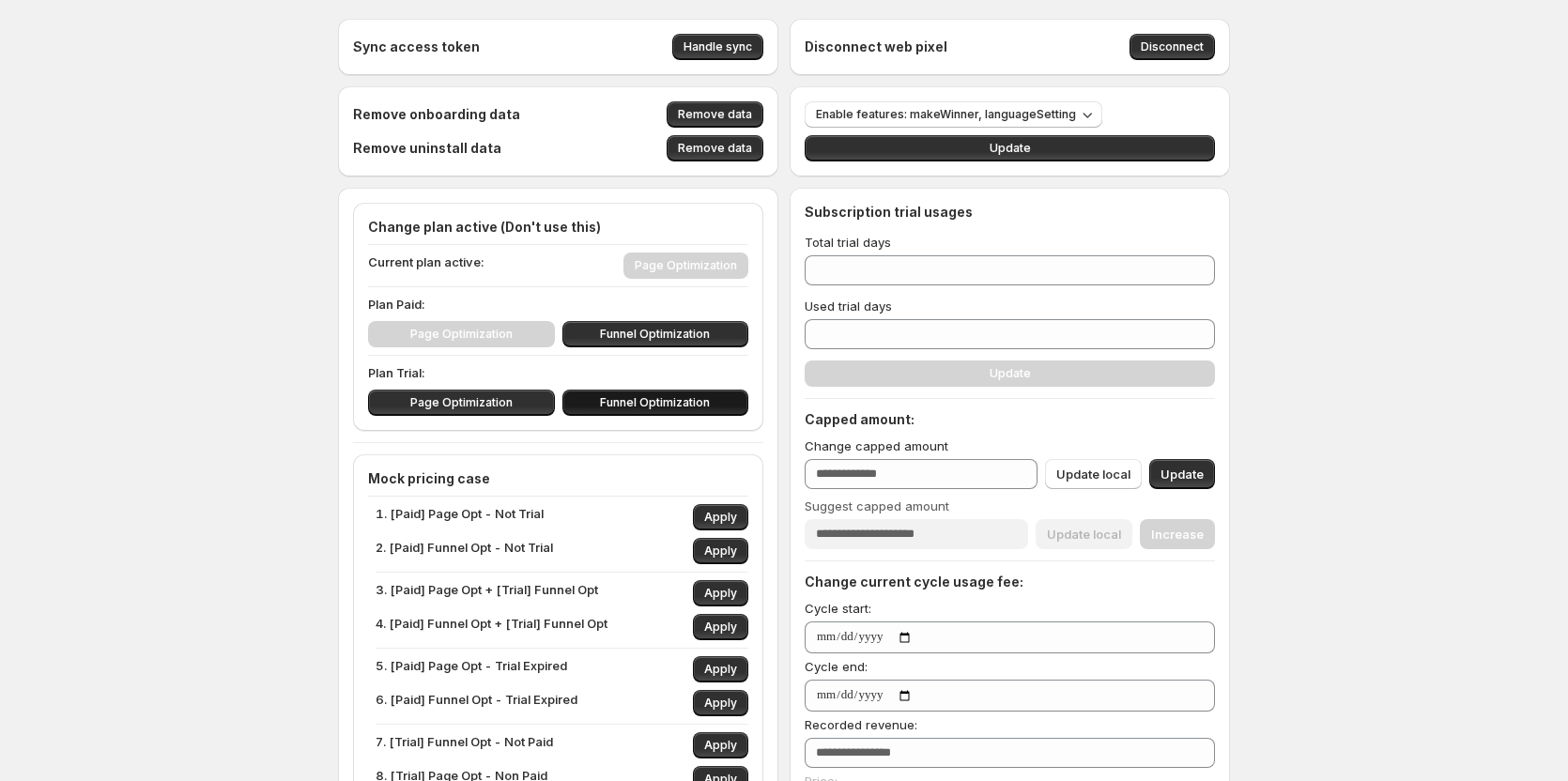
click at [642, 403] on span "Funnel Optimization" at bounding box center [655, 402] width 110 height 15
type input "**"
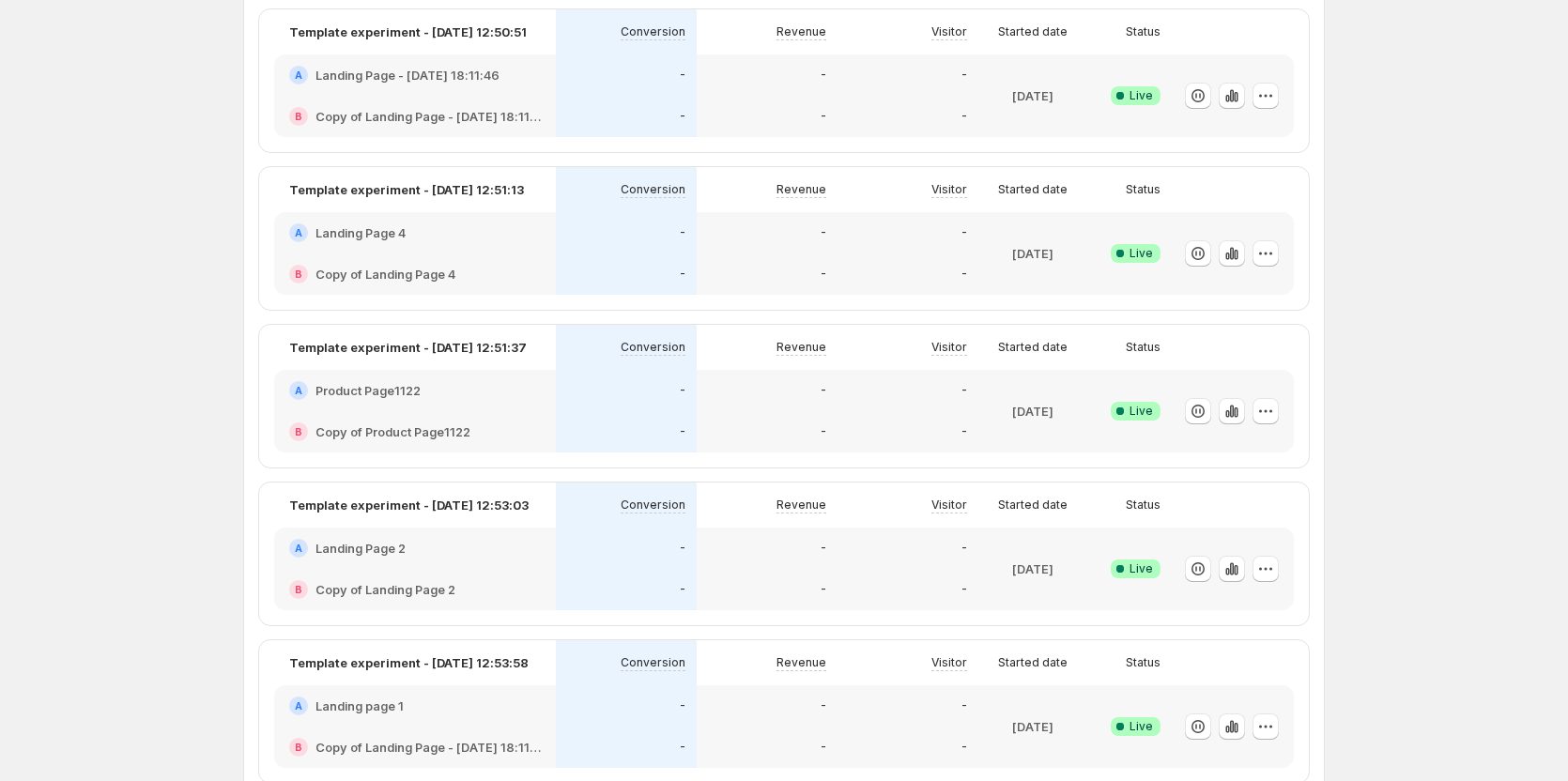
scroll to position [469, 0]
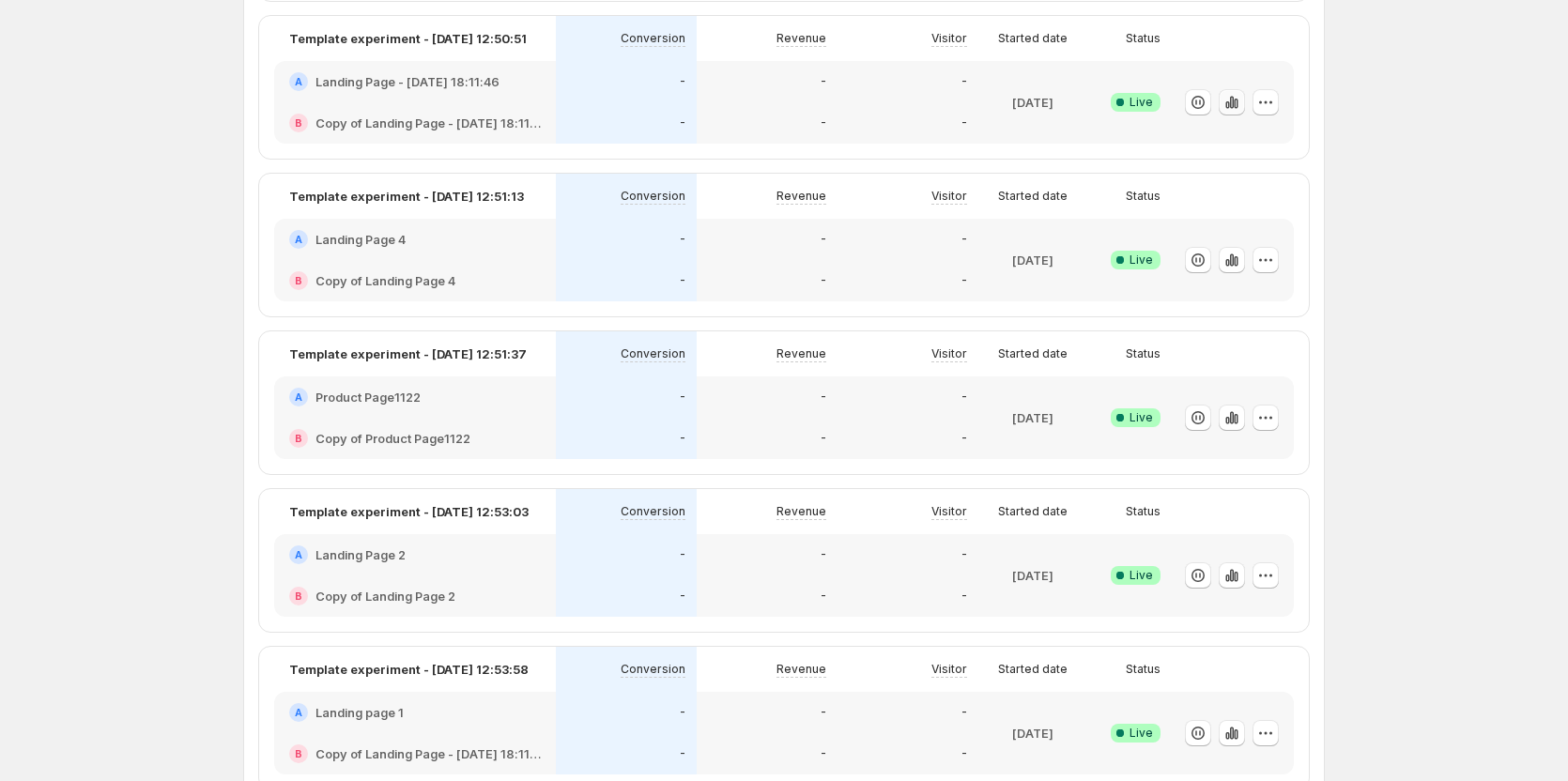
click at [1237, 89] on button "button" at bounding box center [1232, 102] width 27 height 27
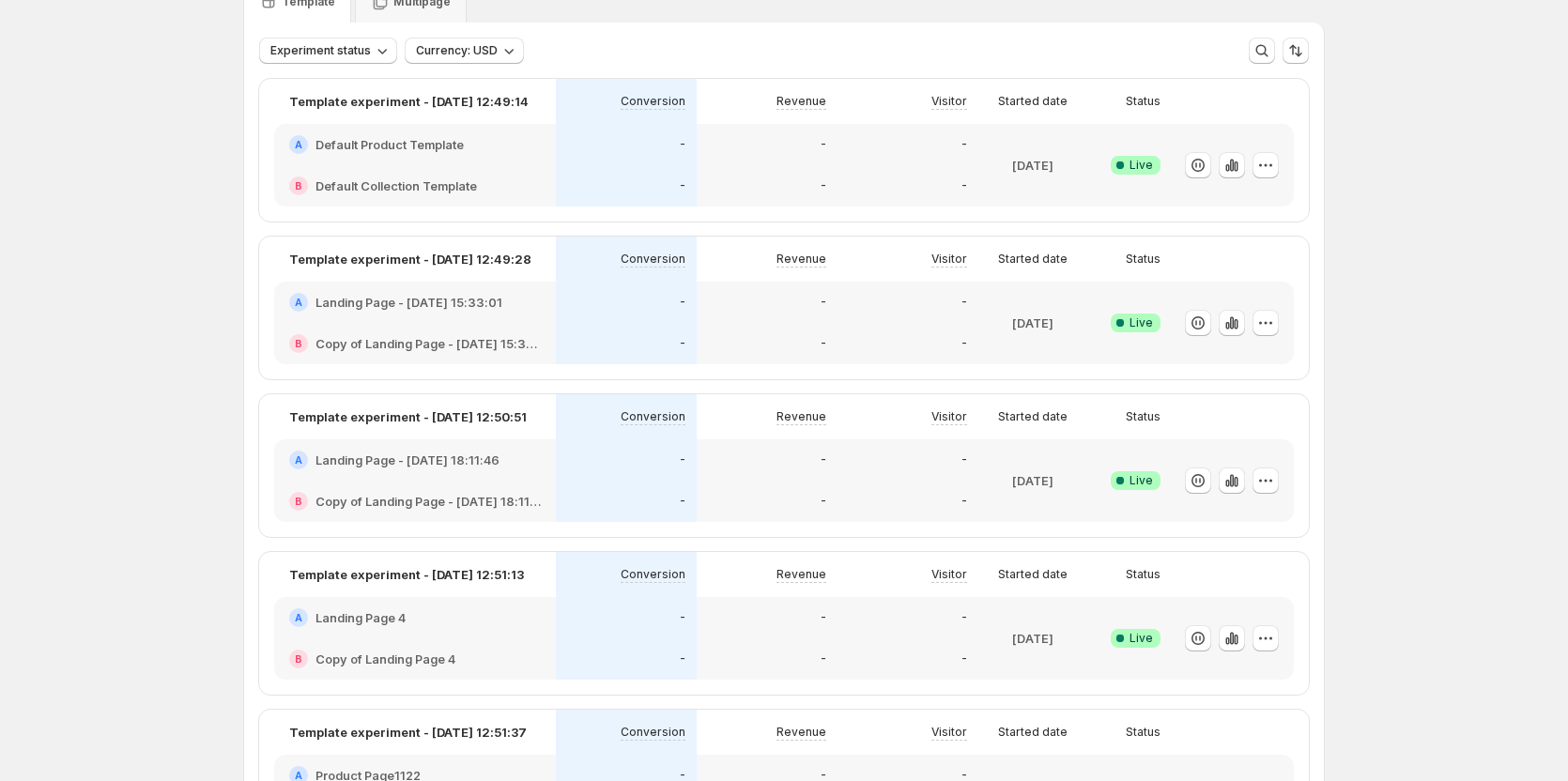
scroll to position [94, 0]
click at [1234, 165] on icon "button" at bounding box center [1232, 162] width 4 height 12
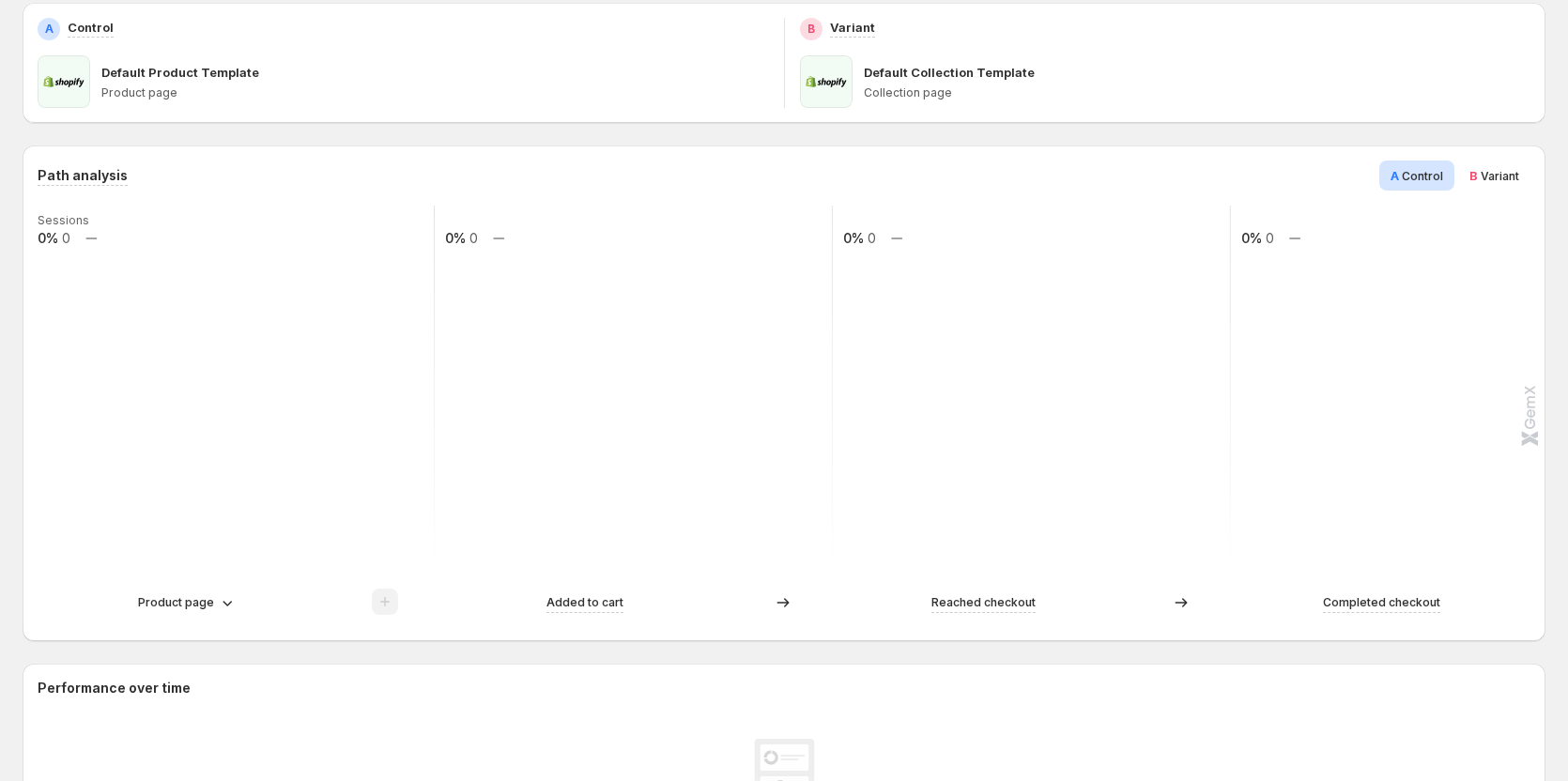
scroll to position [376, 0]
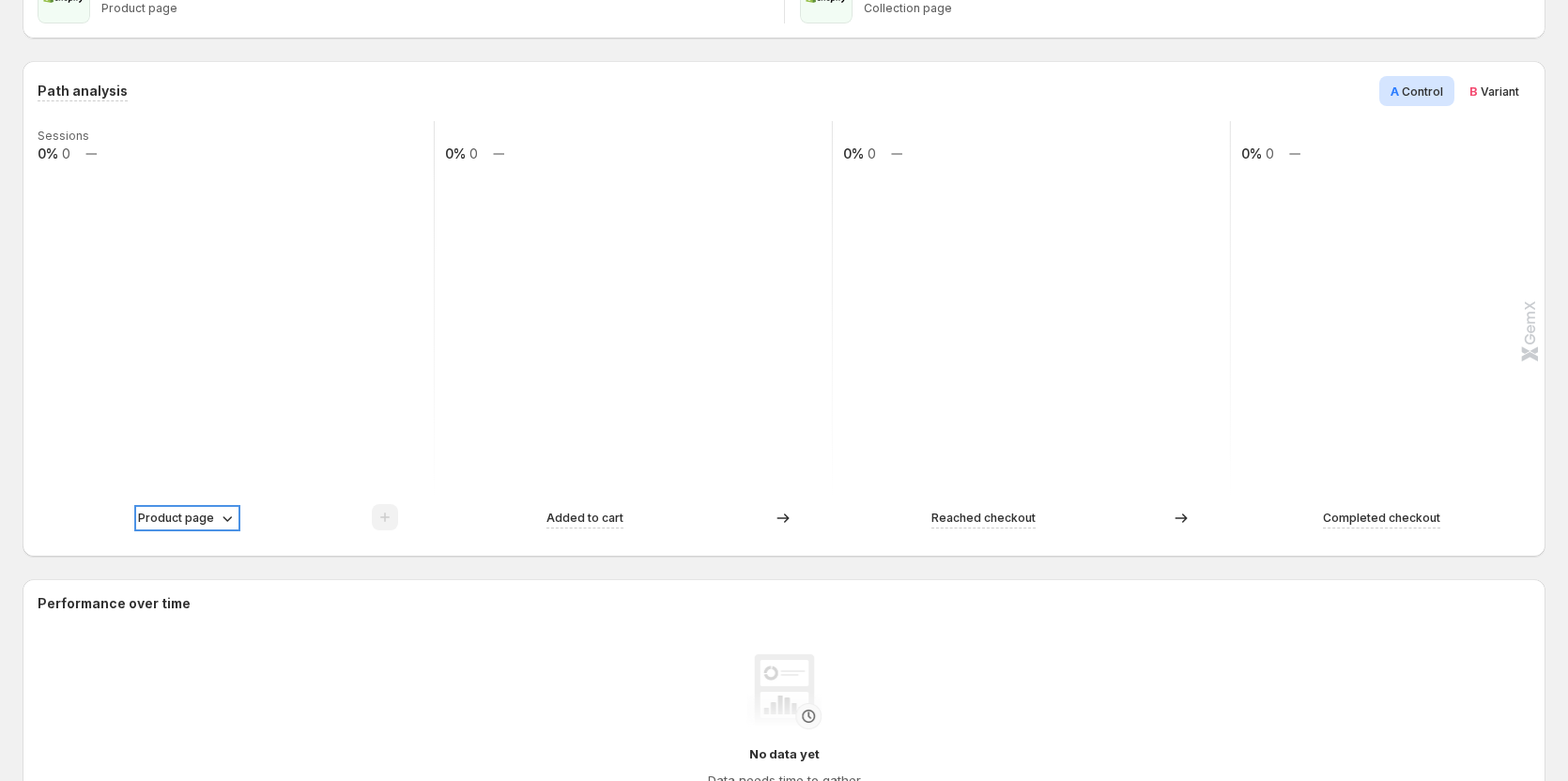
click at [196, 515] on p "Product page" at bounding box center [176, 518] width 76 height 19
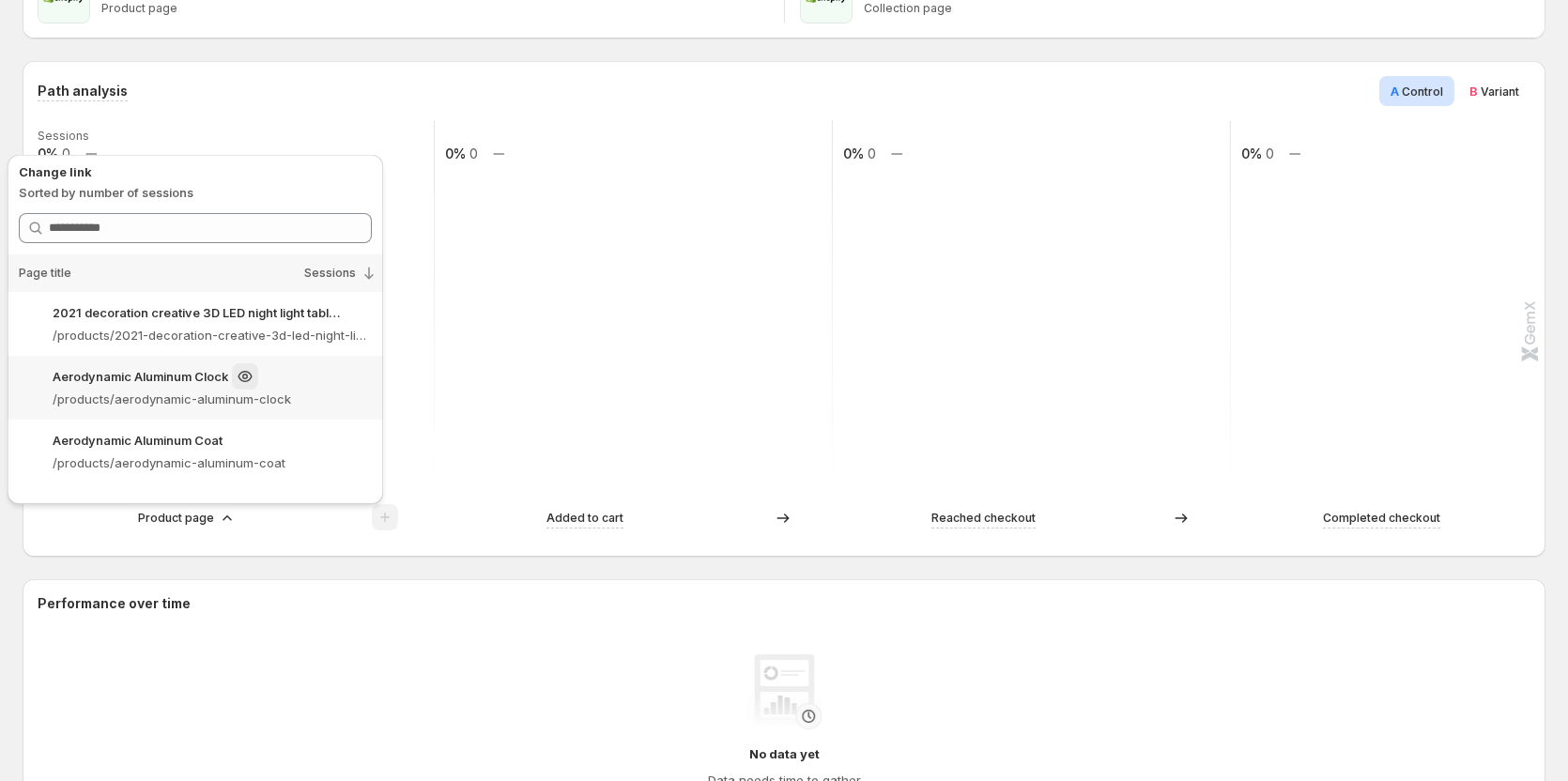
click at [233, 400] on p "/products/aerodynamic-aluminum-clock" at bounding box center [212, 399] width 319 height 19
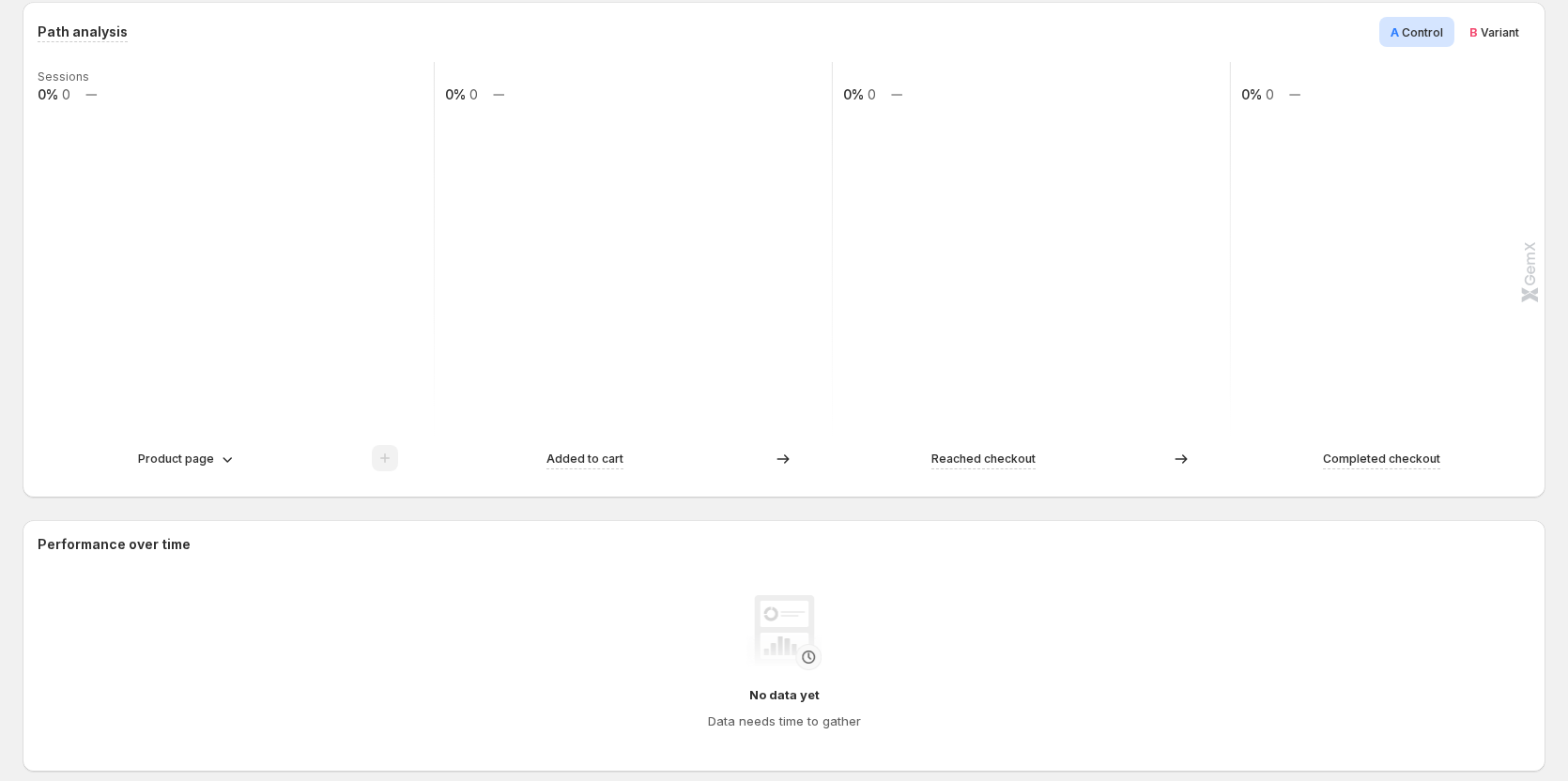
scroll to position [420, 0]
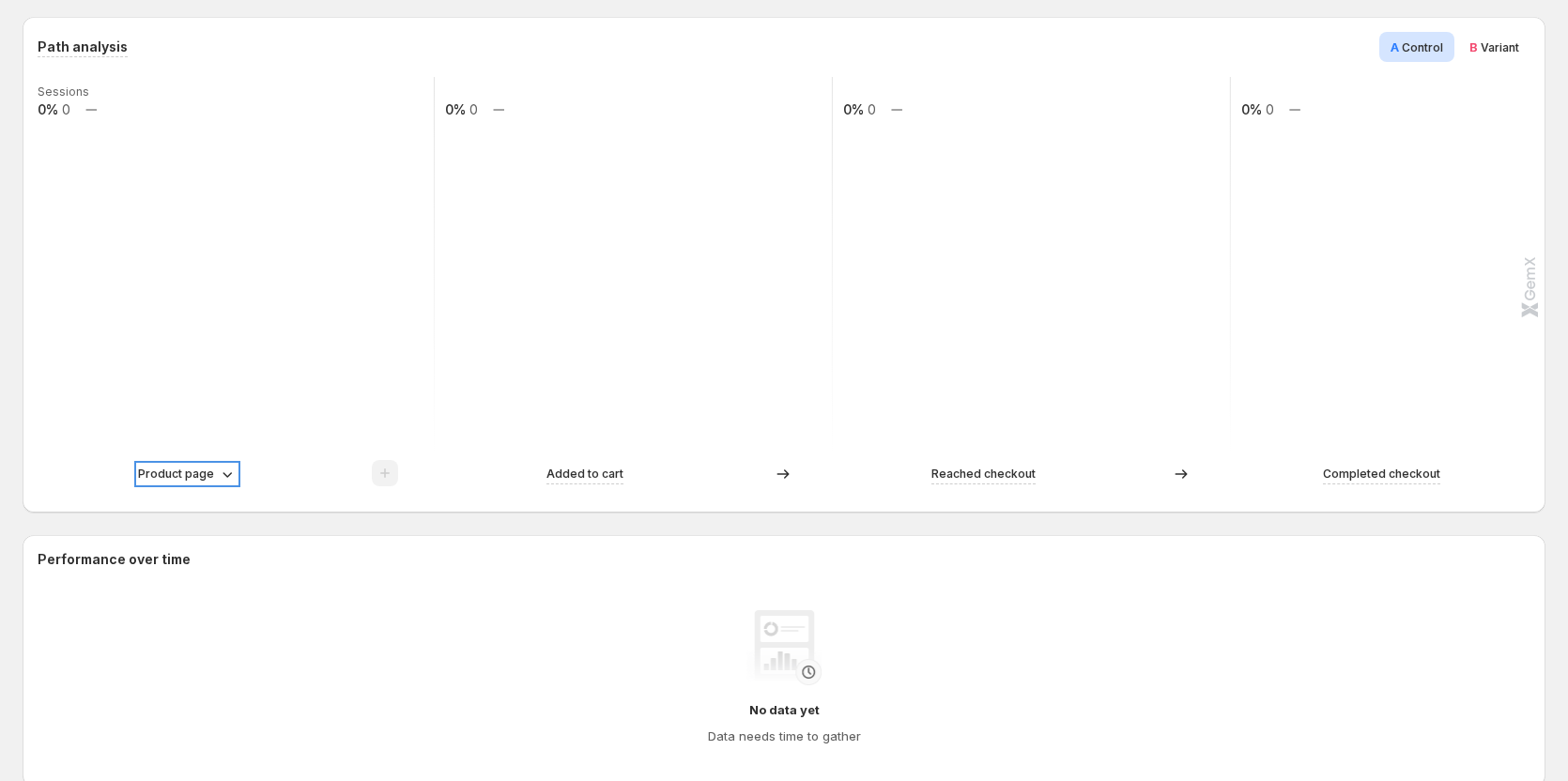
click at [196, 480] on p "Product page" at bounding box center [176, 474] width 76 height 19
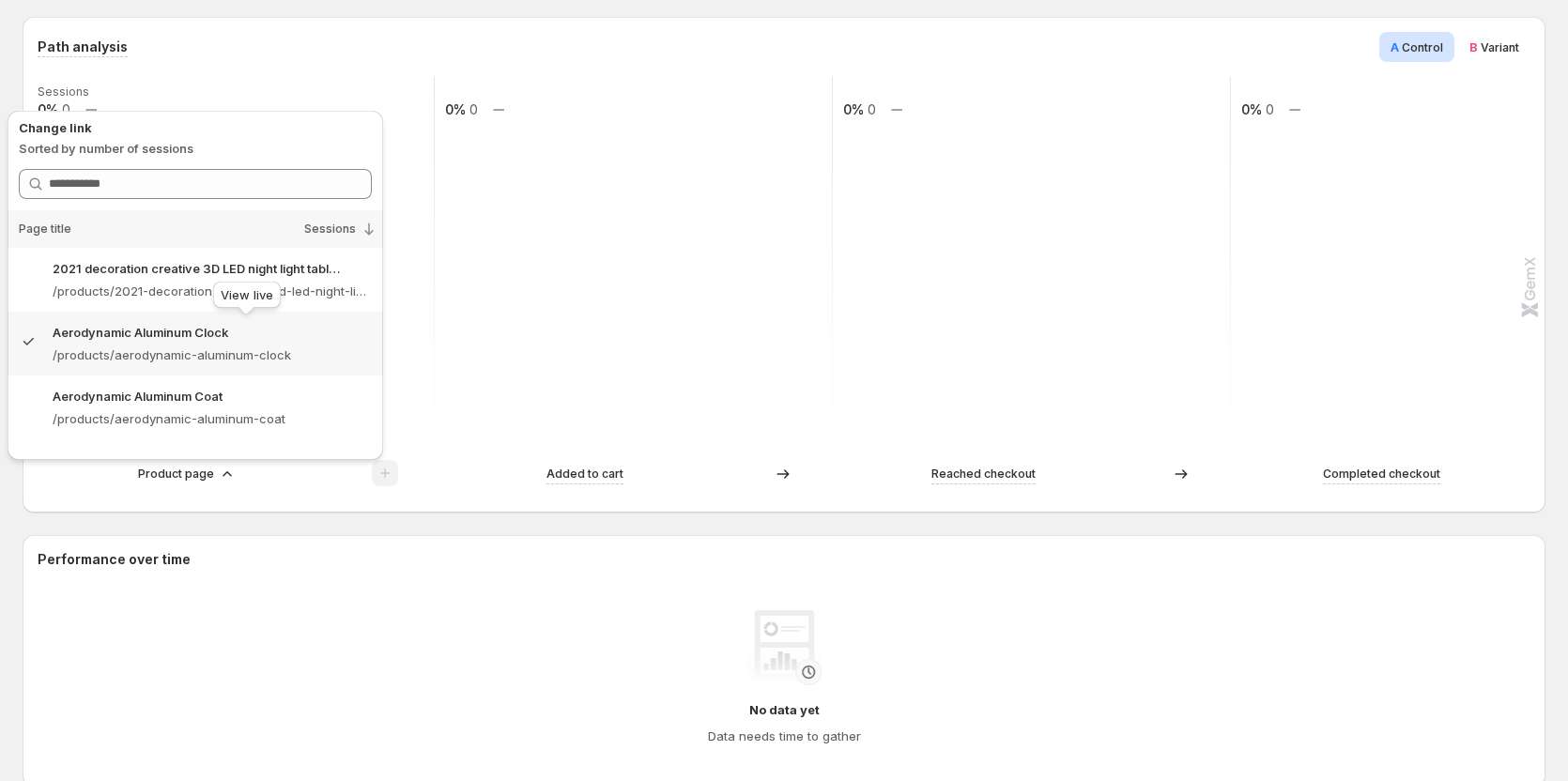
click at [263, 278] on div "View live" at bounding box center [247, 299] width 75 height 42
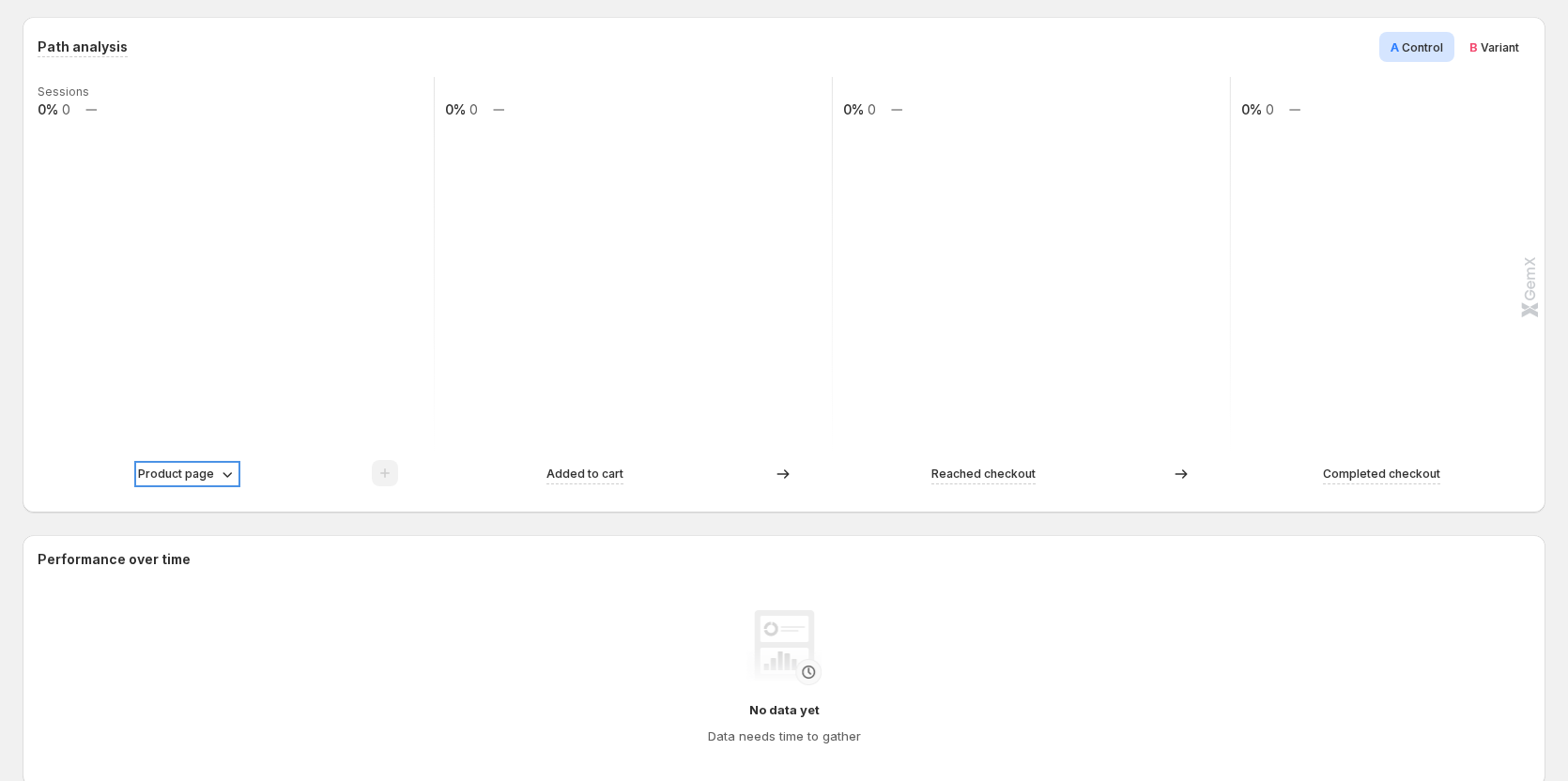
click at [184, 481] on p "Product page" at bounding box center [176, 474] width 76 height 19
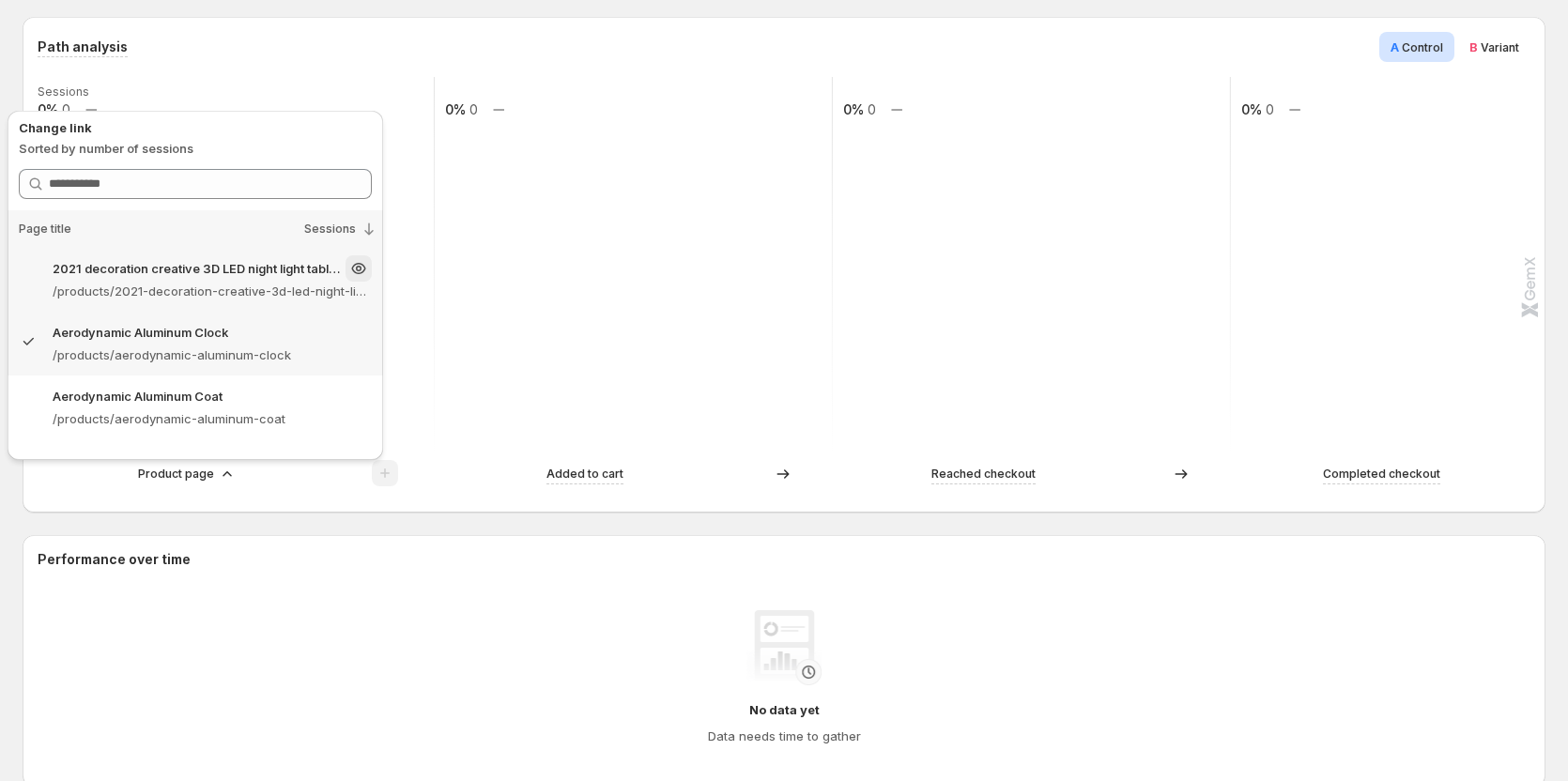
click at [188, 290] on p "/products/2021-decoration-creative-3d-led-night-light-table-lamp-children-bedro…" at bounding box center [212, 291] width 319 height 19
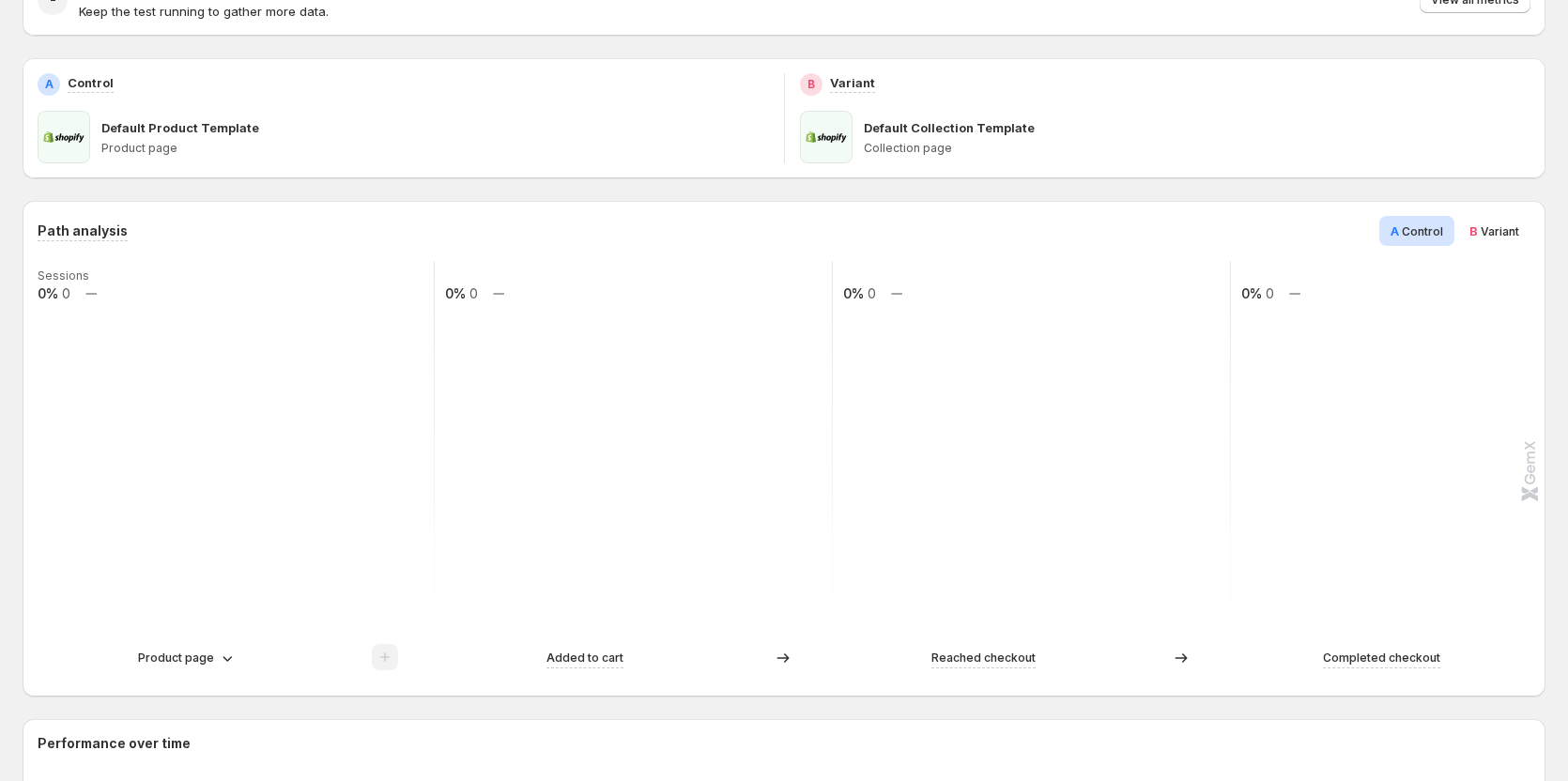
scroll to position [232, 0]
click at [179, 652] on div "Product page" at bounding box center [235, 662] width 396 height 28
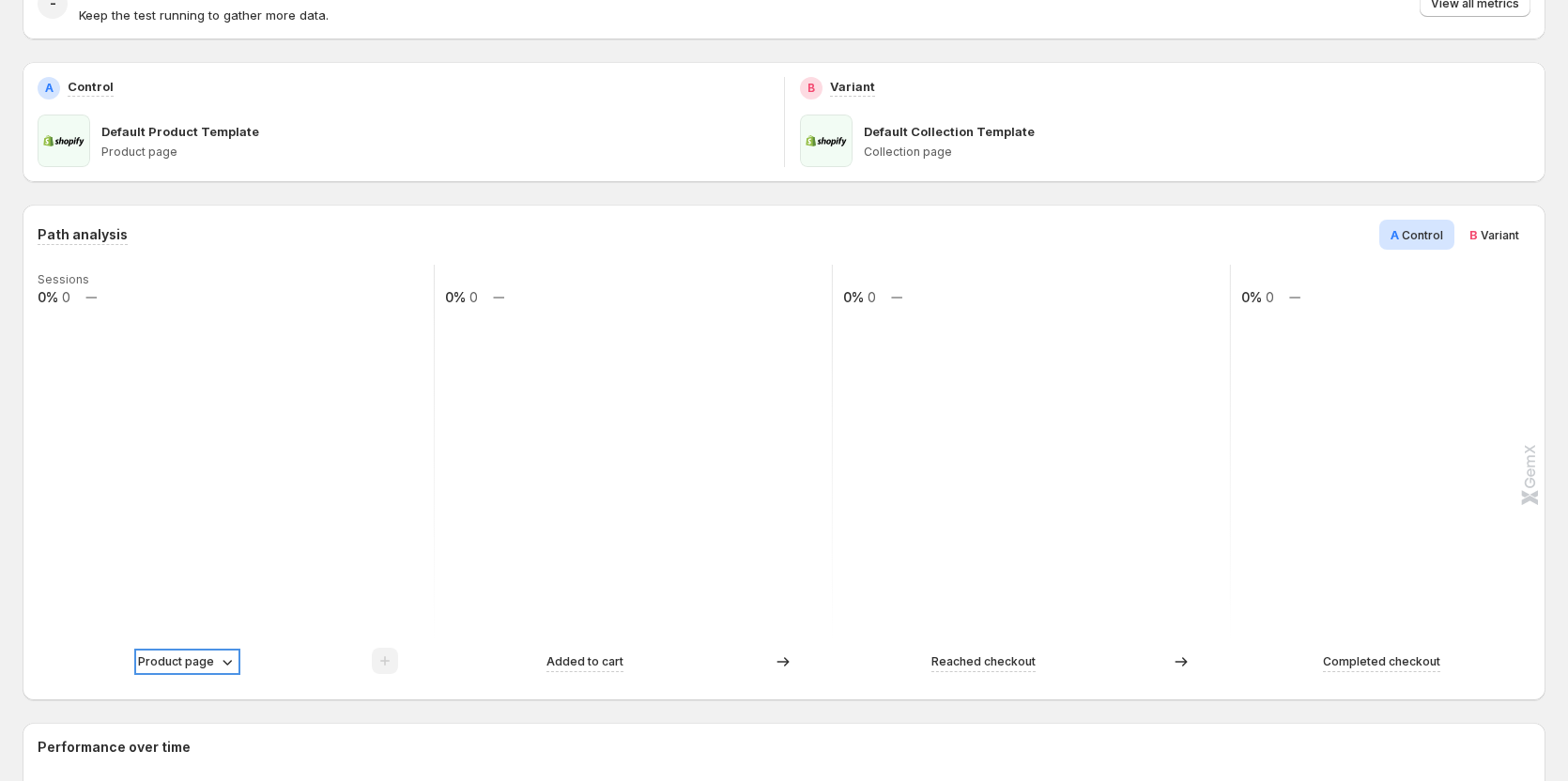
click at [183, 669] on p "Product page" at bounding box center [176, 662] width 76 height 19
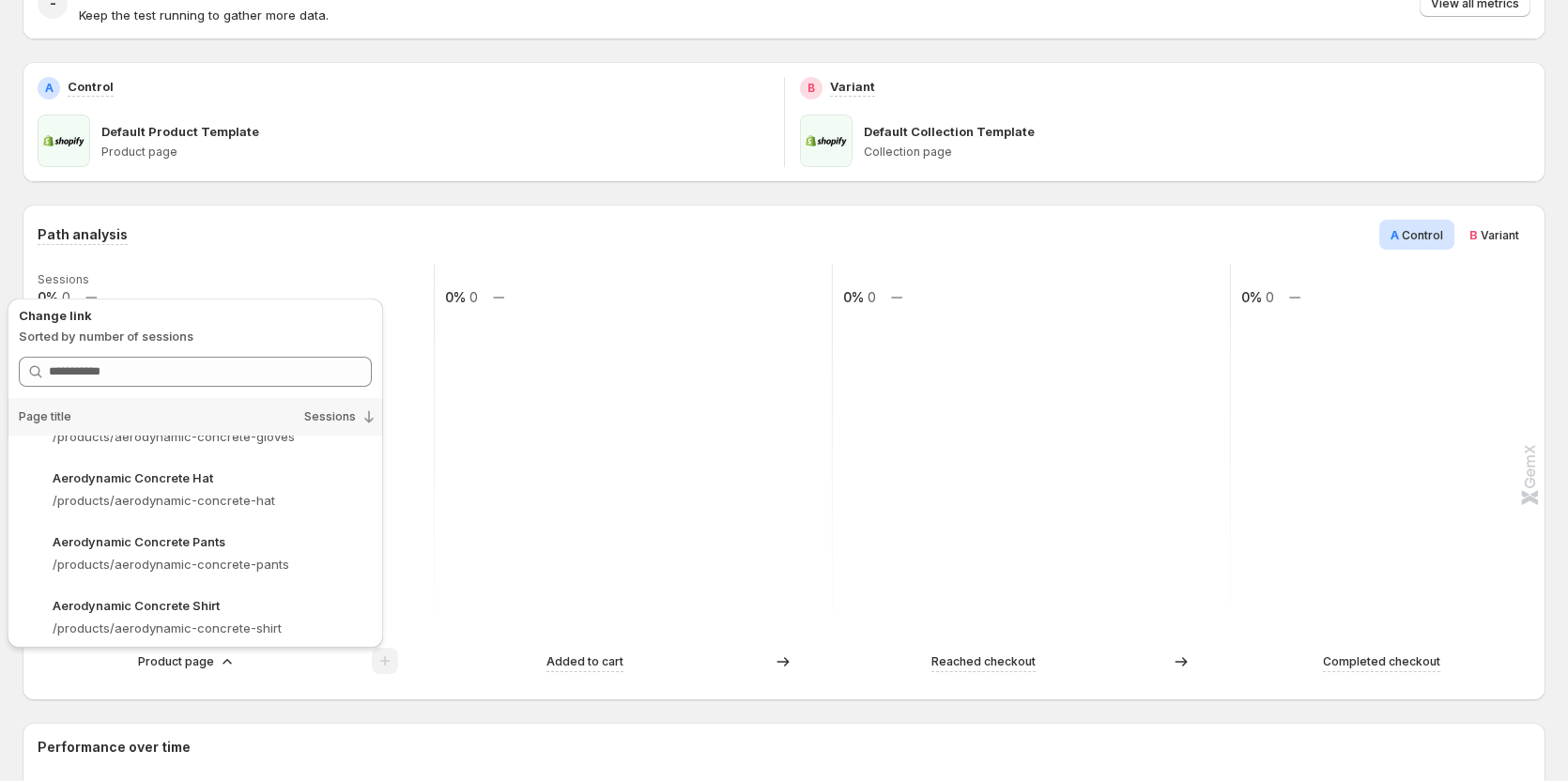
scroll to position [1903, 0]
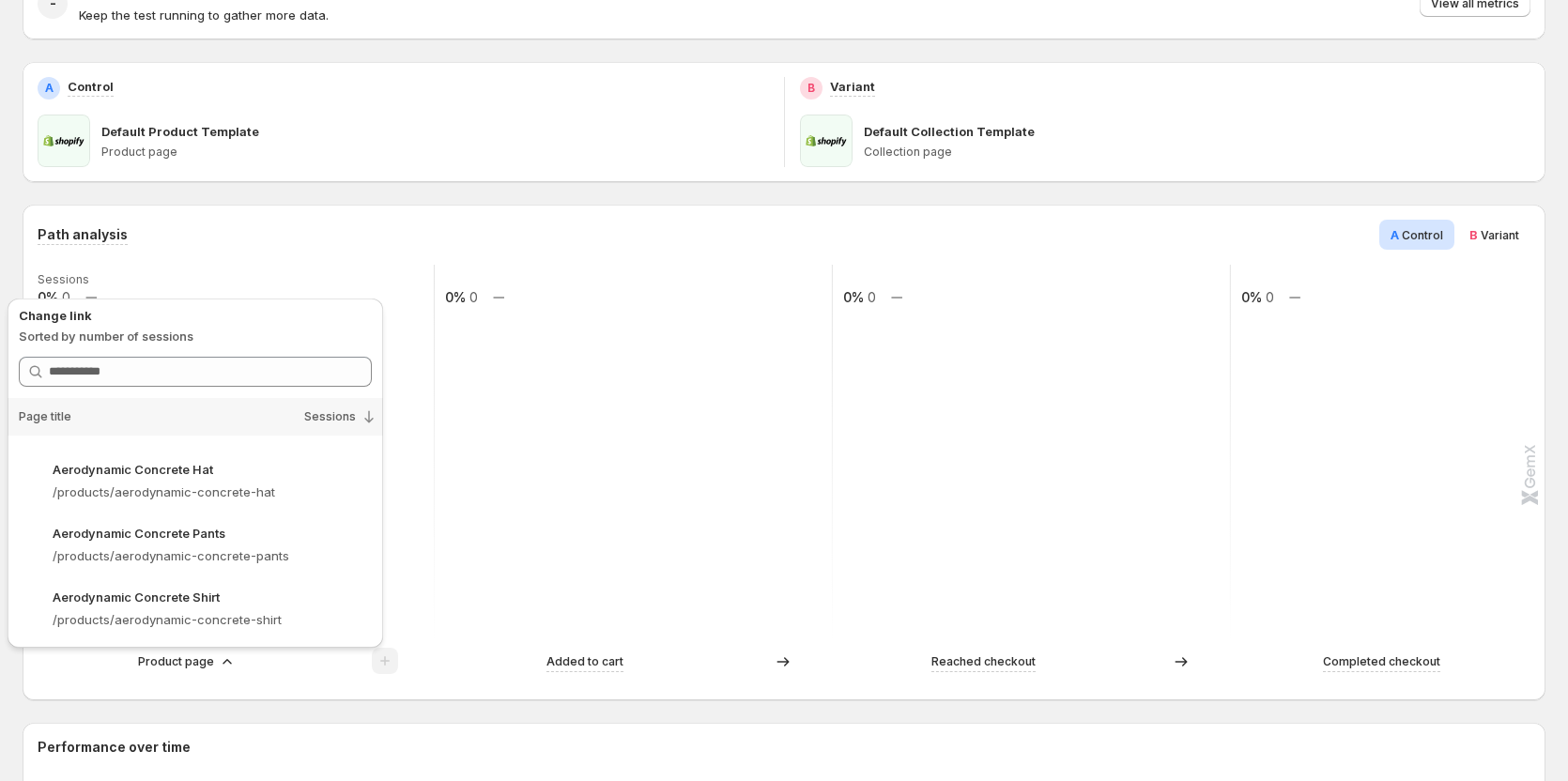
click at [195, 592] on p "Aerodynamic Concrete Shirt" at bounding box center [136, 597] width 167 height 19
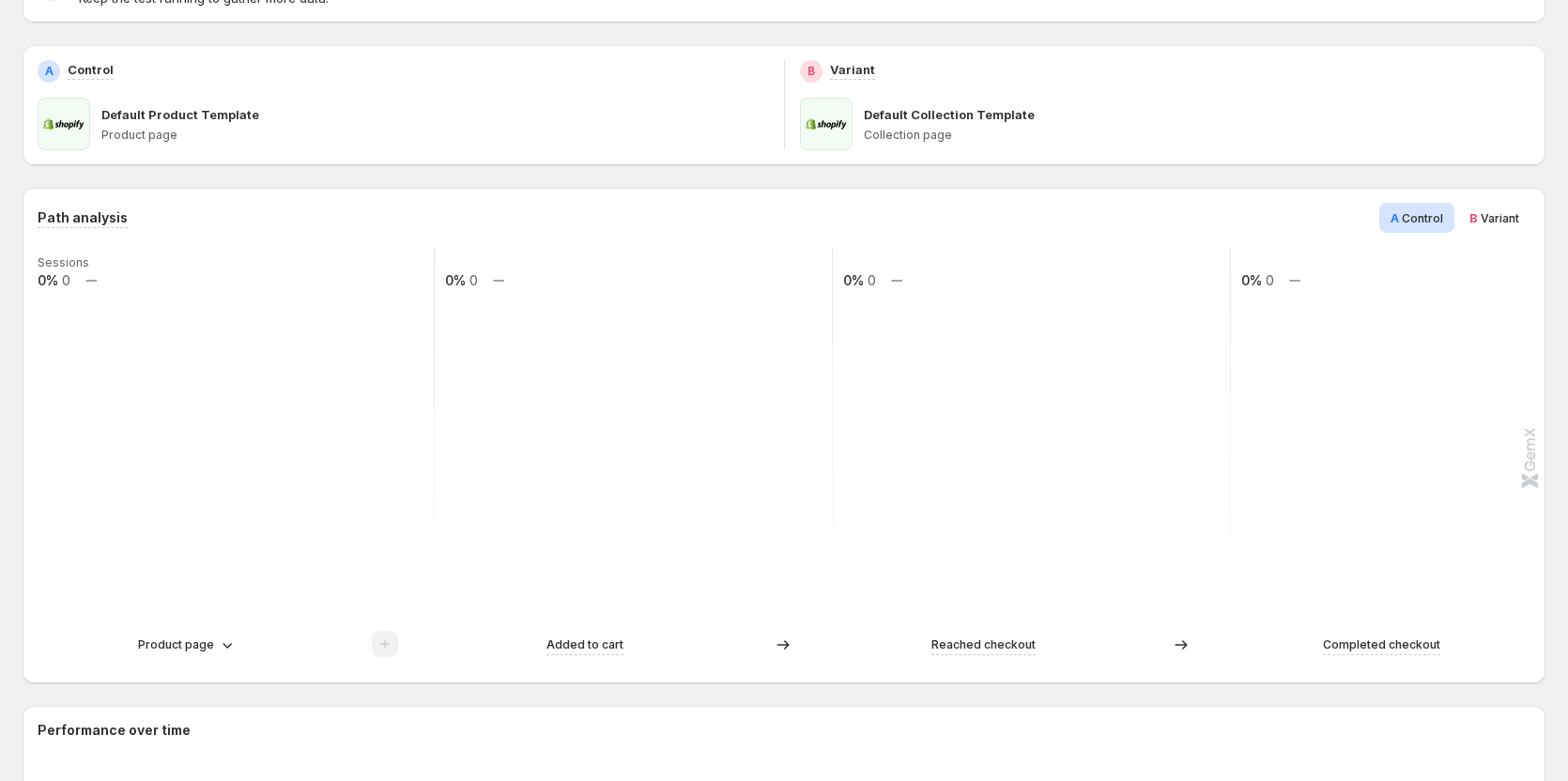
scroll to position [0, 0]
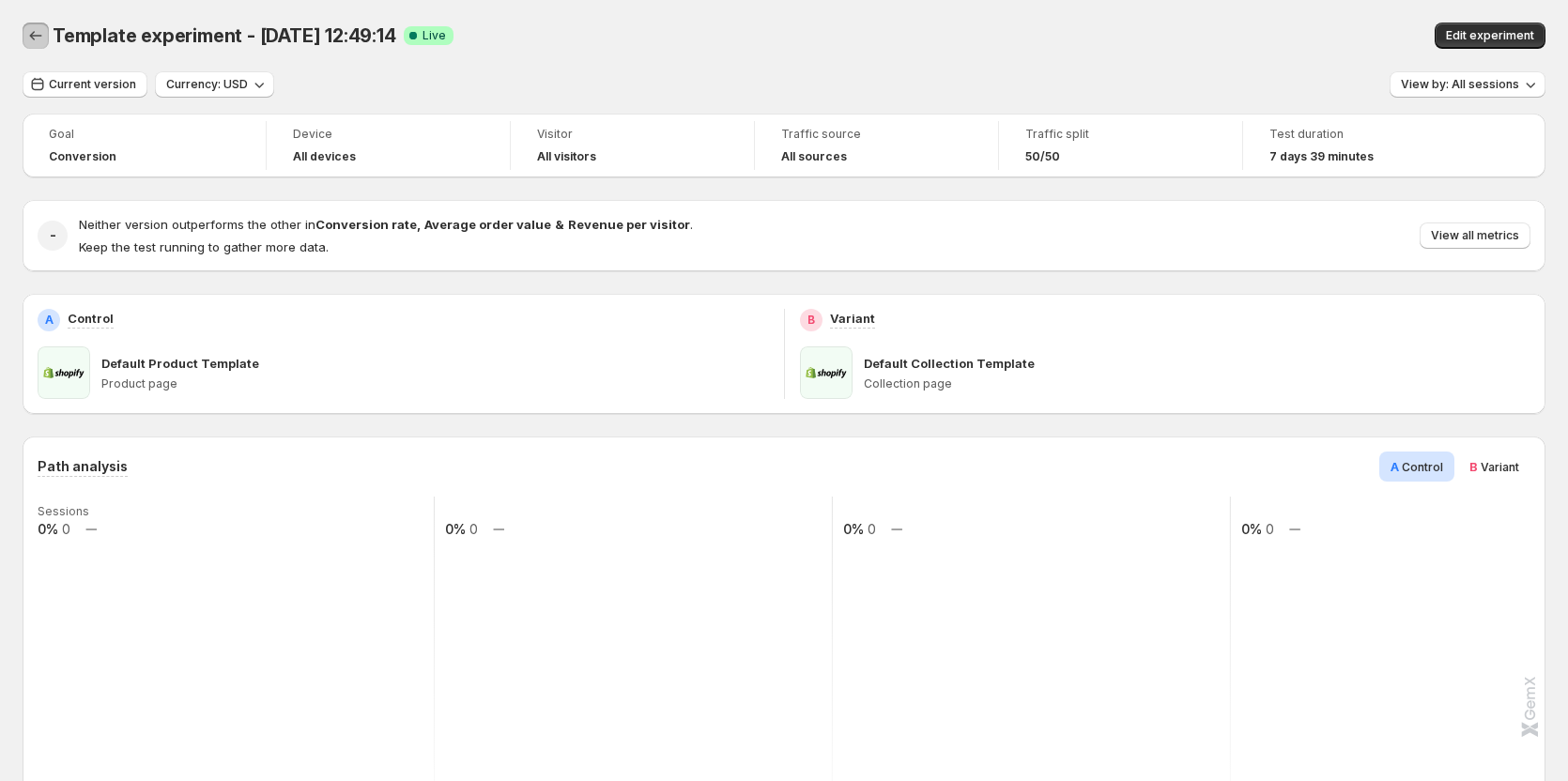
click at [25, 32] on button "Back" at bounding box center [36, 36] width 27 height 27
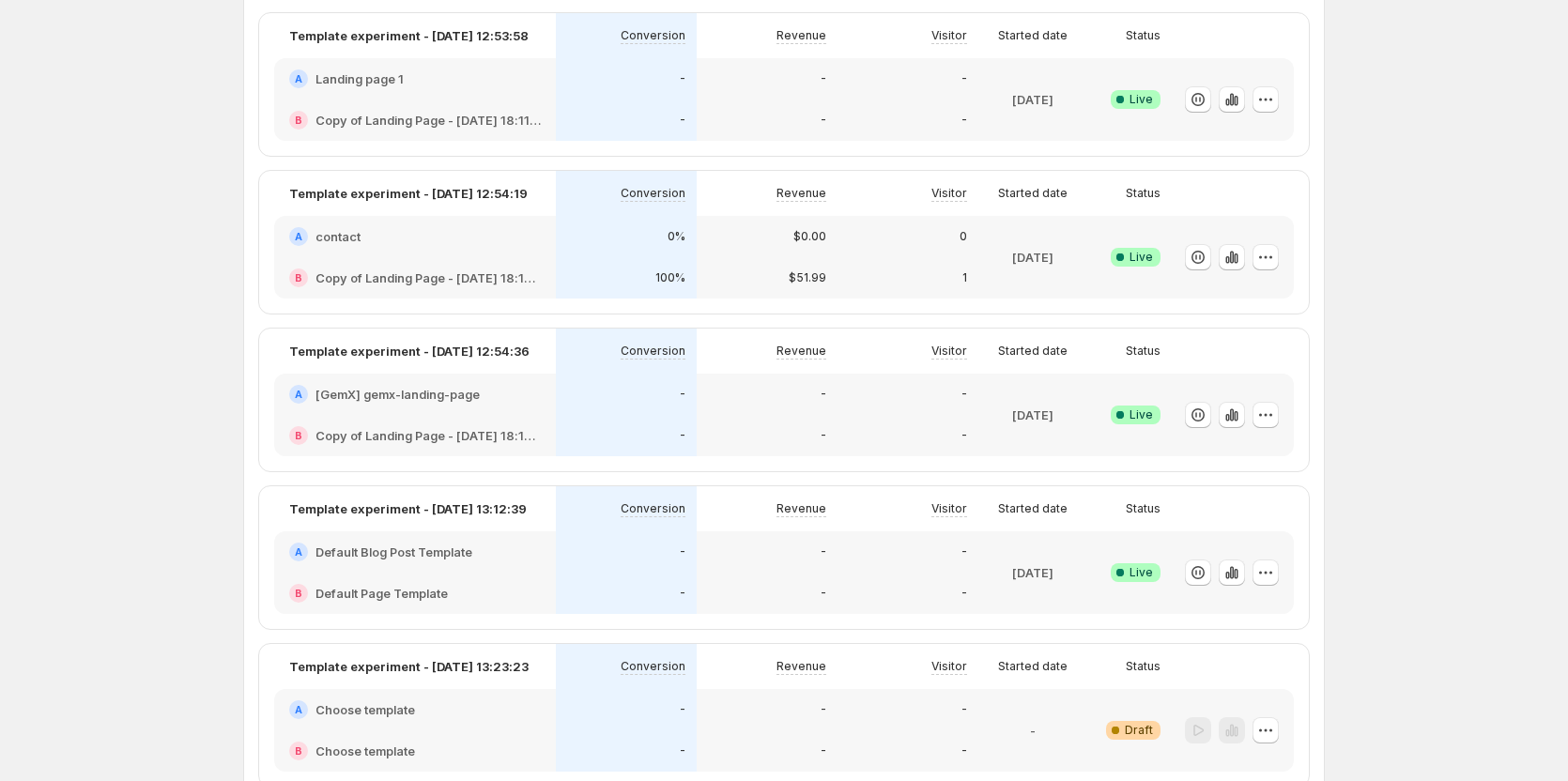
scroll to position [1127, 0]
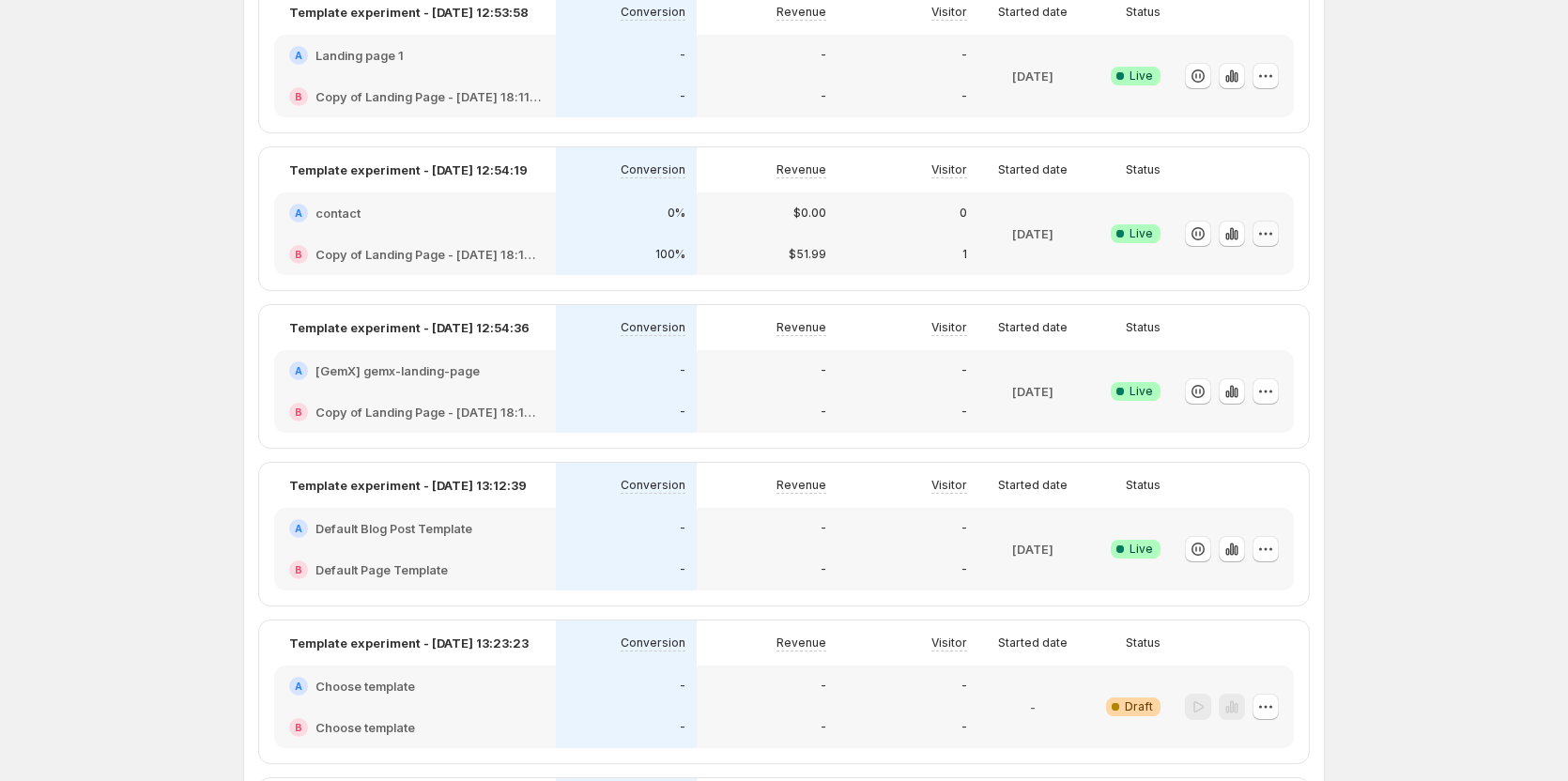
click at [1278, 233] on button "button" at bounding box center [1266, 233] width 27 height 27
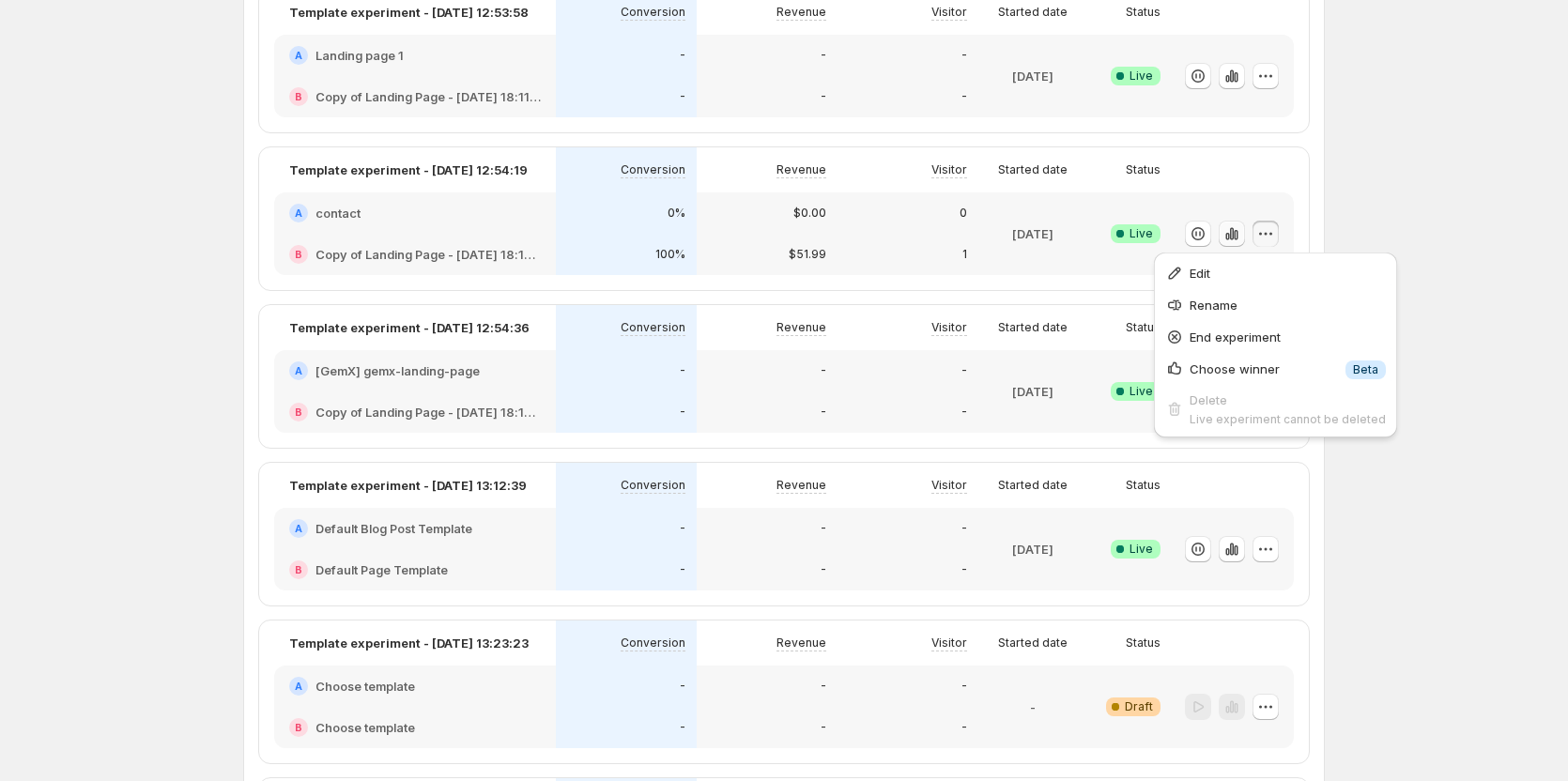
click at [1228, 238] on icon "button" at bounding box center [1231, 233] width 19 height 19
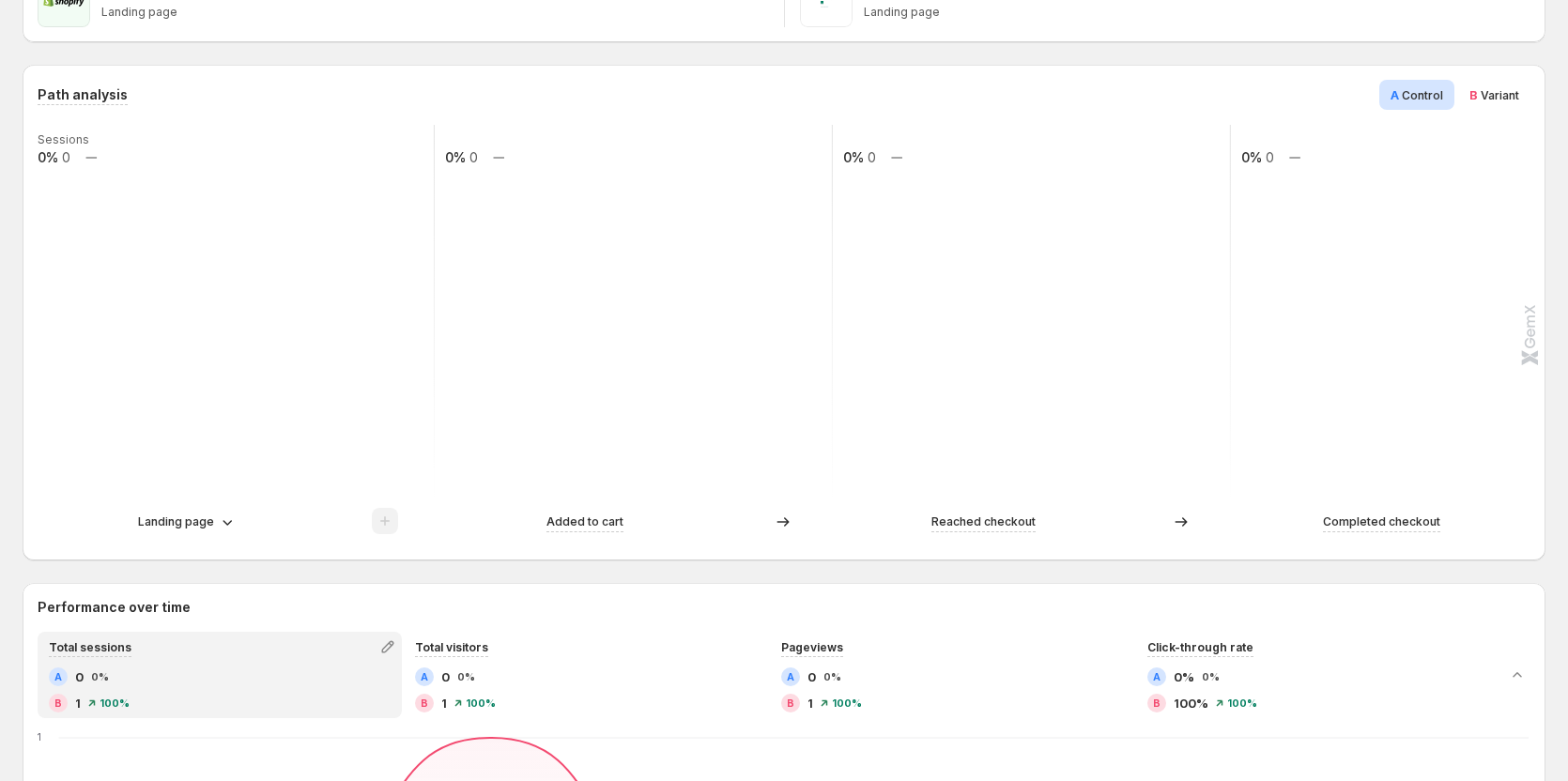
scroll to position [376, 0]
click at [196, 518] on p "Landing page" at bounding box center [176, 518] width 76 height 19
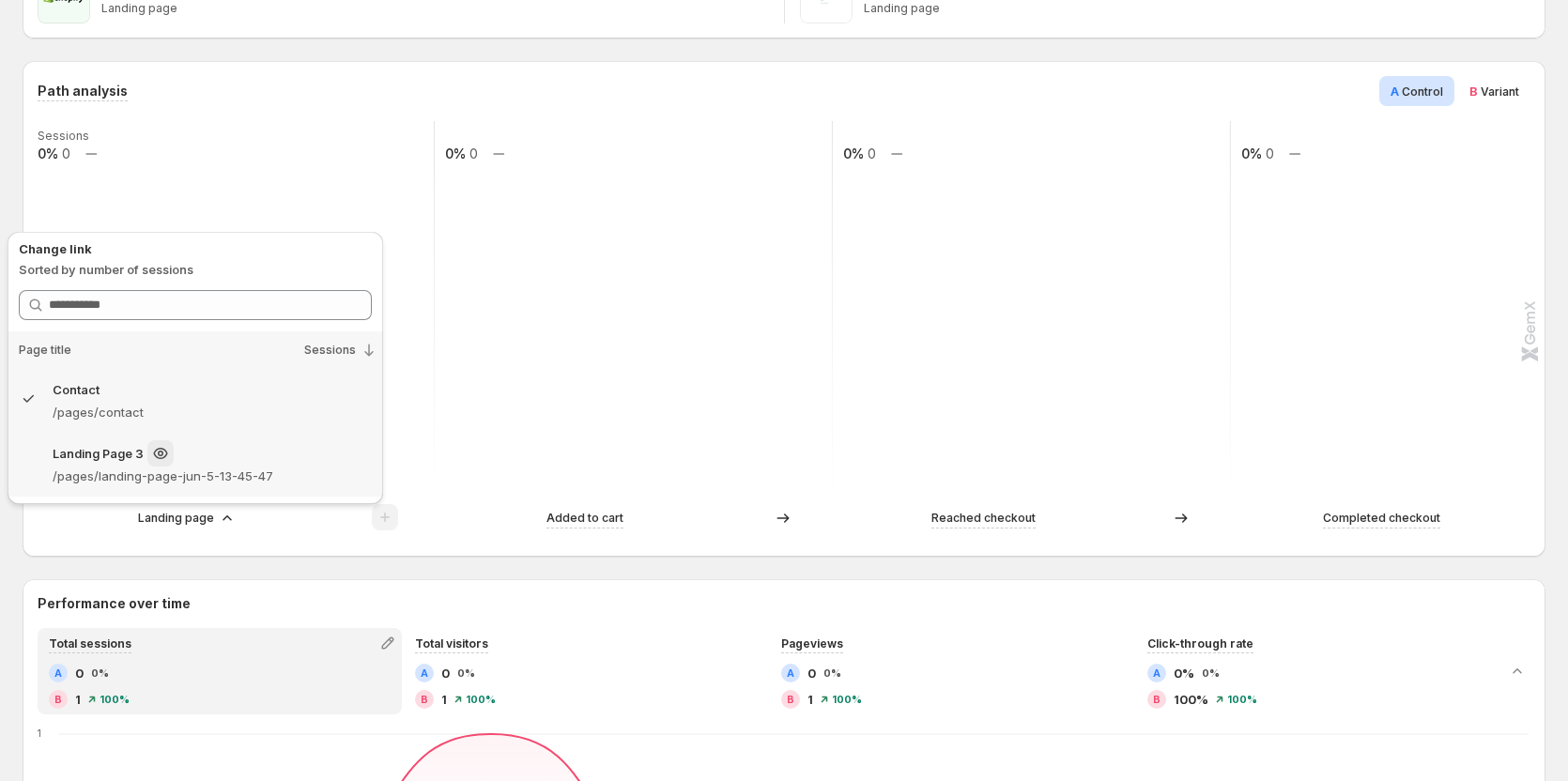
click at [210, 469] on p "/pages/landing-page-jun-5-13-45-47" at bounding box center [212, 475] width 319 height 19
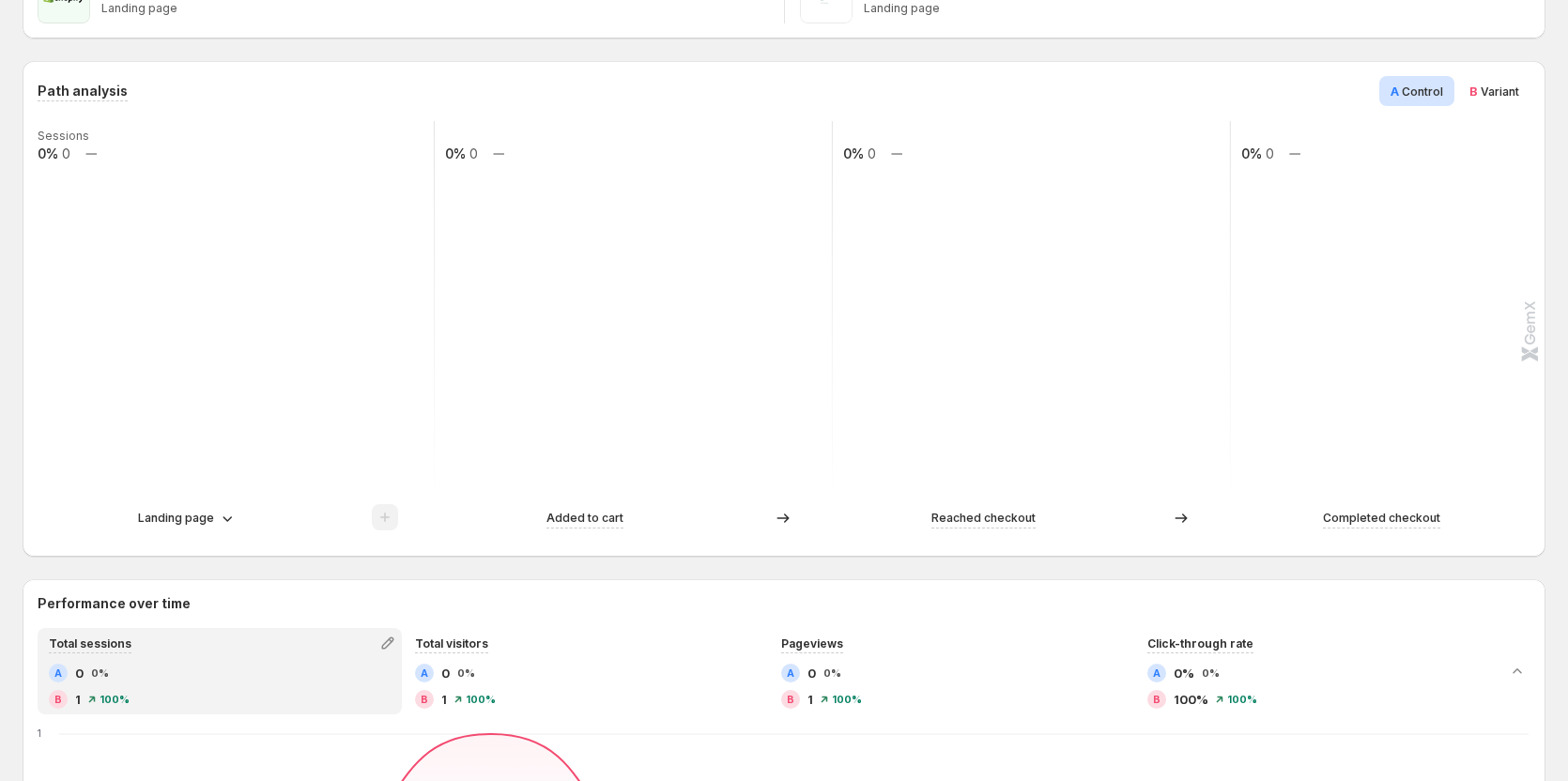
scroll to position [469, 0]
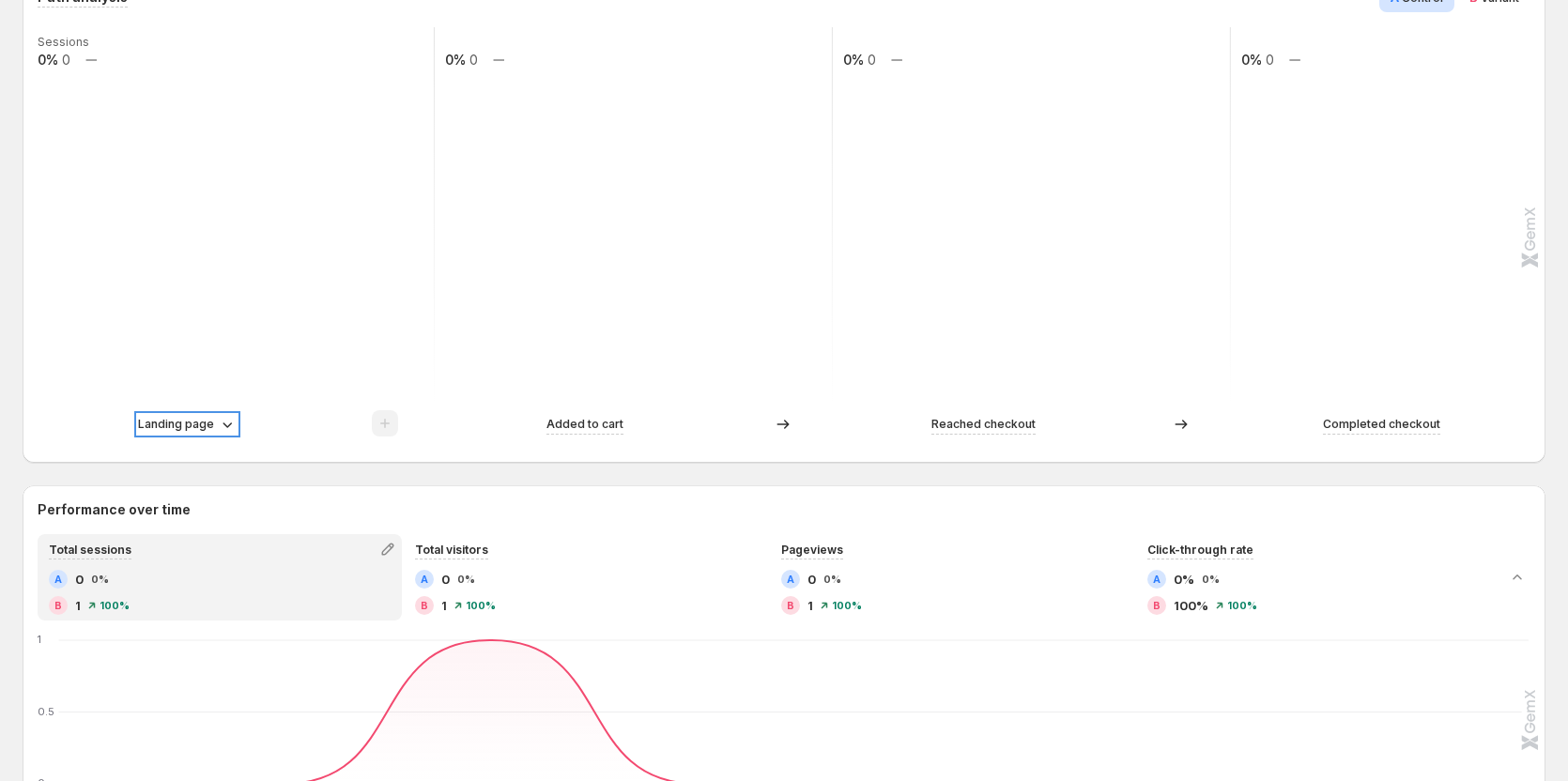
click at [181, 426] on p "Landing page" at bounding box center [176, 424] width 76 height 19
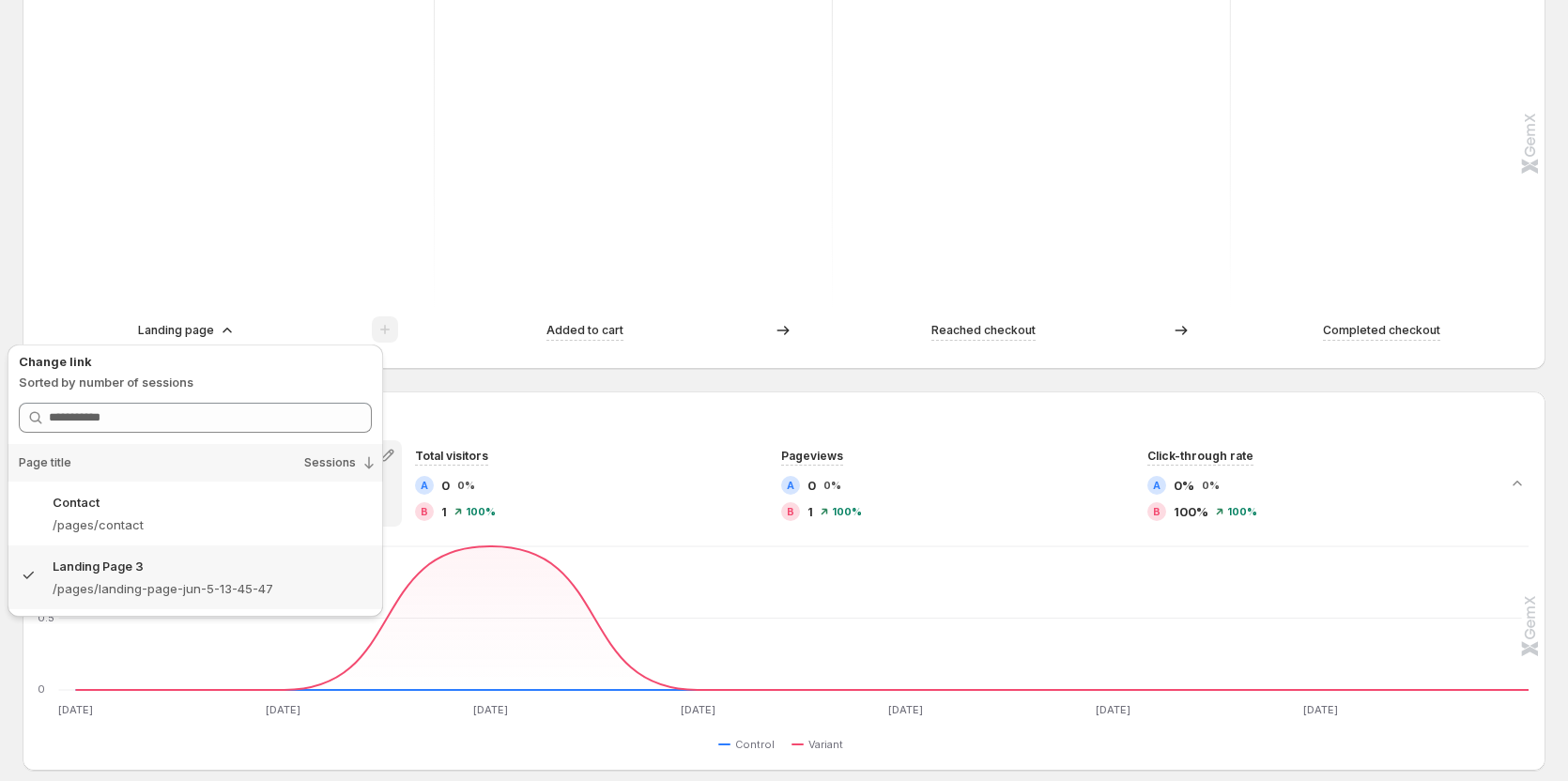
click at [723, 394] on div "Performance over time Total sessions A 0 0% B 1 100% Total visitors A 0 0% B 1 …" at bounding box center [784, 582] width 1522 height 379
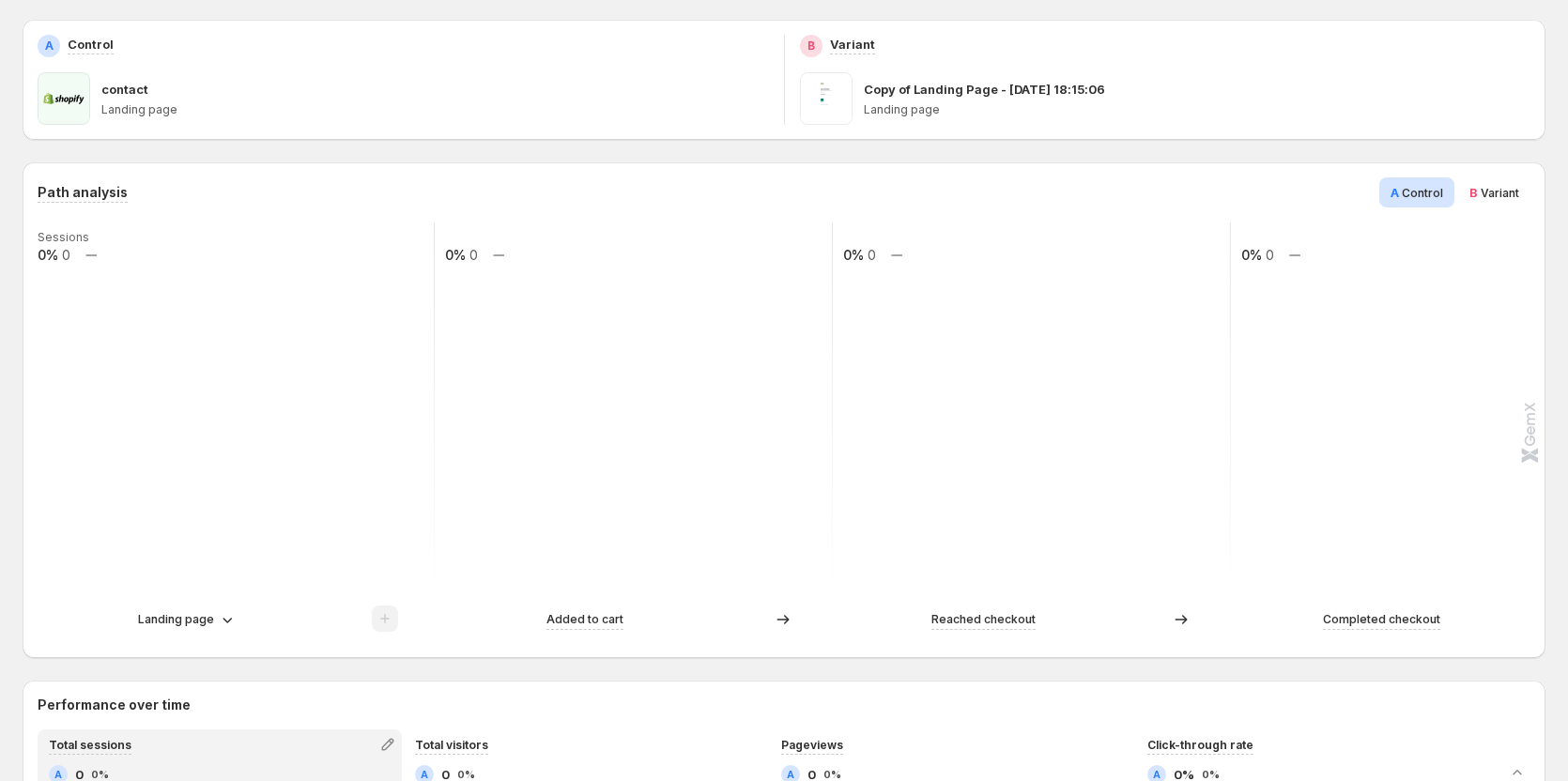
scroll to position [188, 0]
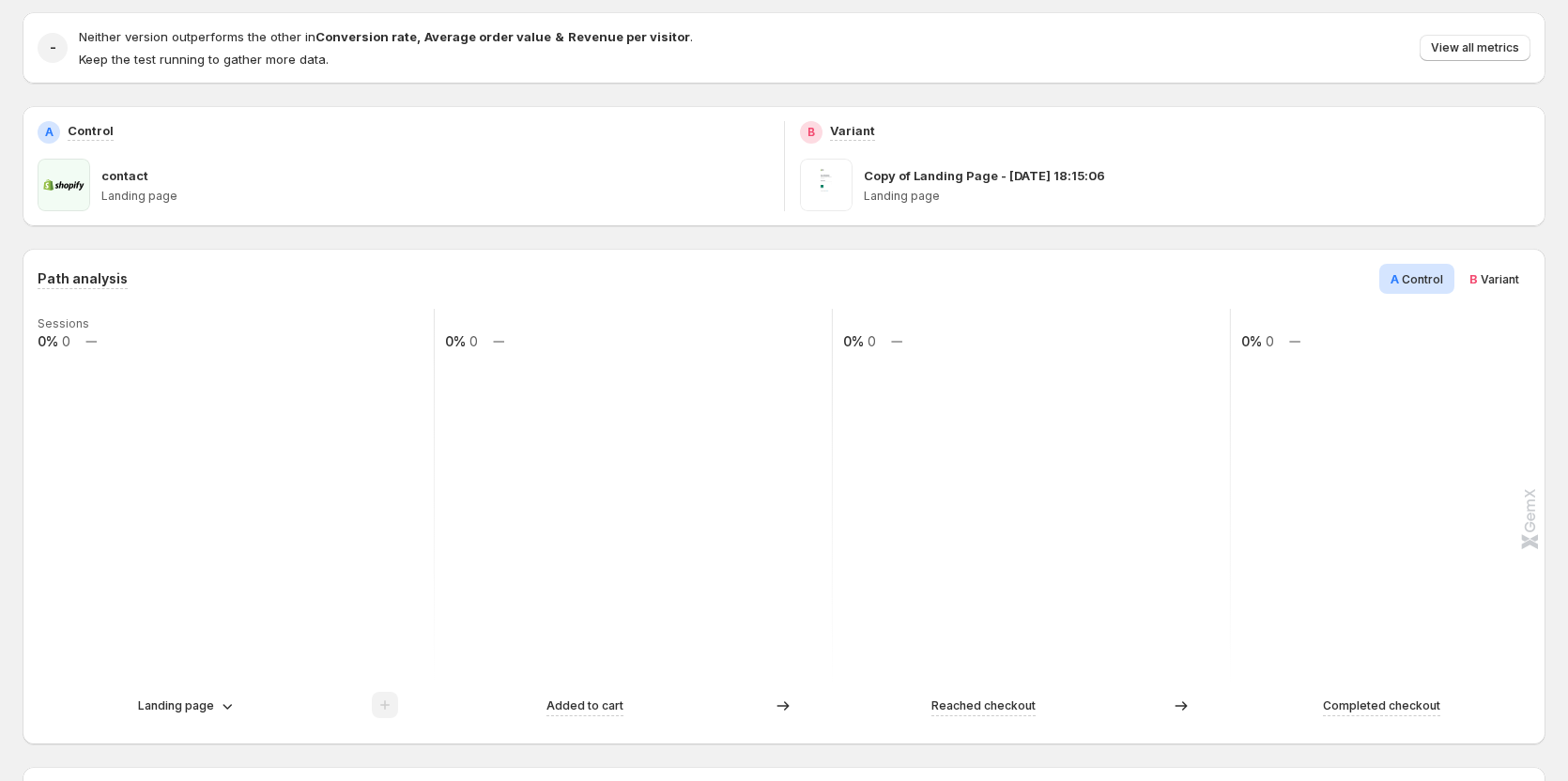
click at [1499, 275] on span "Variant" at bounding box center [1500, 279] width 39 height 14
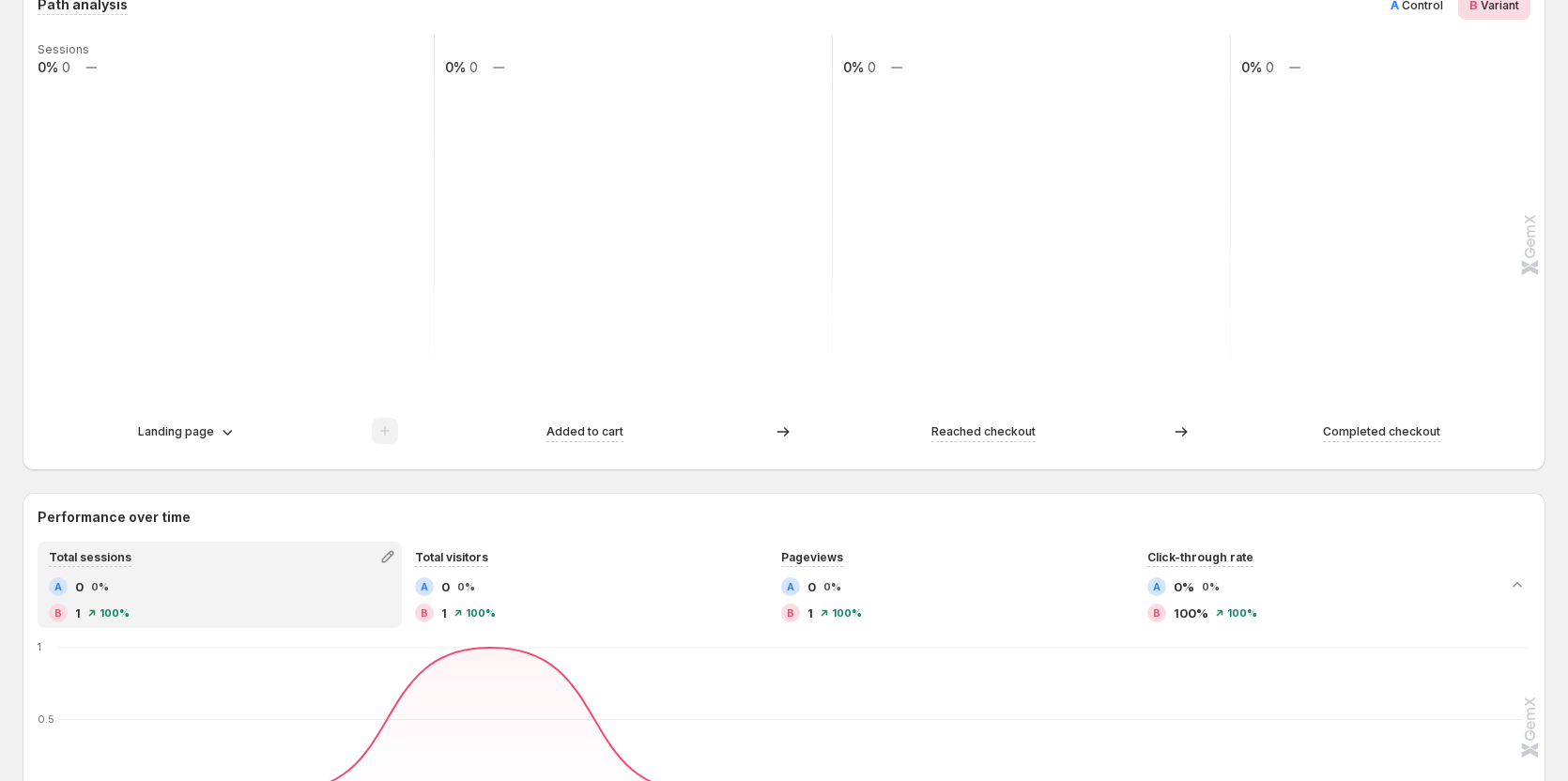
scroll to position [469, 0]
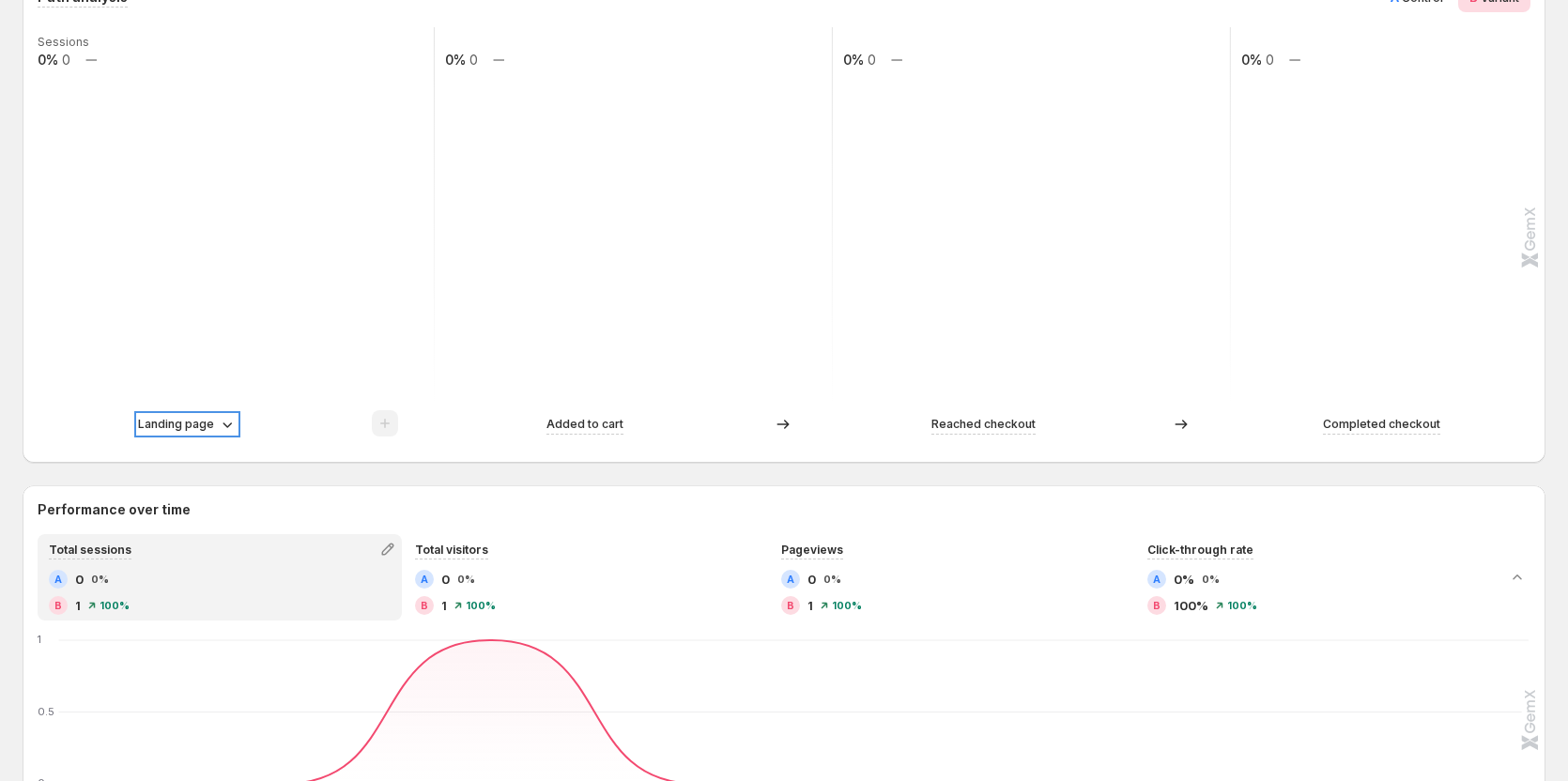
click at [203, 431] on p "Landing page" at bounding box center [176, 424] width 76 height 19
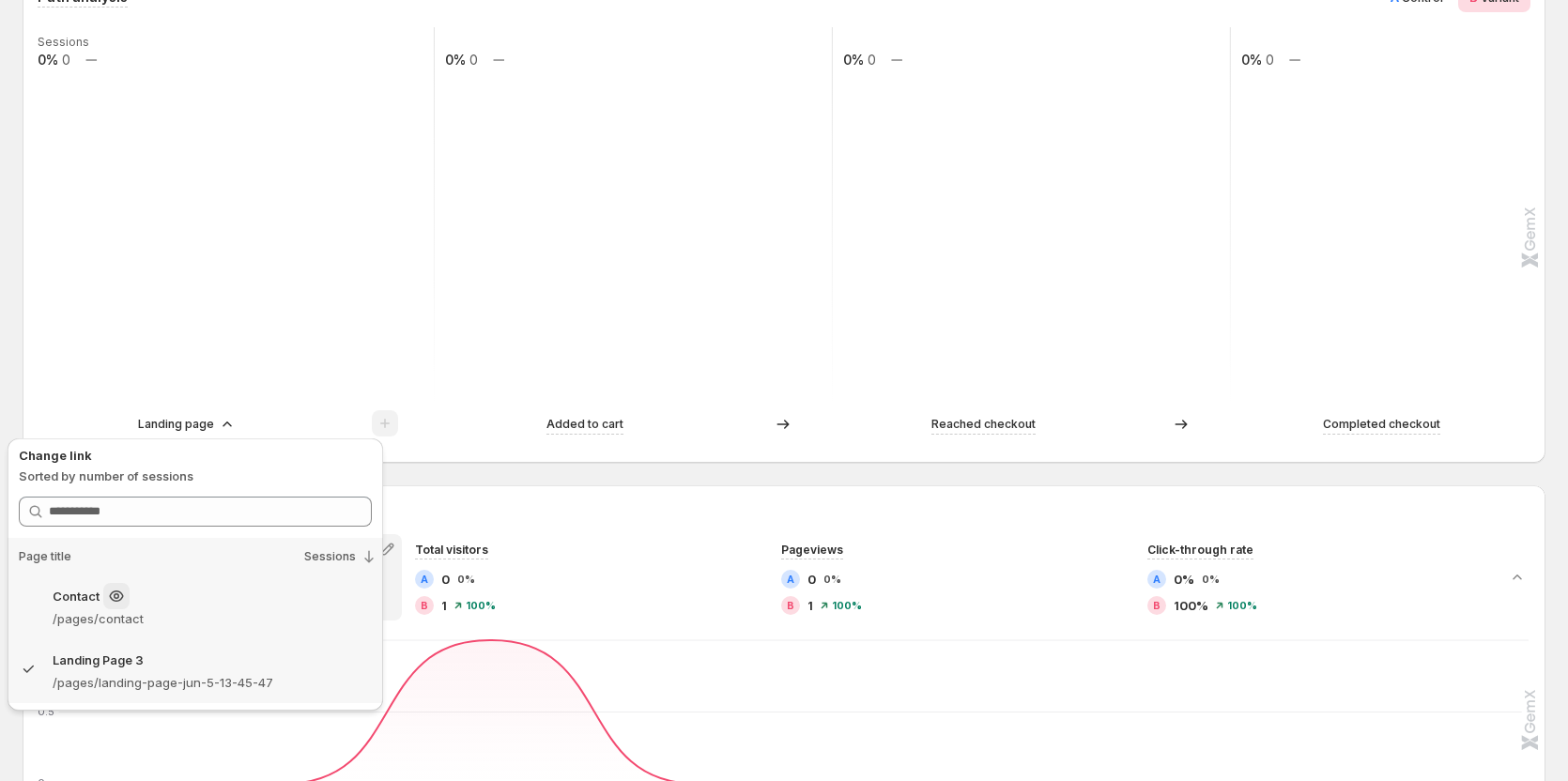
click at [184, 594] on div "Contact" at bounding box center [212, 596] width 319 height 27
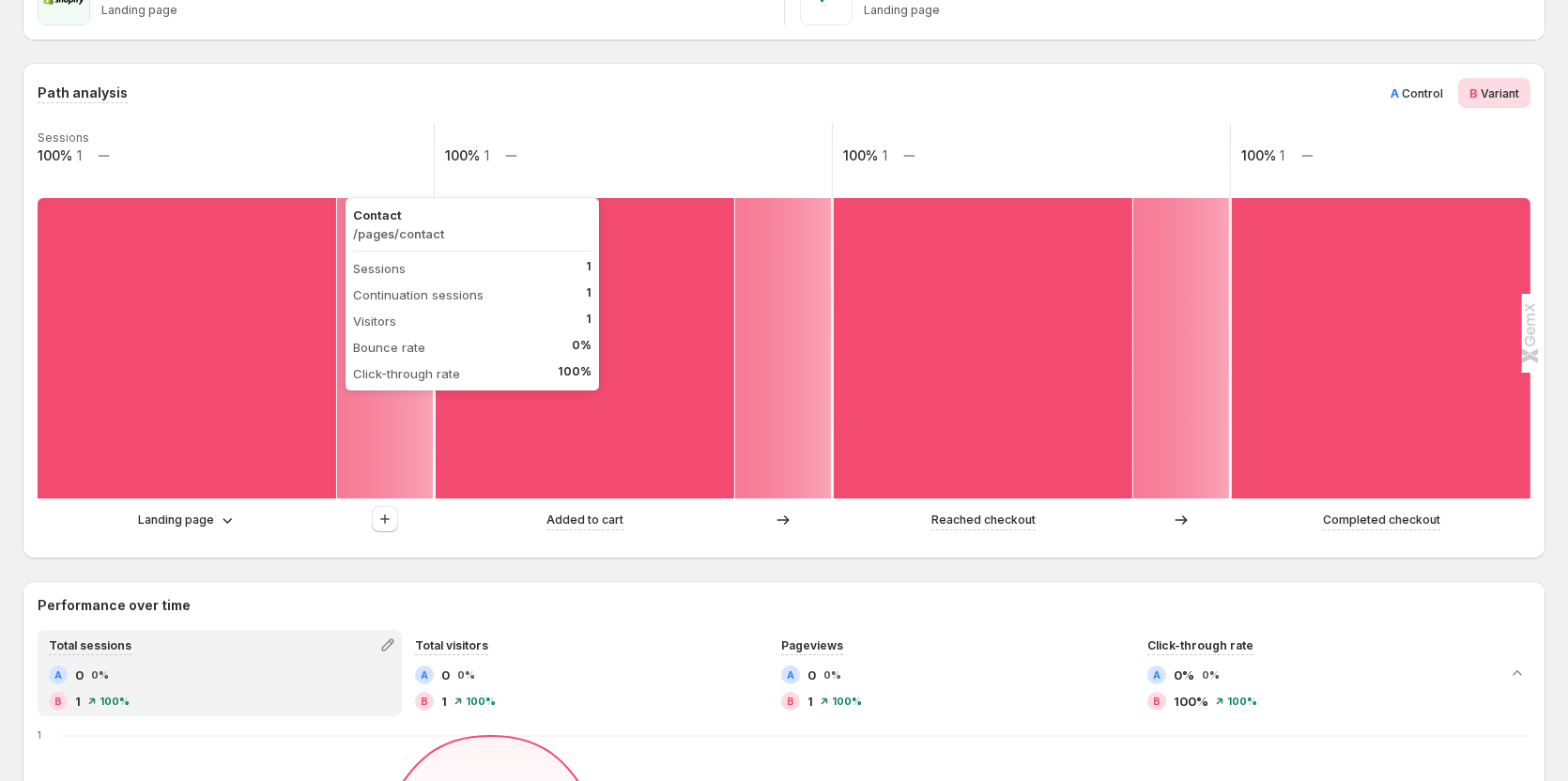
scroll to position [376, 0]
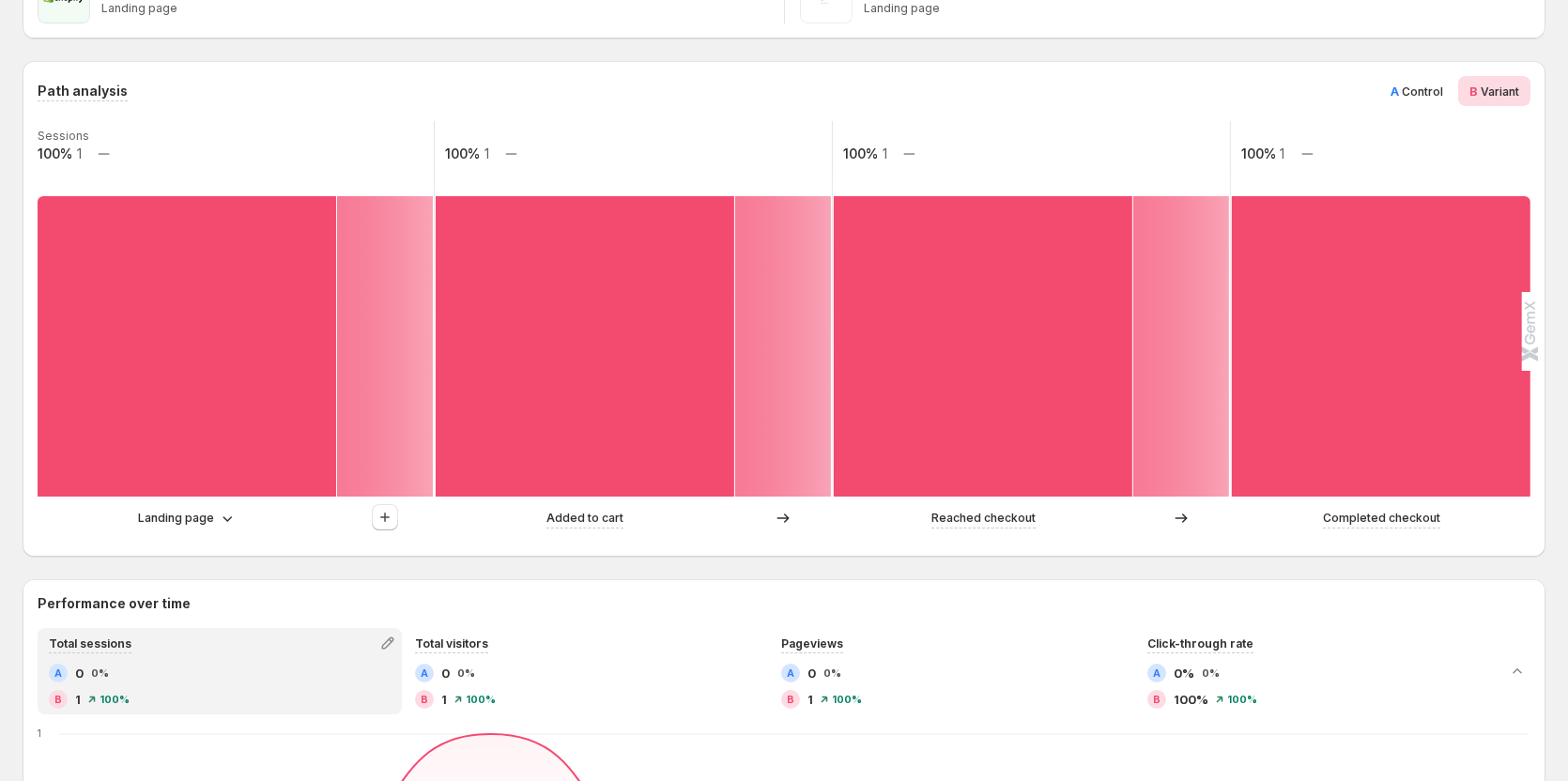
click at [197, 529] on div "Landing page" at bounding box center [235, 518] width 396 height 28
click at [198, 521] on p "Landing page" at bounding box center [176, 518] width 76 height 19
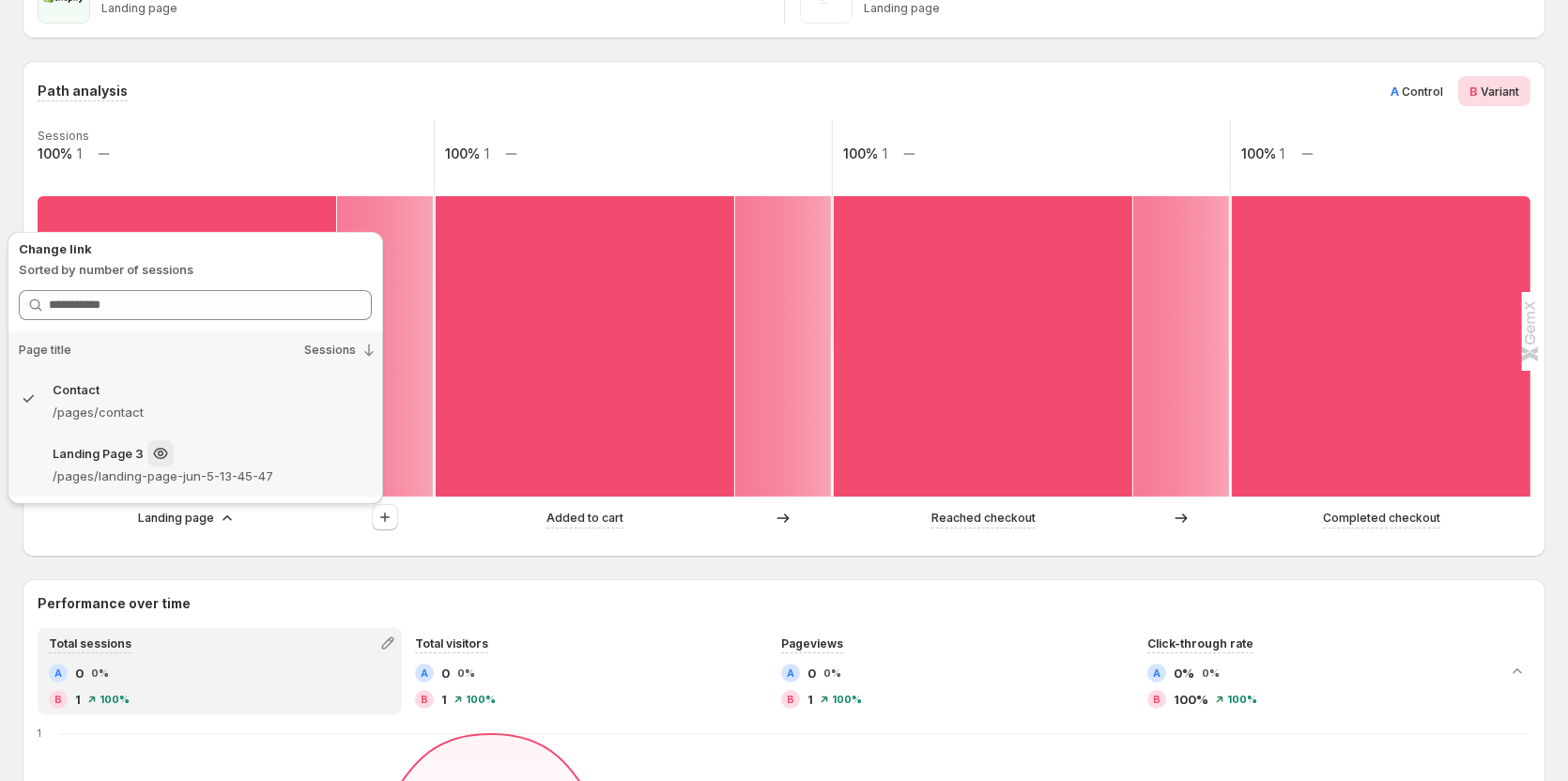
click at [197, 480] on p "/pages/landing-page-jun-5-13-45-47" at bounding box center [212, 475] width 319 height 19
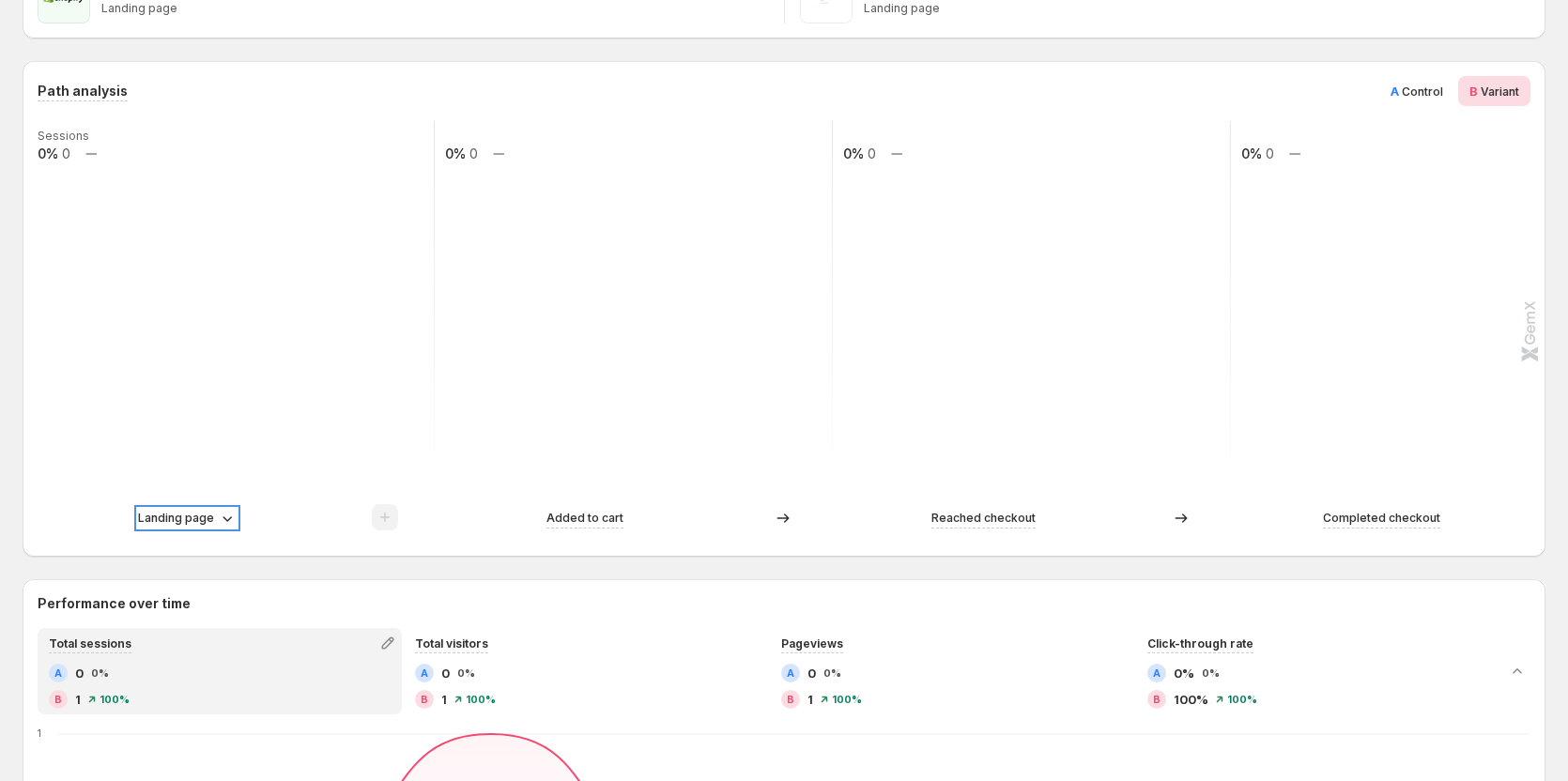
click at [198, 518] on p "Landing page" at bounding box center [176, 518] width 76 height 19
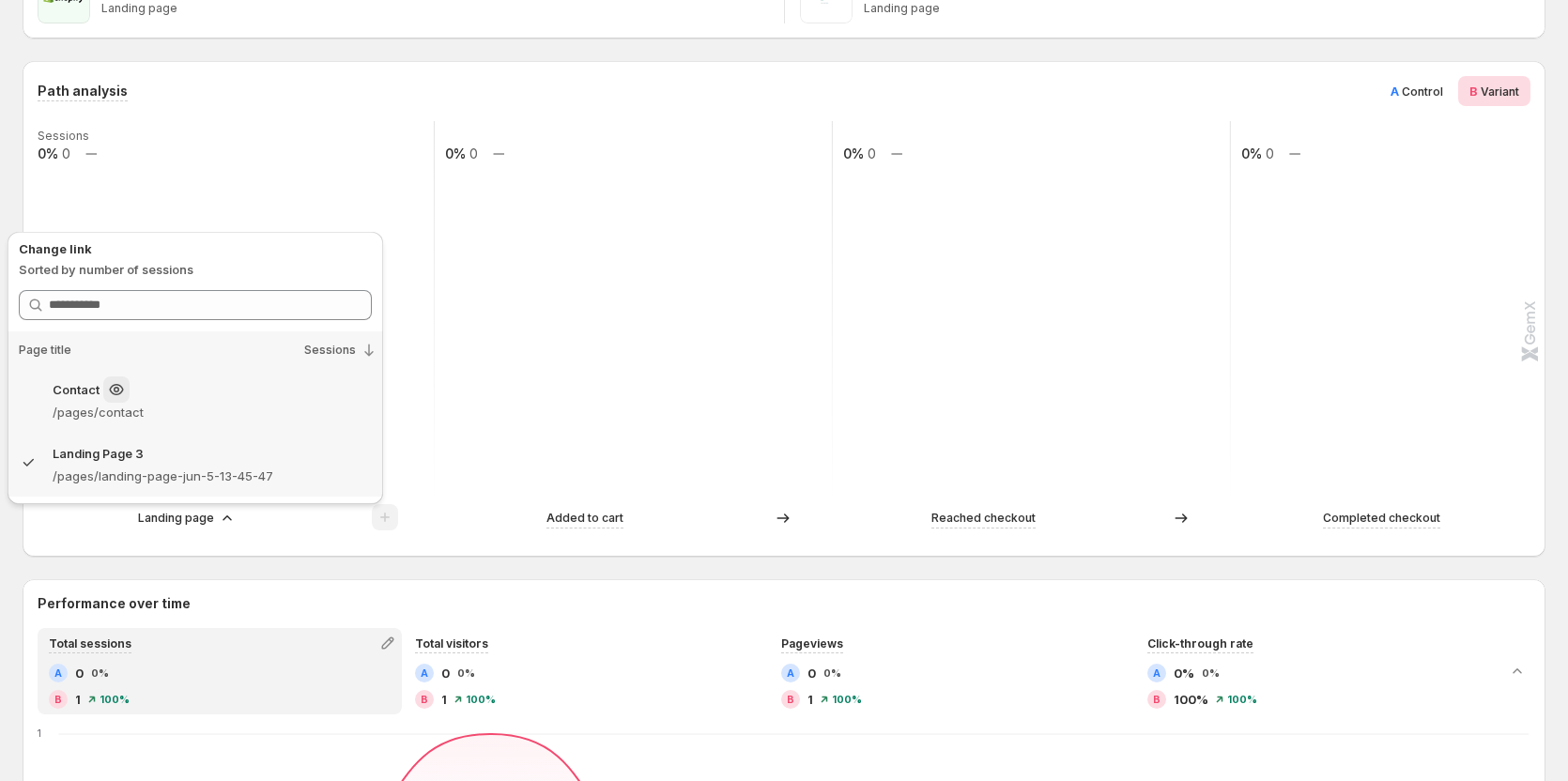
click at [194, 406] on p "/pages/contact" at bounding box center [212, 412] width 319 height 19
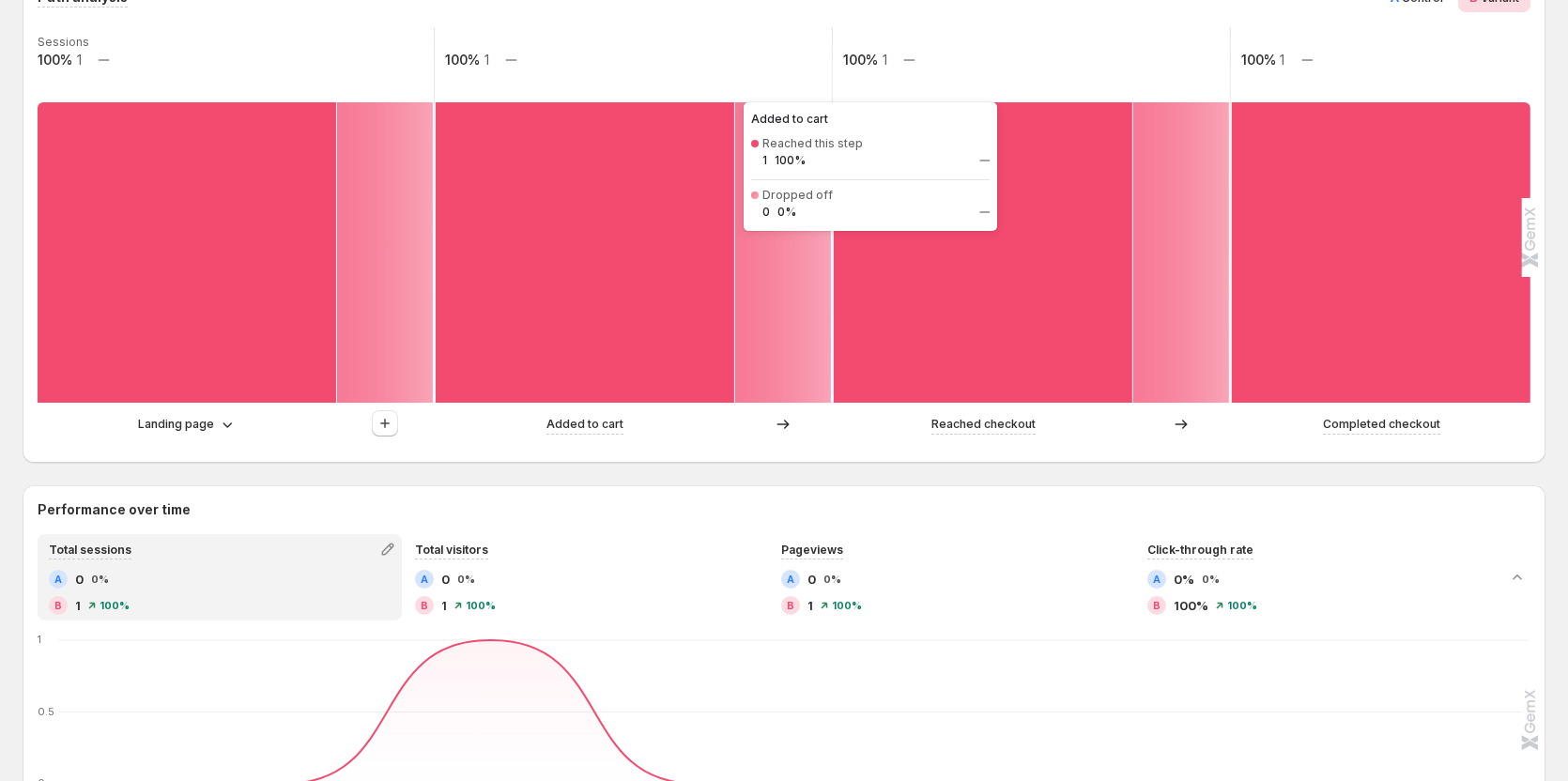
scroll to position [282, 0]
